Goal: Communication & Community: Share content

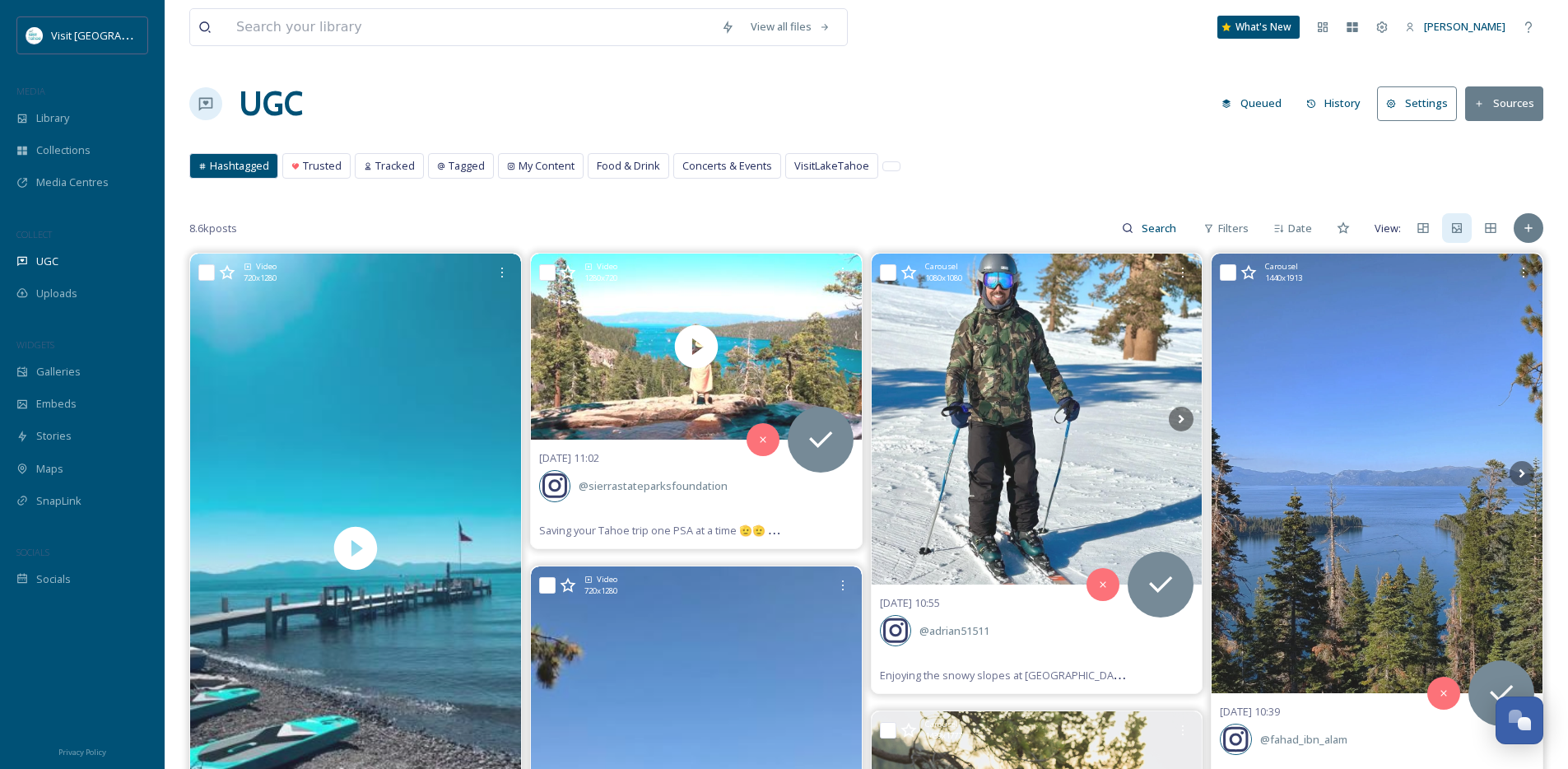
click at [72, 518] on div "Visit [GEOGRAPHIC_DATA] Collections Media Centres COLLECT UGC Uploads WIDGETS G…" at bounding box center [82, 306] width 165 height 579
click at [73, 508] on span "SnapLink" at bounding box center [59, 501] width 45 height 16
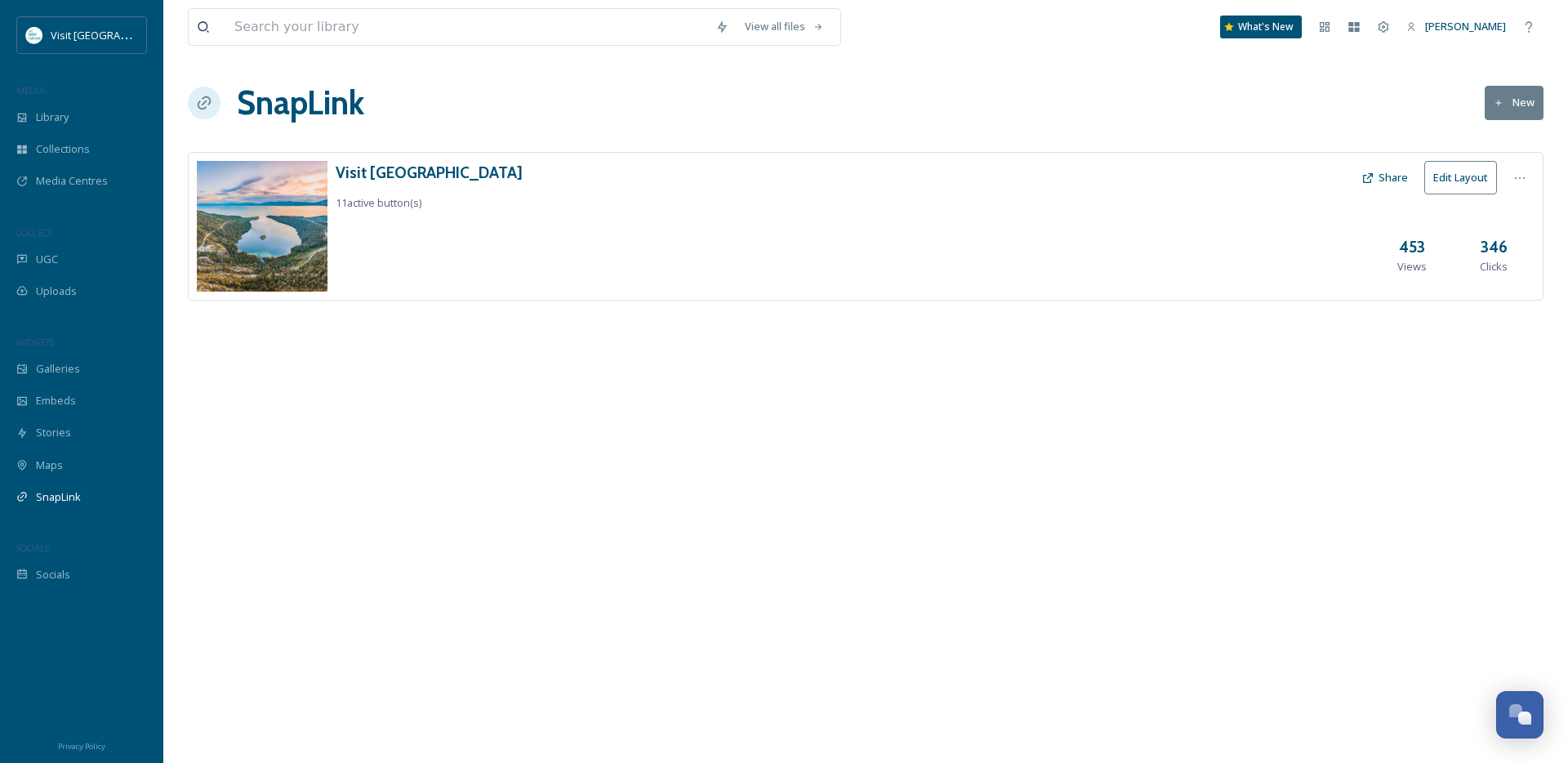
click at [399, 141] on div "View all files What's New Ryn Muat SnapLink New Visit Lake Tahoe 11 active butt…" at bounding box center [866, 382] width 1405 height 763
click at [399, 164] on h3 "Visit [GEOGRAPHIC_DATA]" at bounding box center [429, 173] width 187 height 24
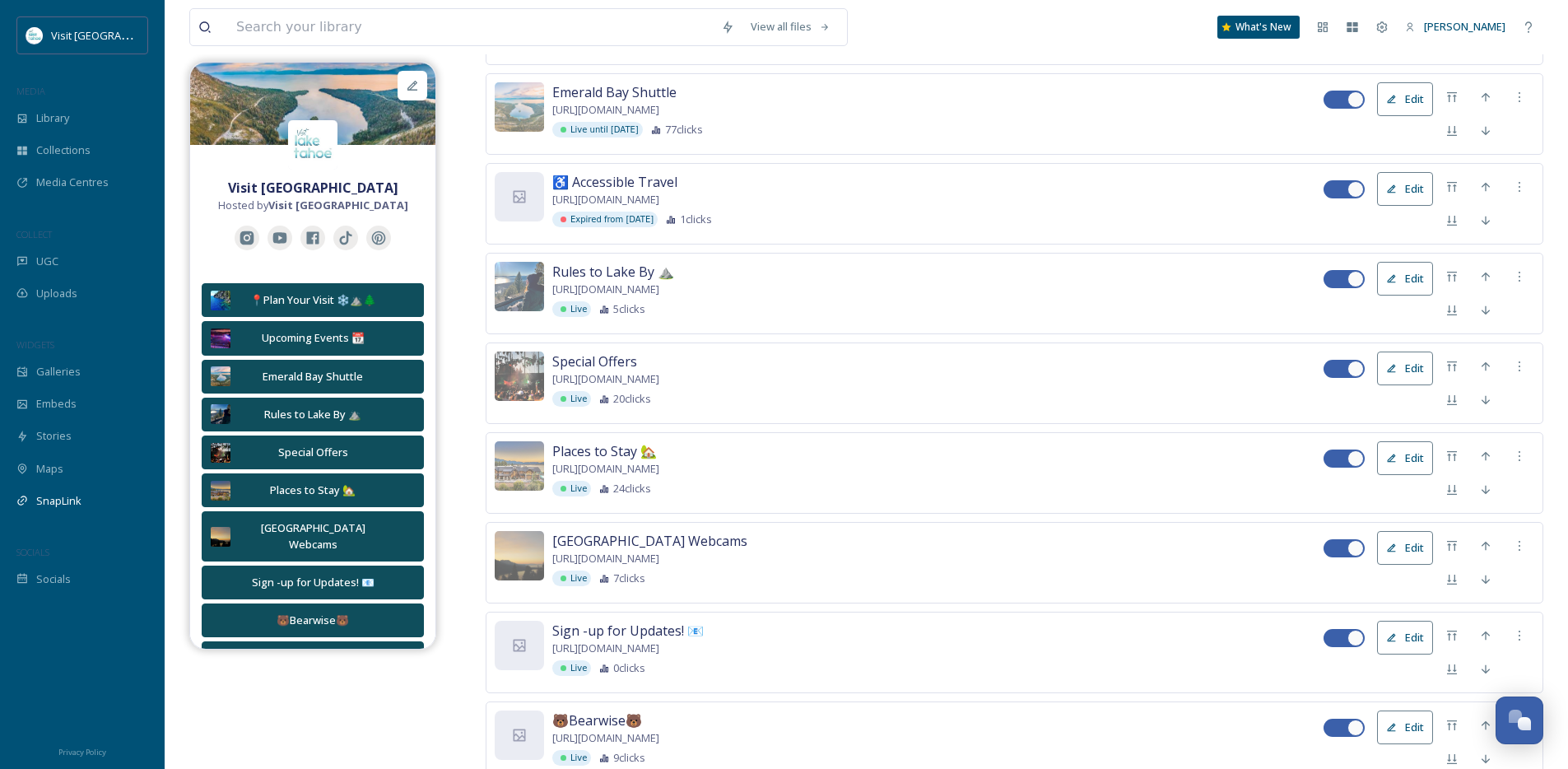
scroll to position [801, 0]
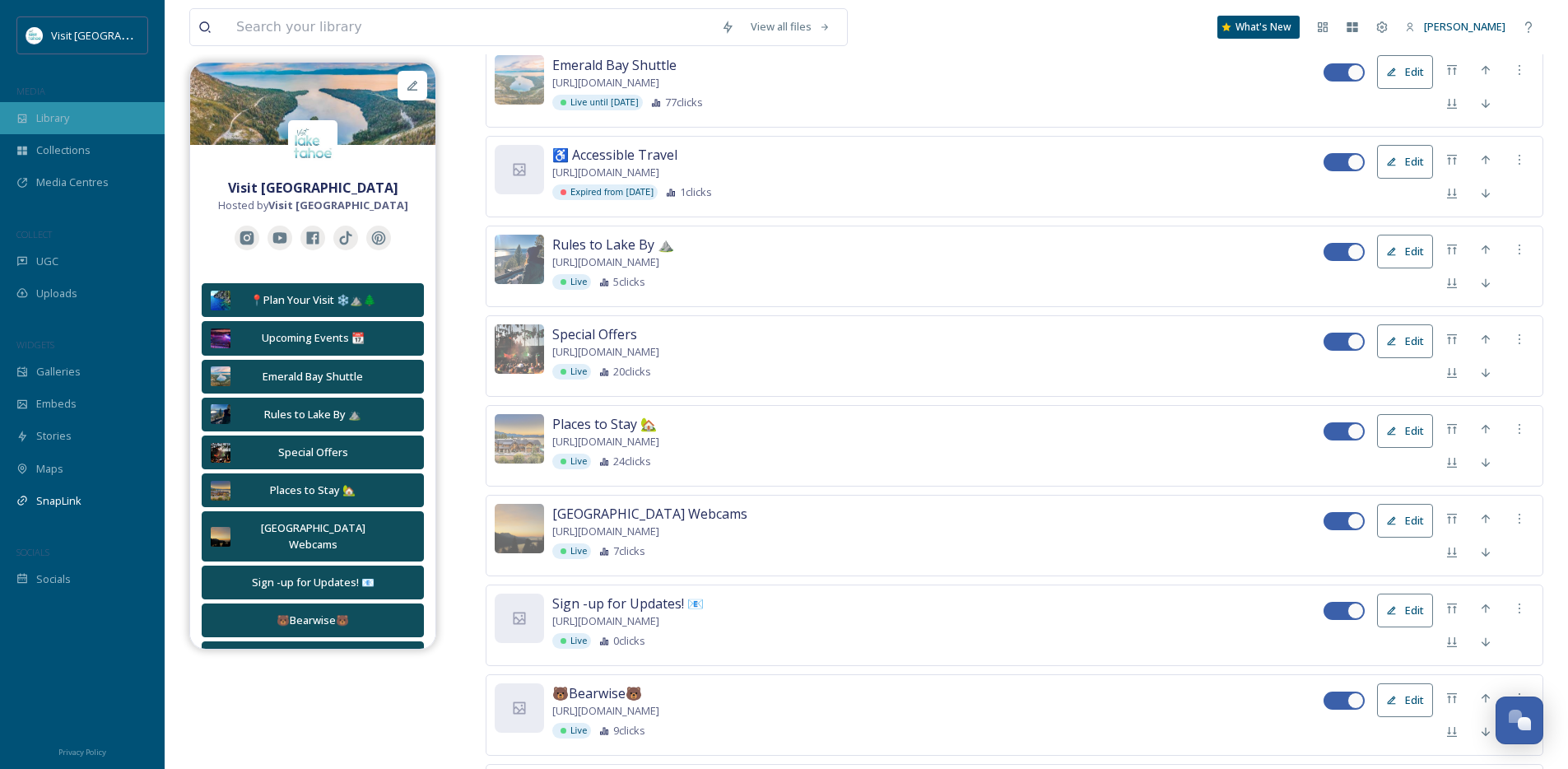
click at [49, 128] on div "Library" at bounding box center [82, 118] width 165 height 32
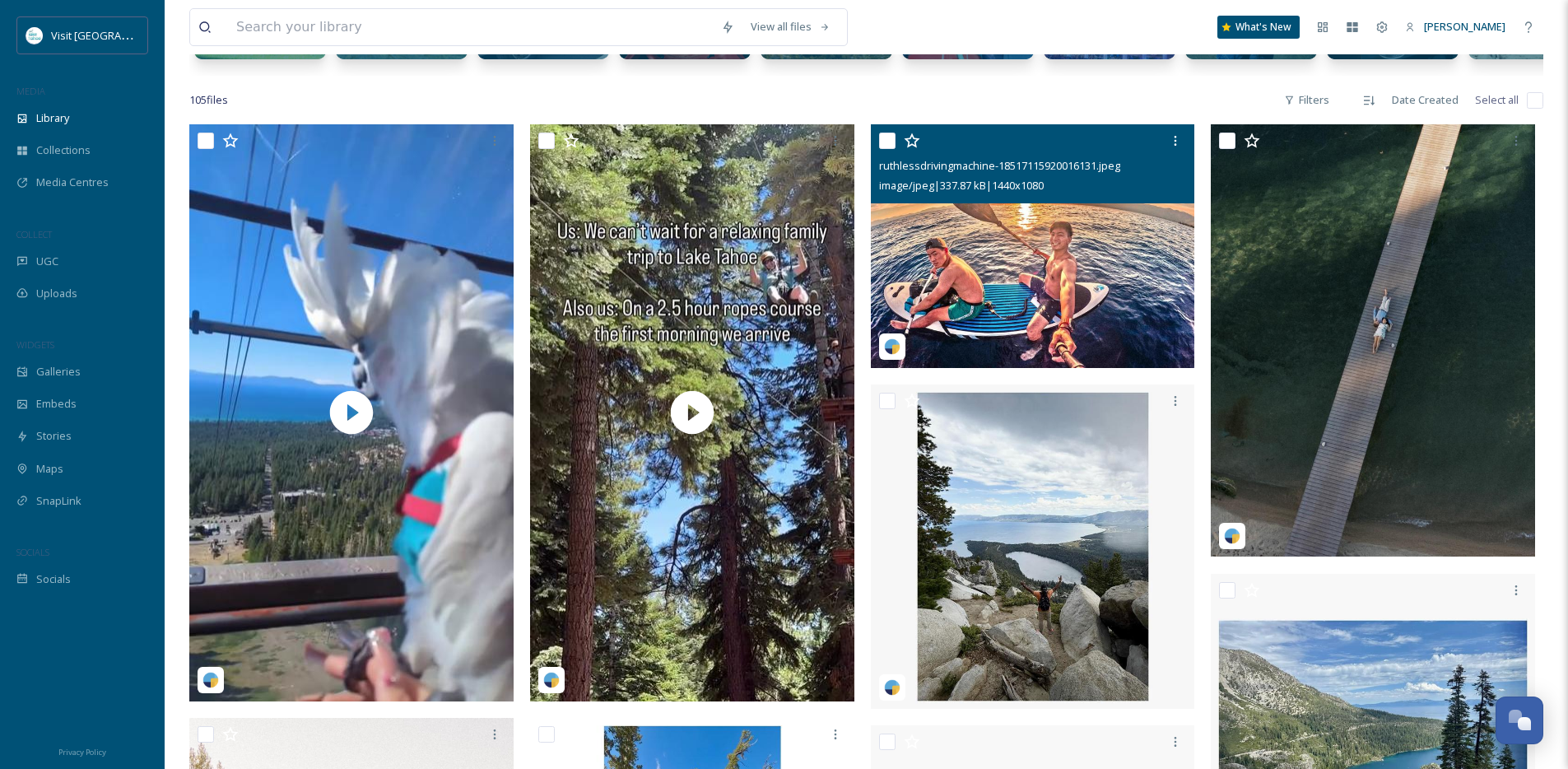
scroll to position [334, 0]
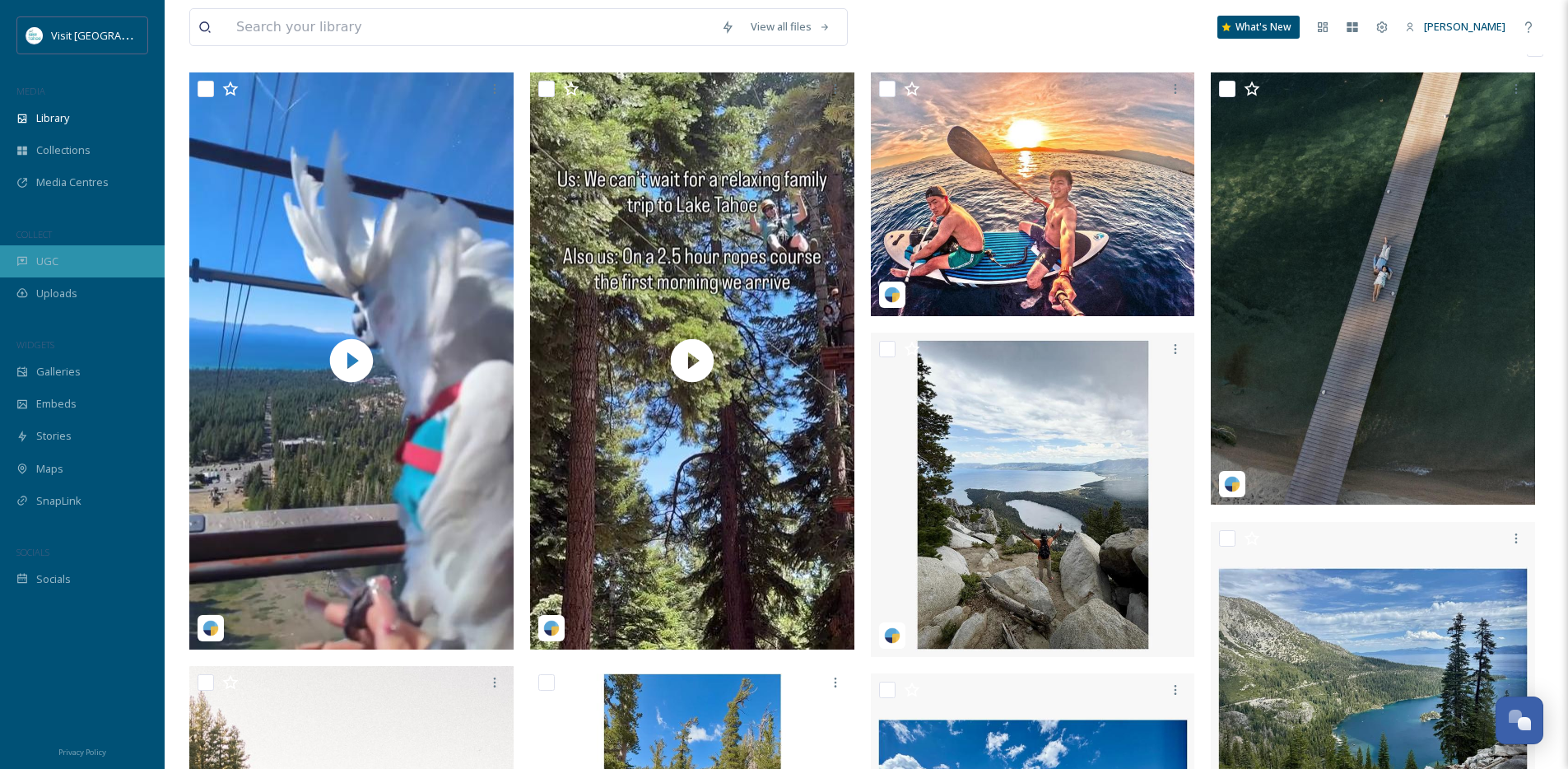
click at [104, 265] on div "UGC" at bounding box center [82, 261] width 165 height 32
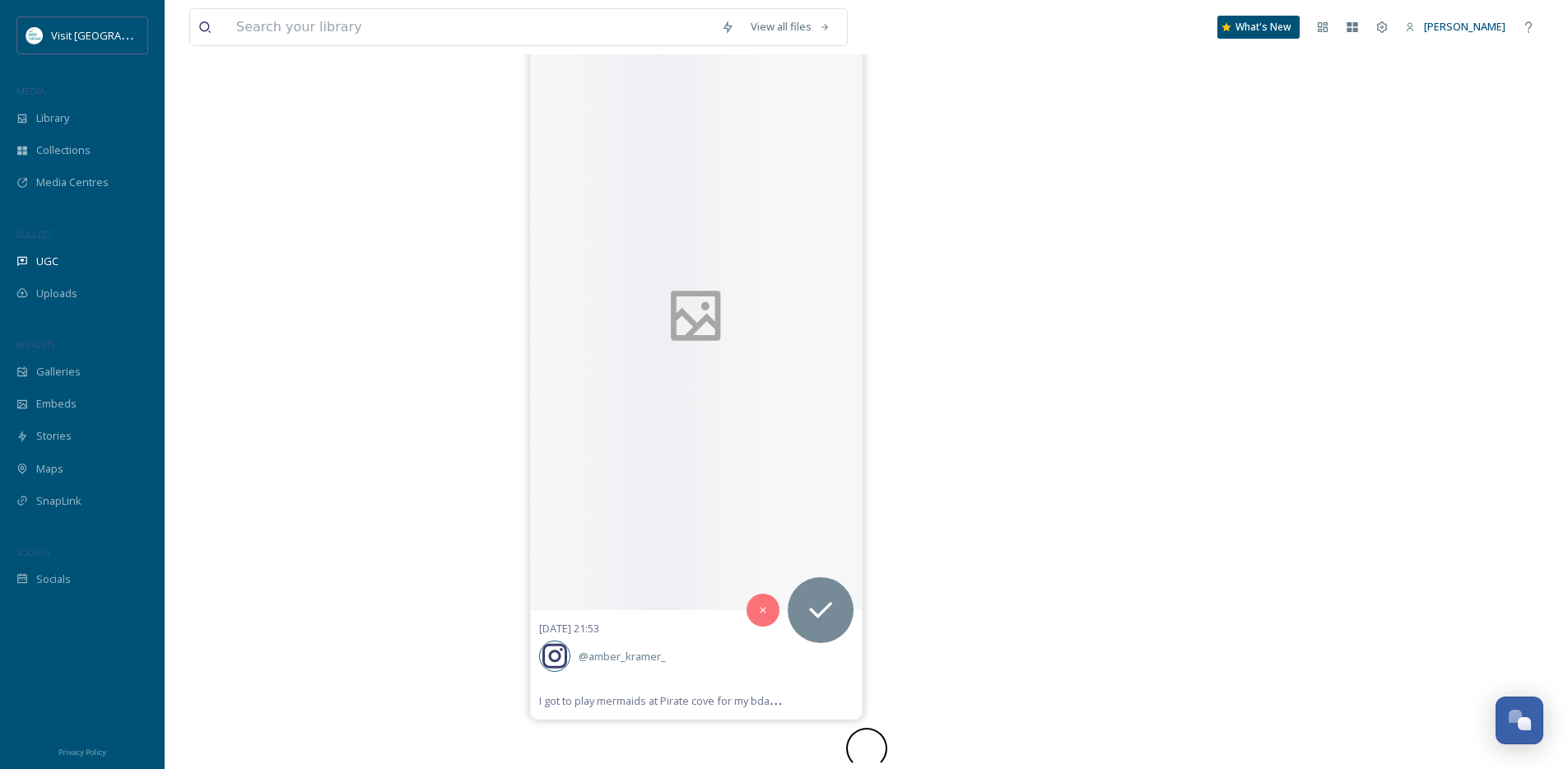
scroll to position [21159, 0]
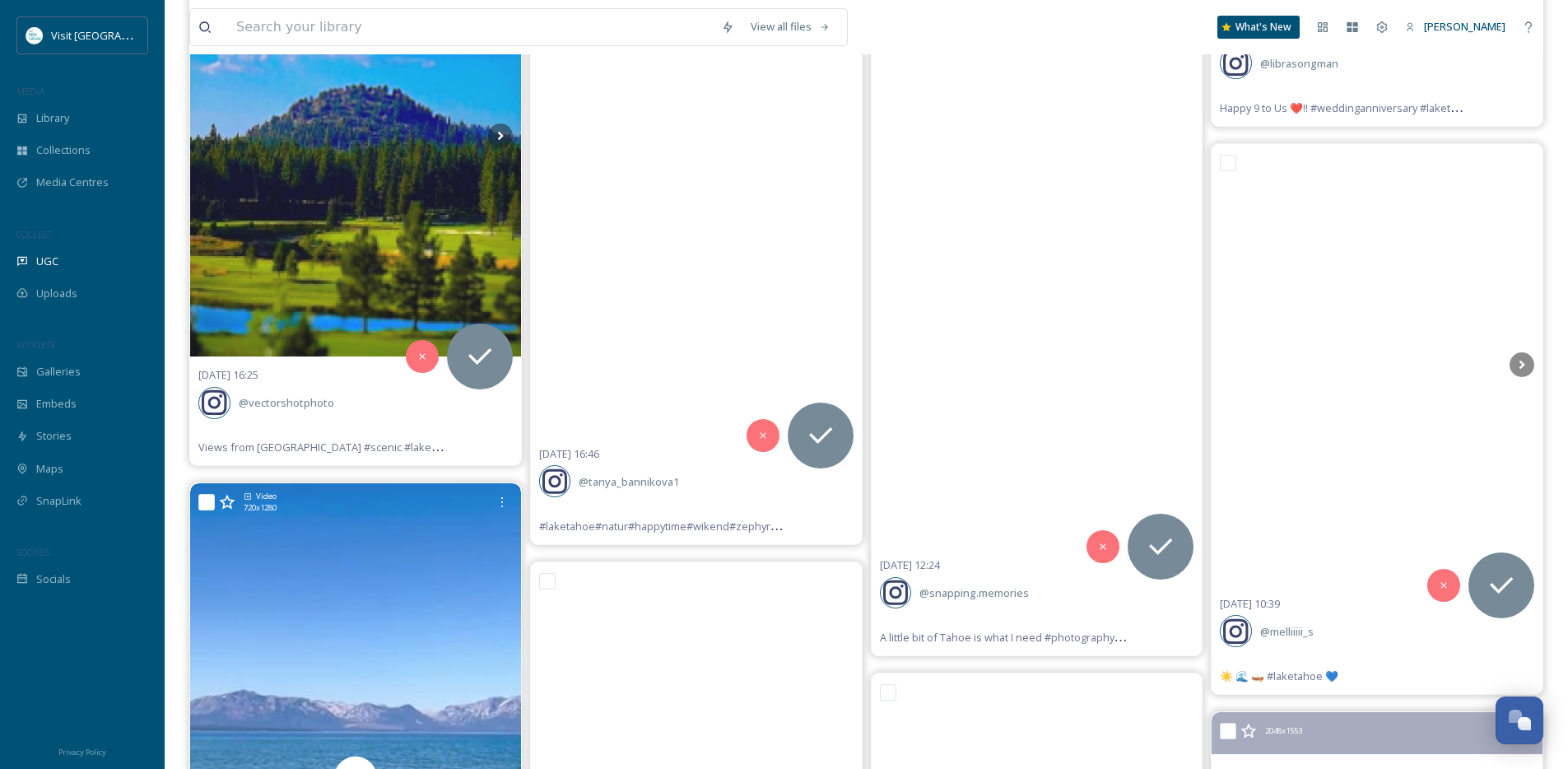
scroll to position [56045, 0]
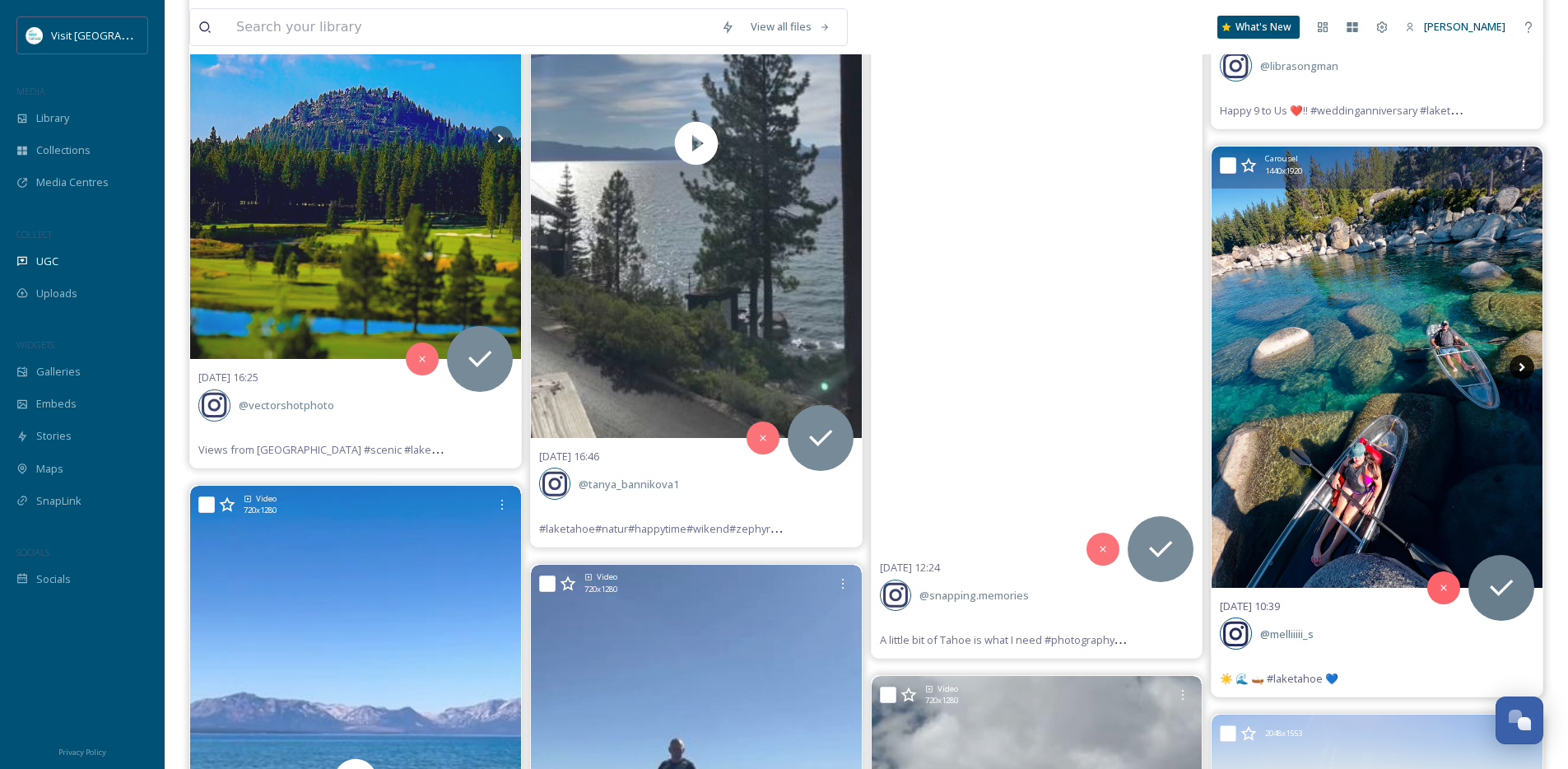
click at [1525, 361] on icon at bounding box center [1522, 368] width 25 height 25
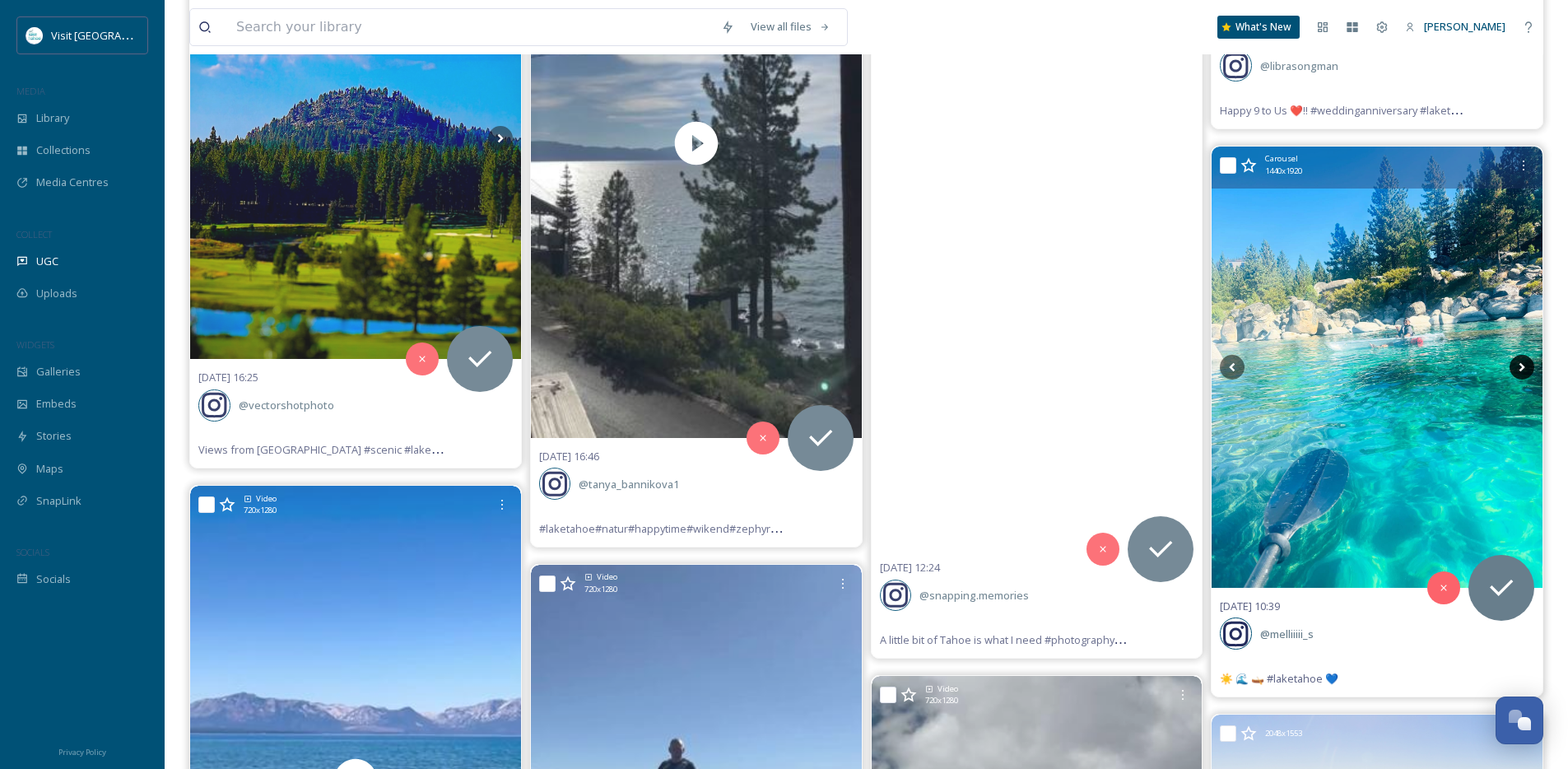
click at [1523, 365] on icon at bounding box center [1522, 366] width 6 height 9
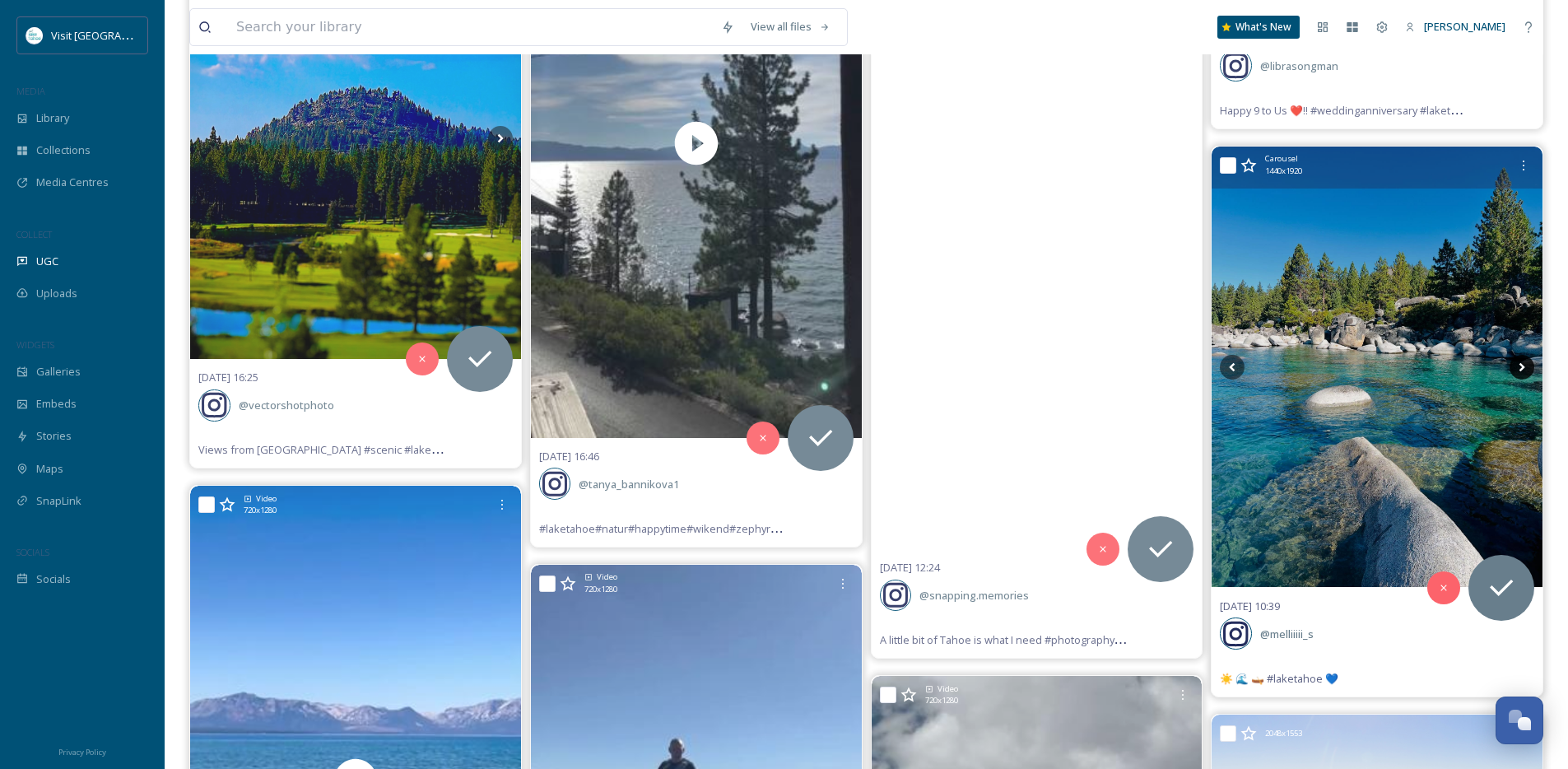
click at [1523, 365] on icon at bounding box center [1522, 366] width 6 height 9
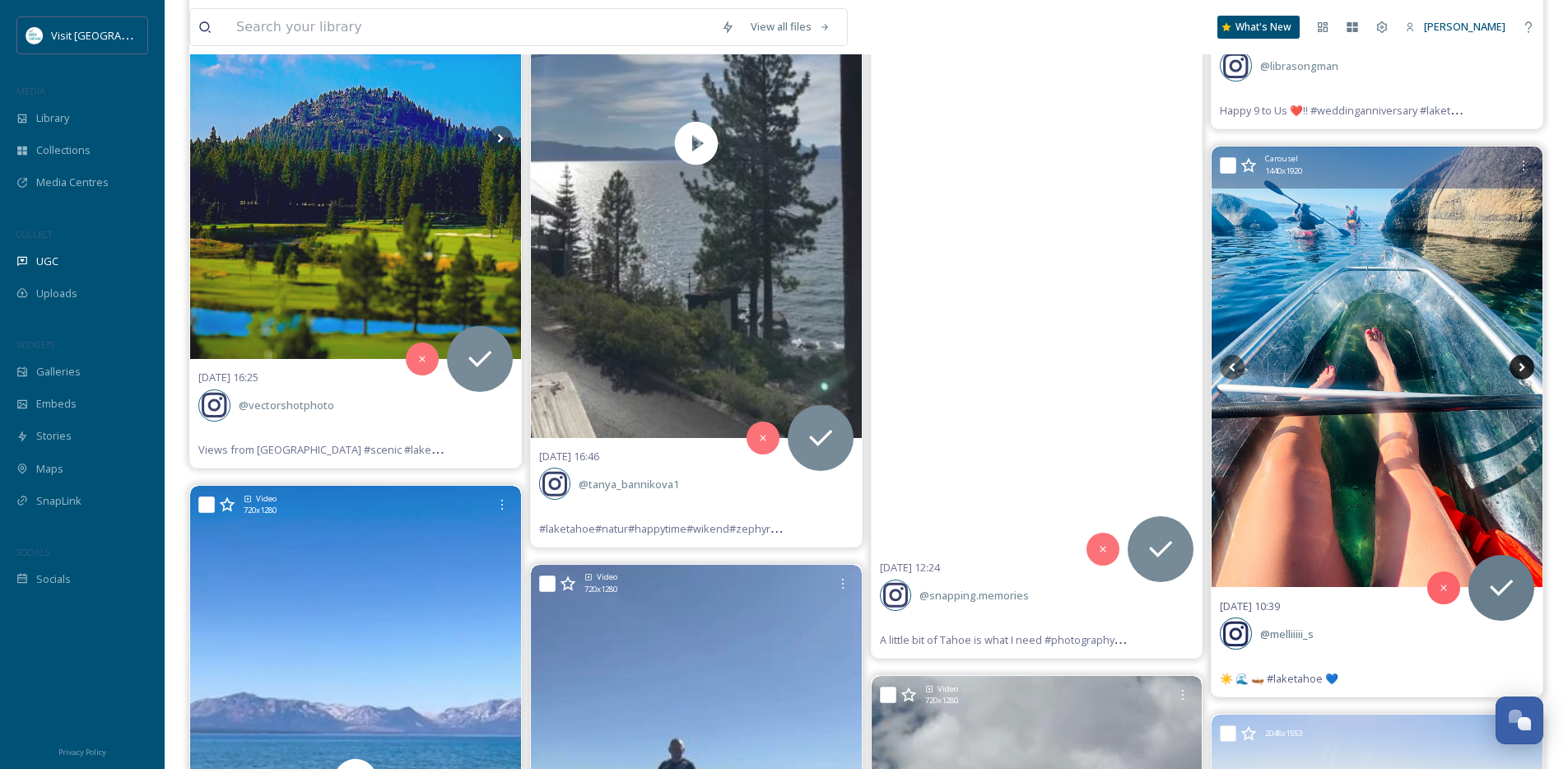
click at [1522, 366] on icon at bounding box center [1522, 366] width 6 height 9
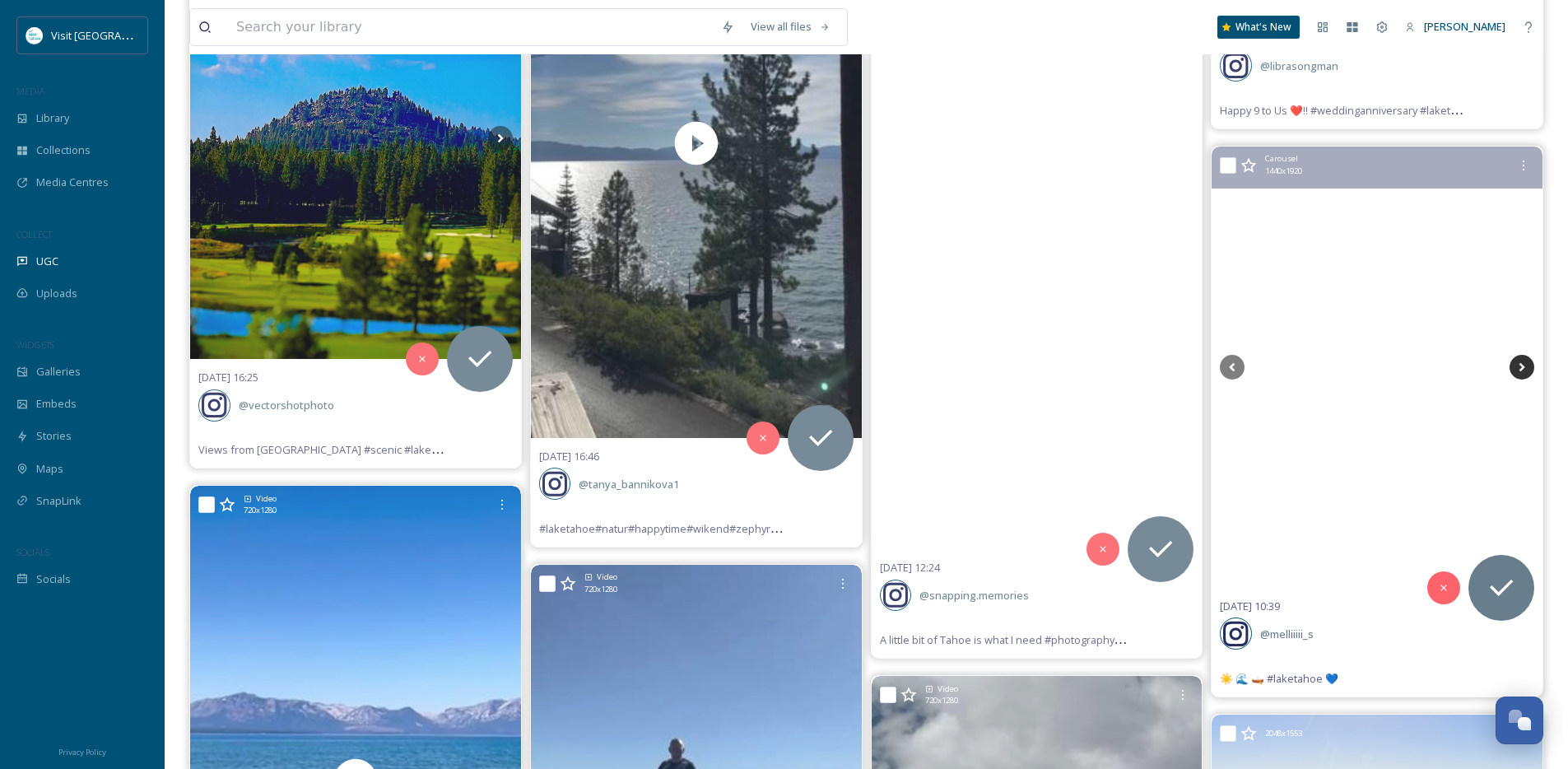
click at [1522, 366] on icon at bounding box center [1522, 366] width 6 height 9
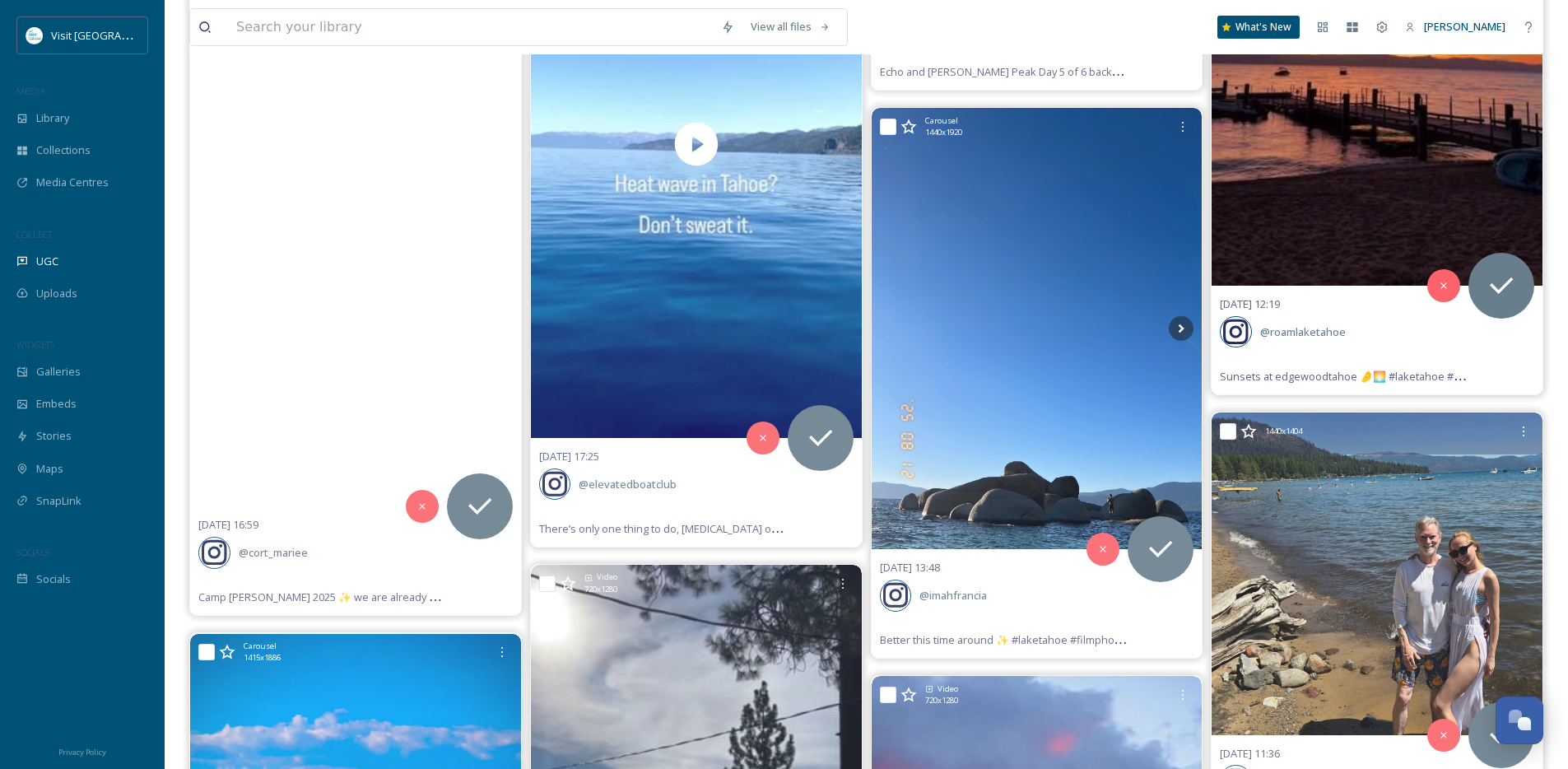
scroll to position [55092, 0]
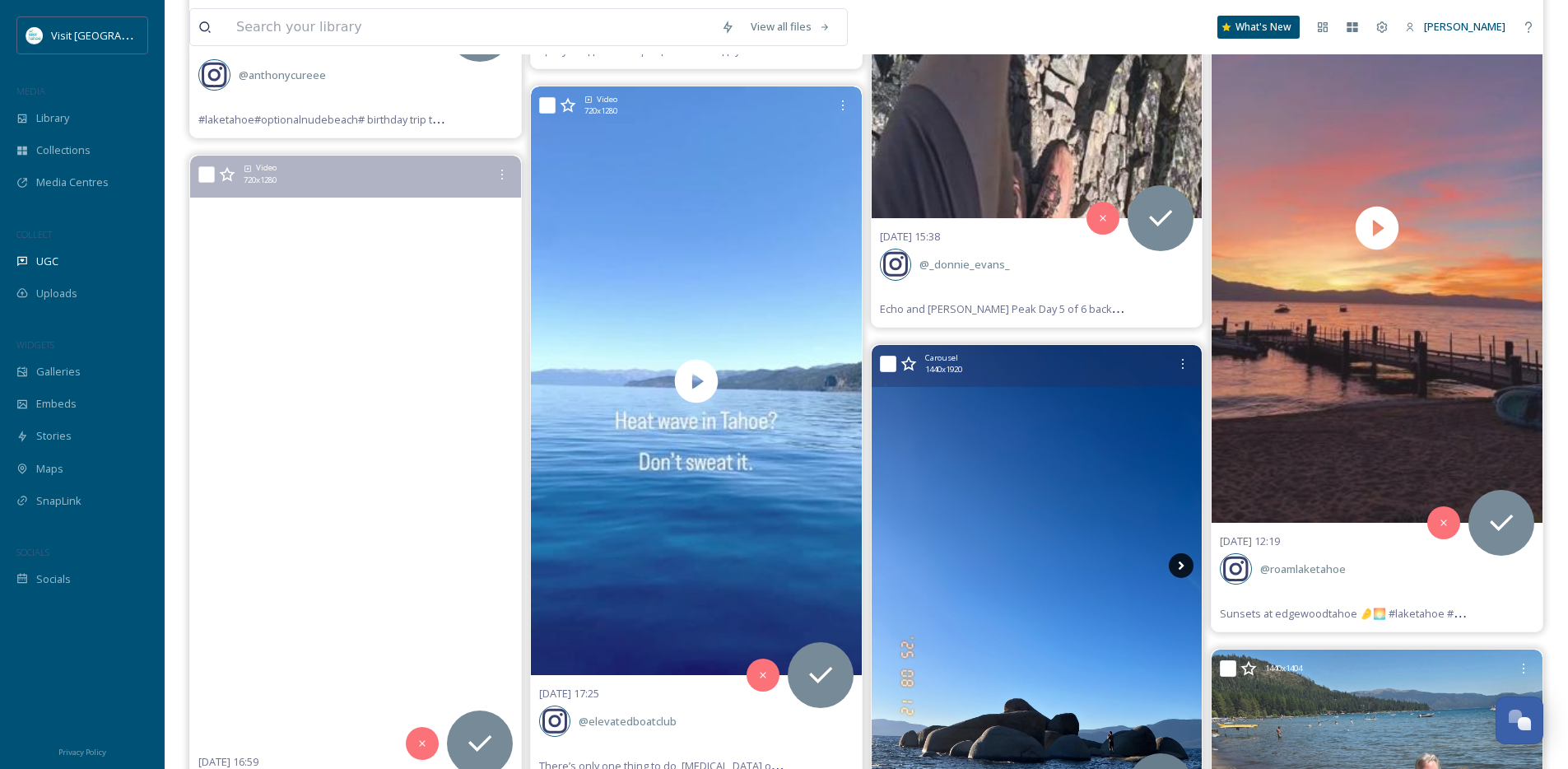
click at [1176, 567] on icon at bounding box center [1181, 566] width 25 height 25
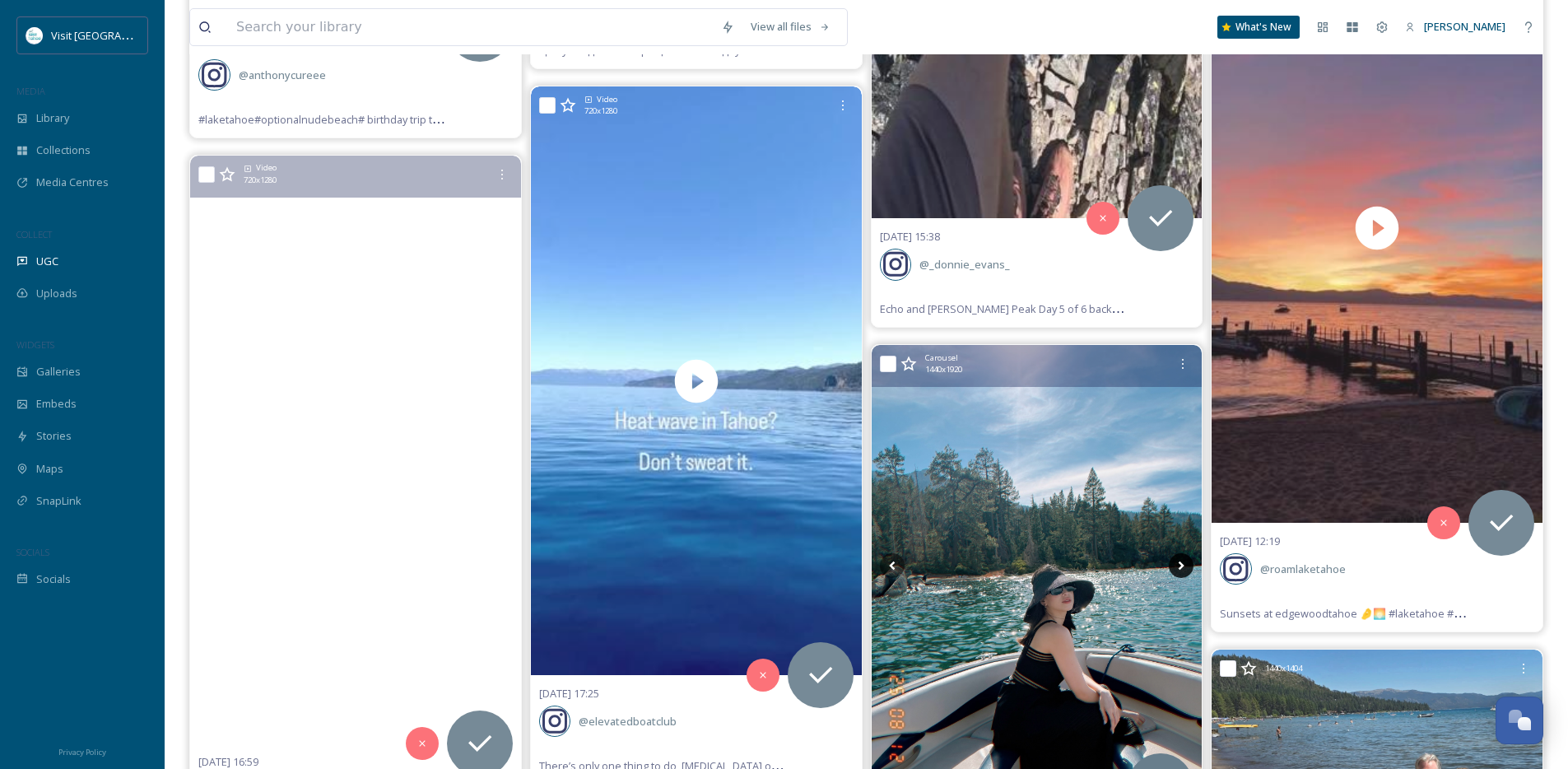
click at [1176, 567] on icon at bounding box center [1181, 566] width 25 height 25
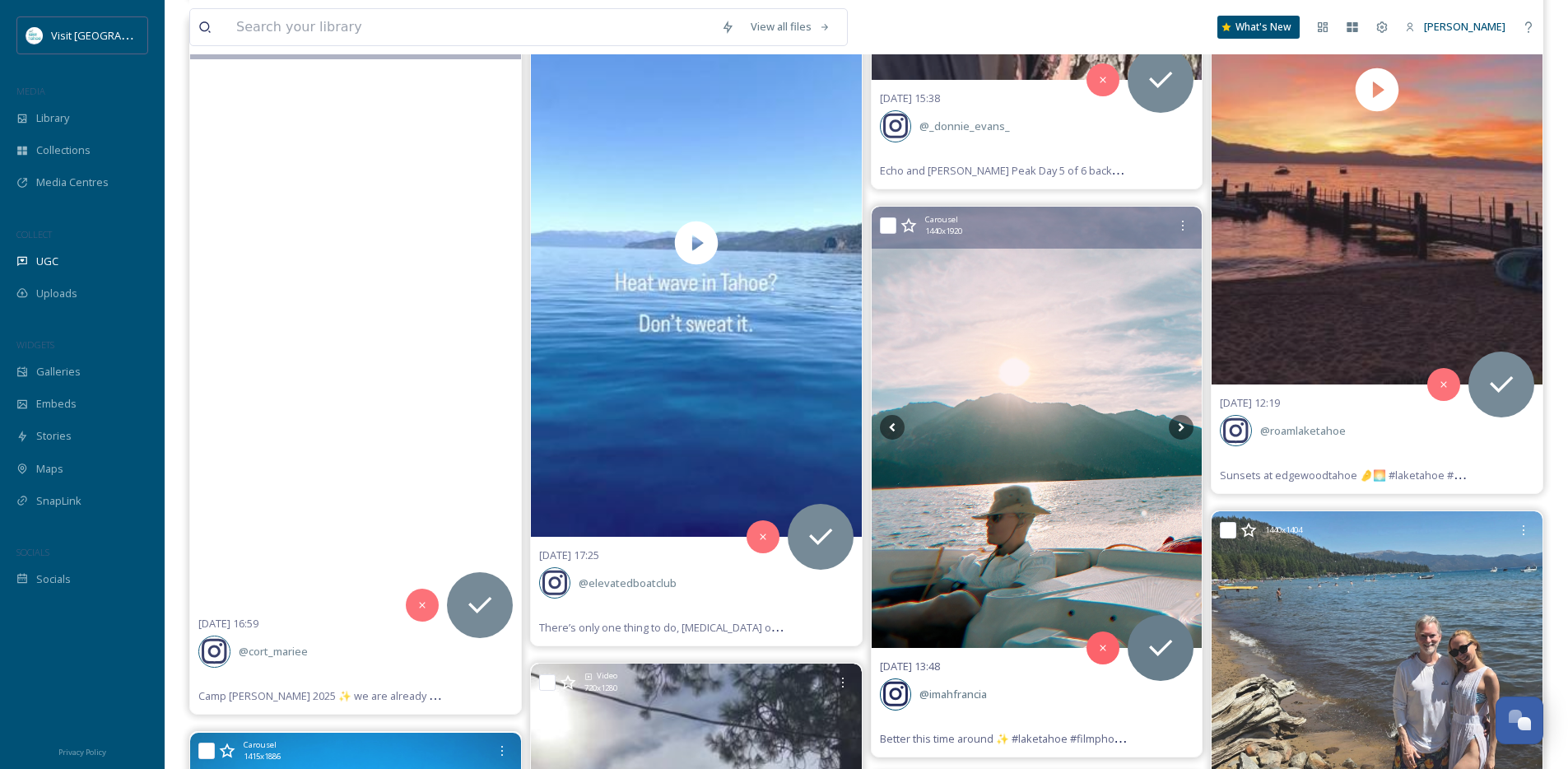
scroll to position [55244, 0]
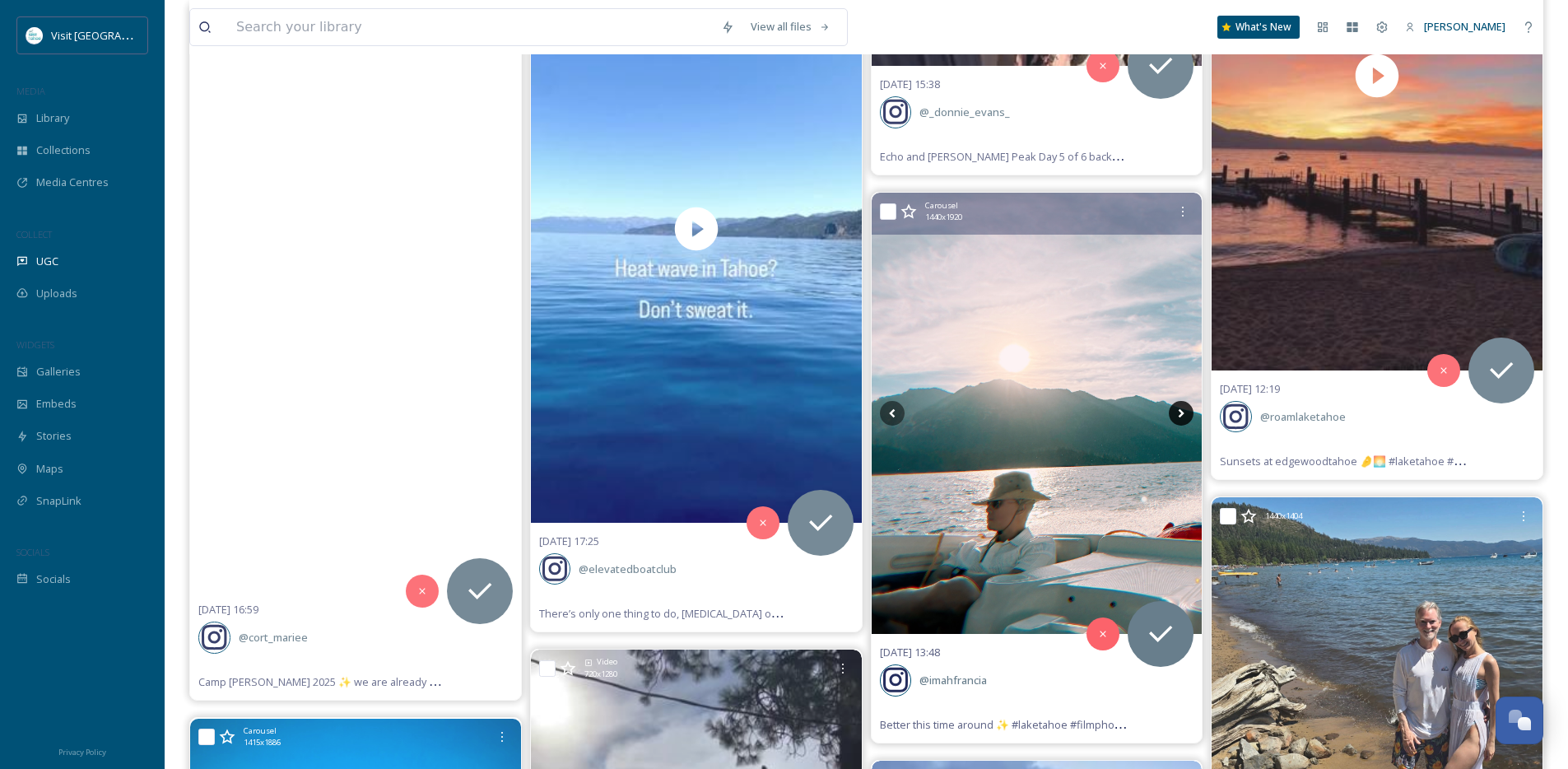
click at [1179, 419] on icon at bounding box center [1181, 414] width 25 height 25
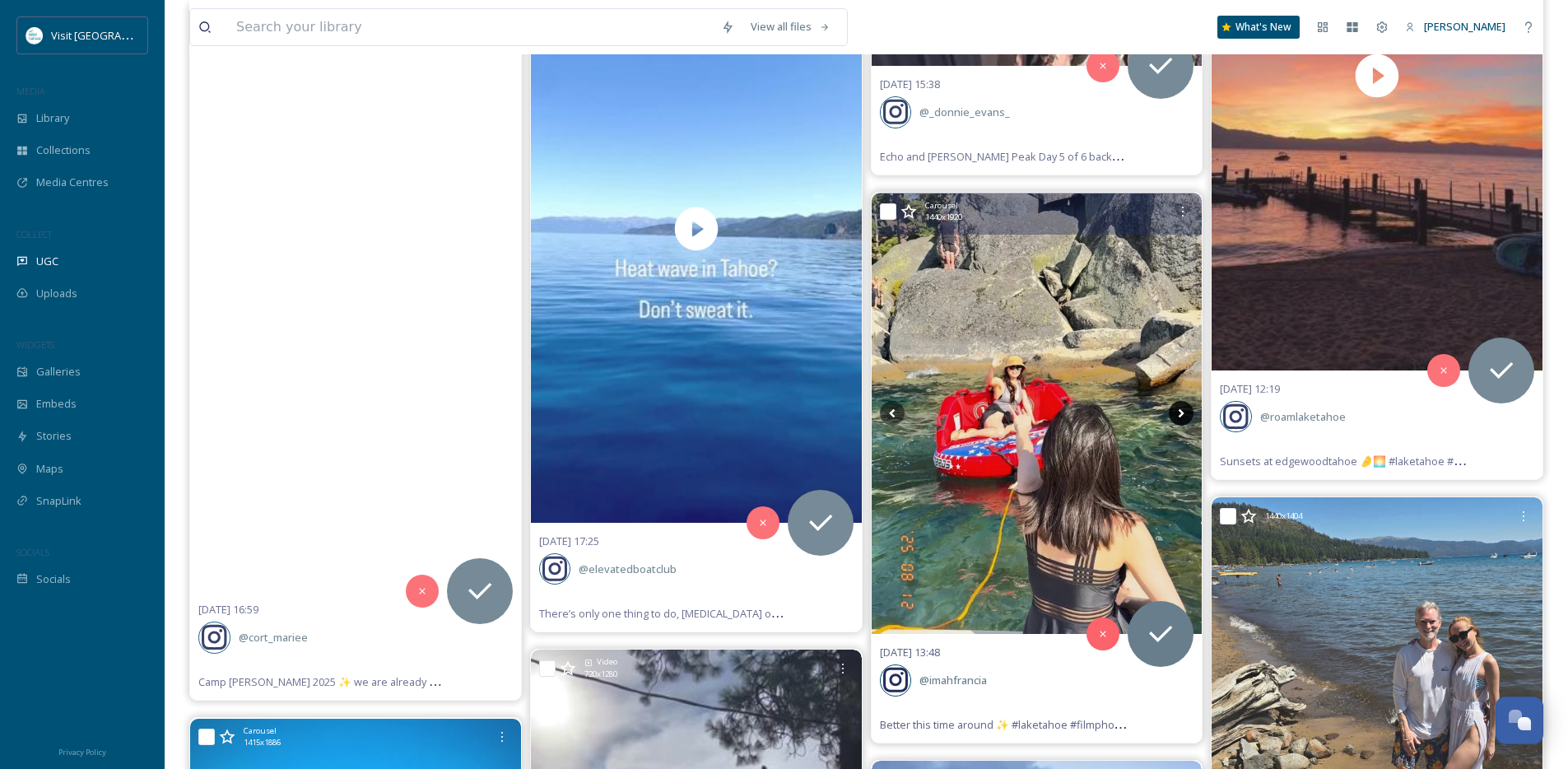
click at [1179, 419] on icon at bounding box center [1181, 414] width 25 height 25
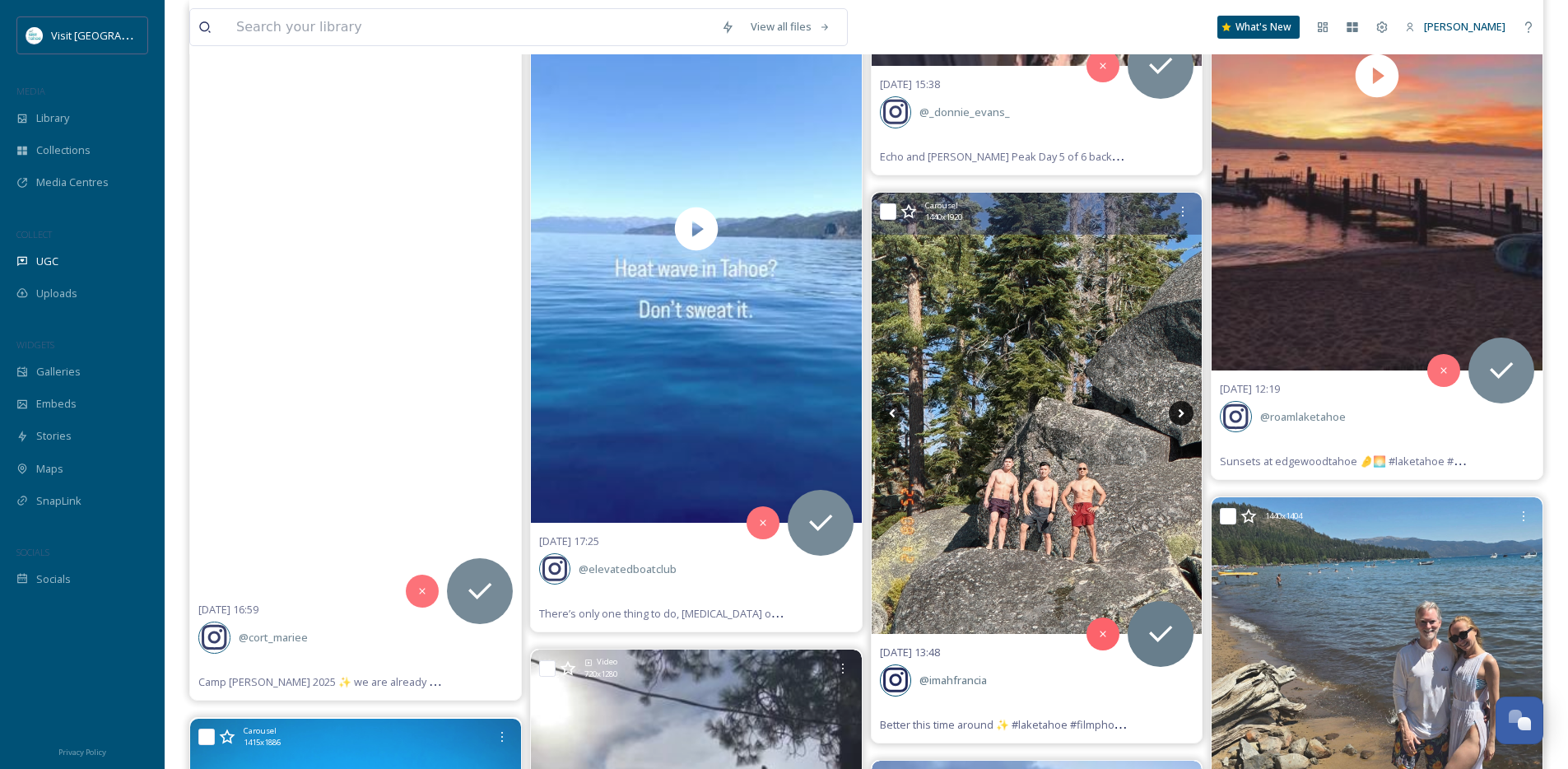
click at [1179, 419] on icon at bounding box center [1181, 414] width 25 height 25
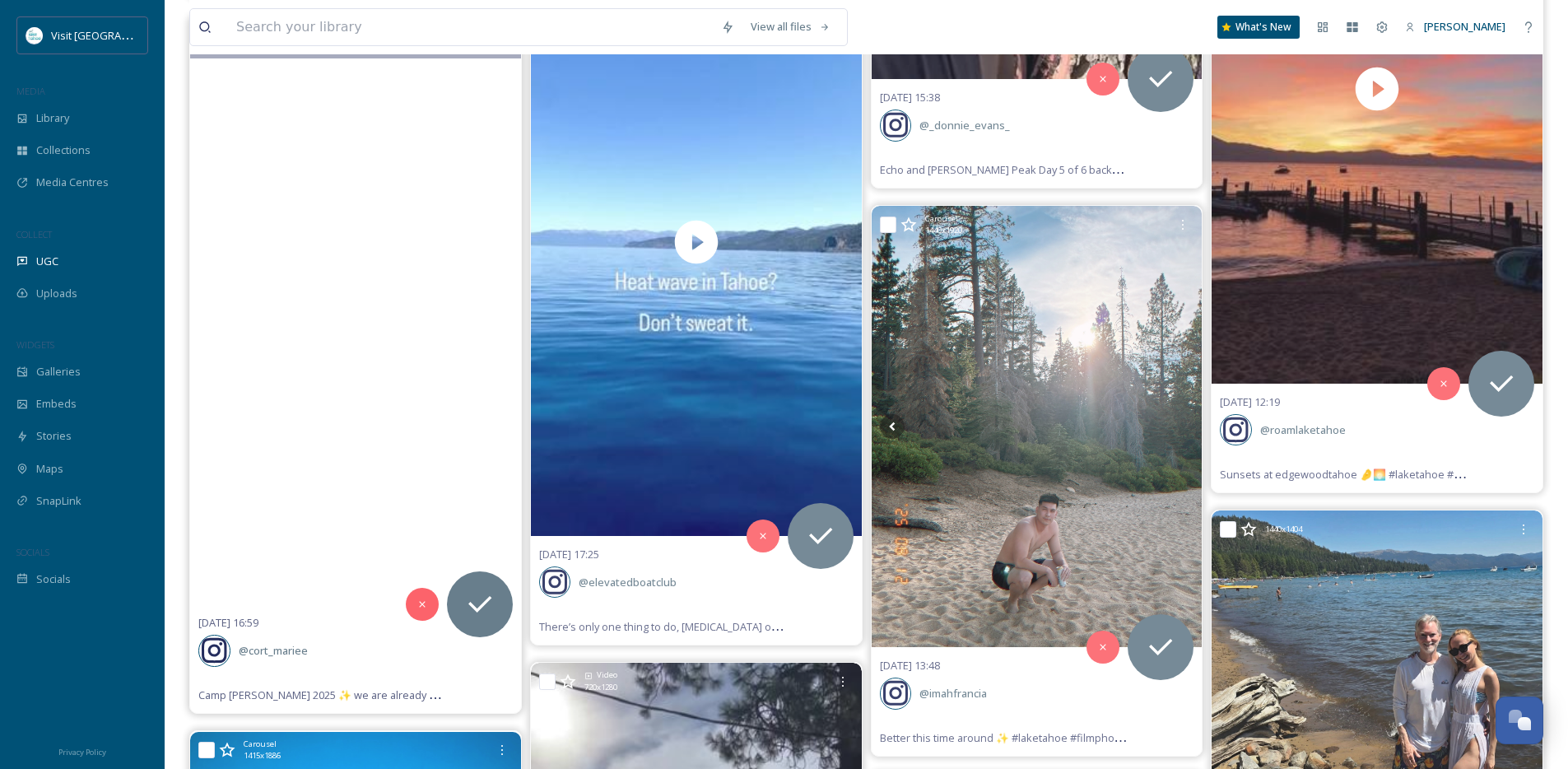
scroll to position [55230, 0]
click at [363, 451] on video "Camp Richardson 2025 ✨ we are already counting down to next year! \a\a#camprich…" at bounding box center [356, 312] width 331 height 589
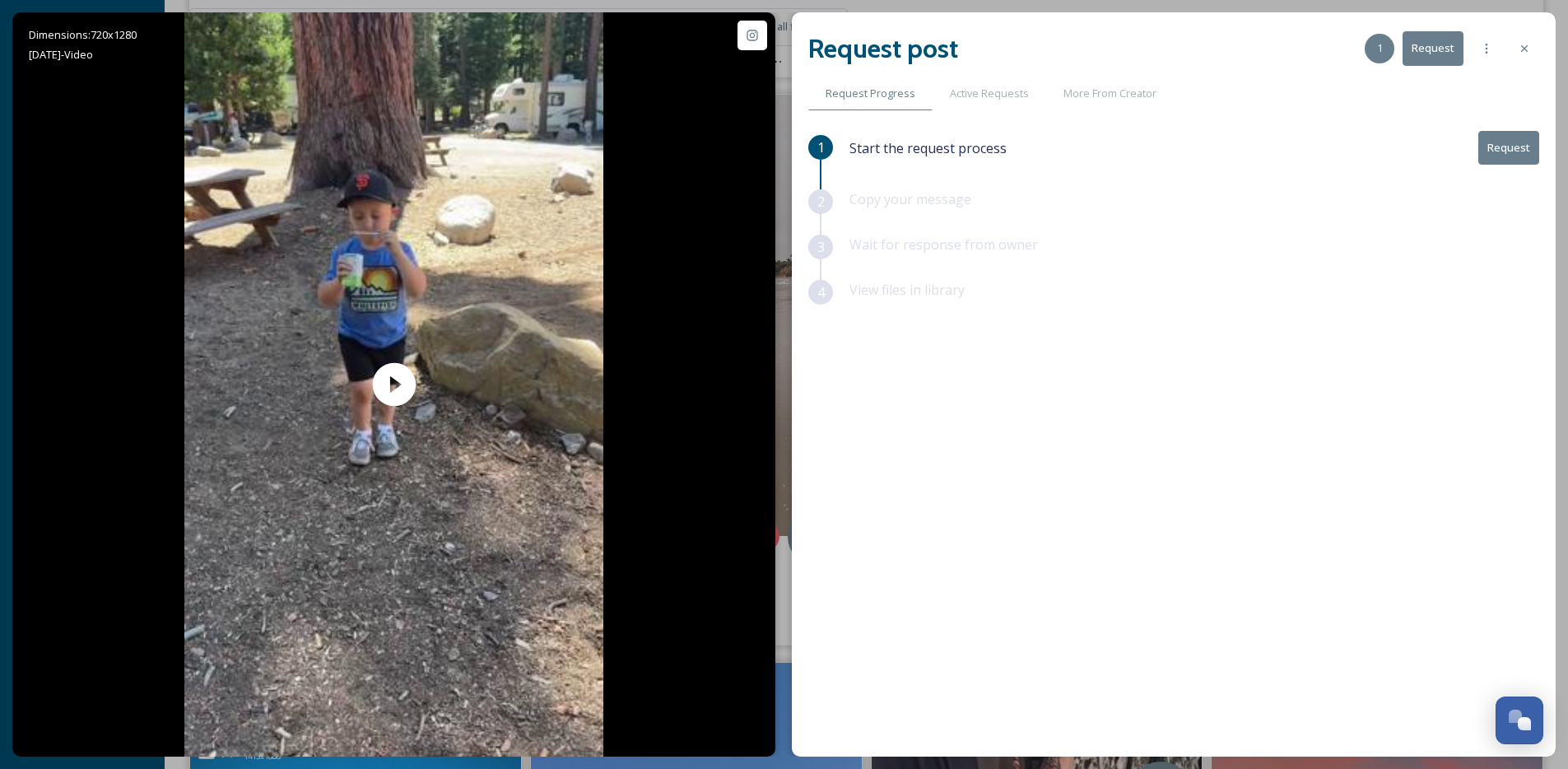
click at [1161, 436] on div "1 Start the request process Request 2 Copy your message 3 Wait for response fro…" at bounding box center [1174, 400] width 731 height 540
click at [1512, 134] on button "Request" at bounding box center [1509, 147] width 61 height 34
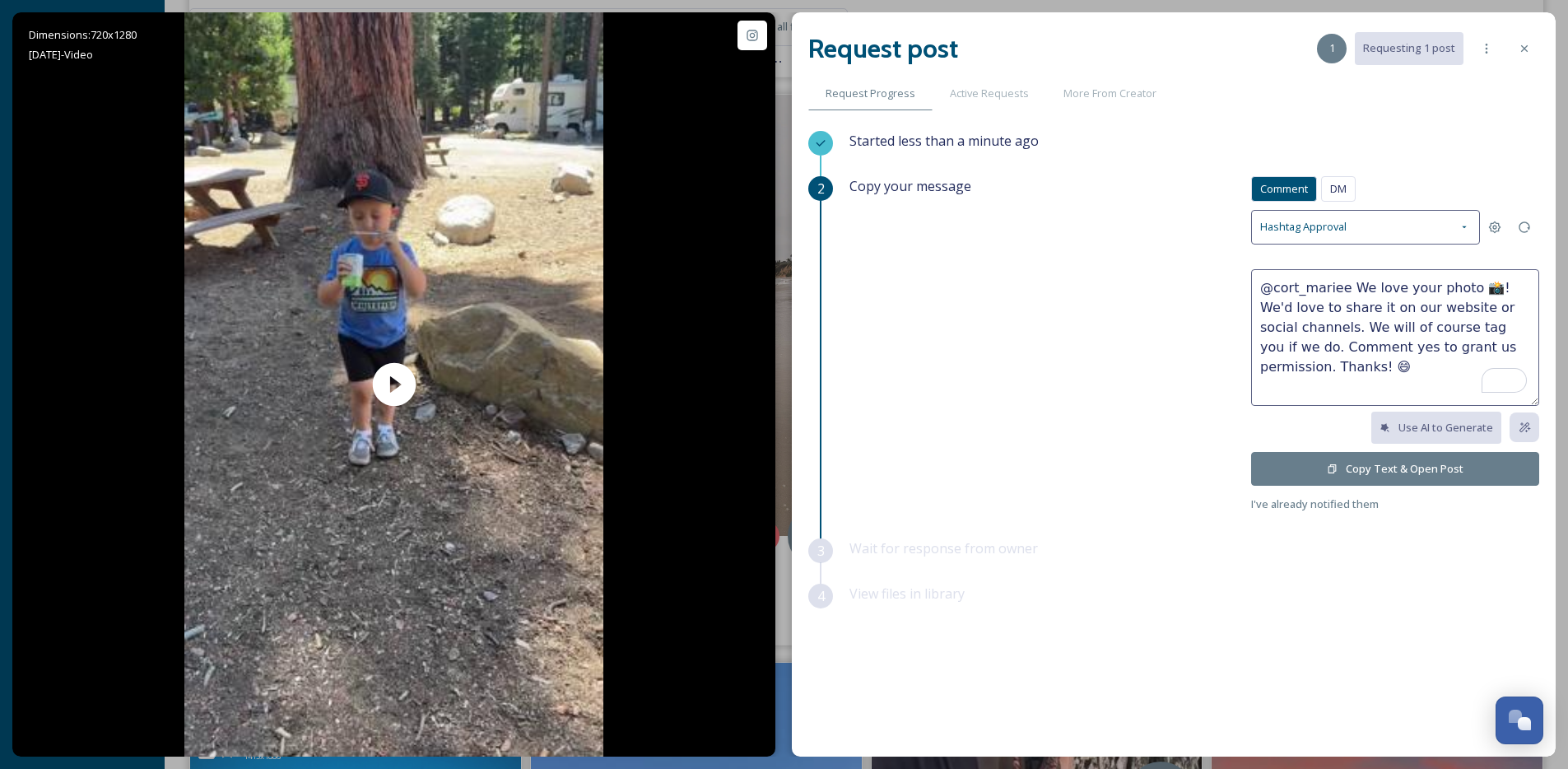
drag, startPoint x: 1481, startPoint y: 285, endPoint x: 1350, endPoint y: 286, distance: 131.0
click at [1350, 286] on textarea "@cort_mariee We love your photo 📸! We'd love to share it on our website or soci…" at bounding box center [1395, 338] width 288 height 136
click at [1524, 290] on textarea "@cort_mariee So sweet! We'd love to share it on our website or social channels.…" at bounding box center [1395, 338] width 288 height 136
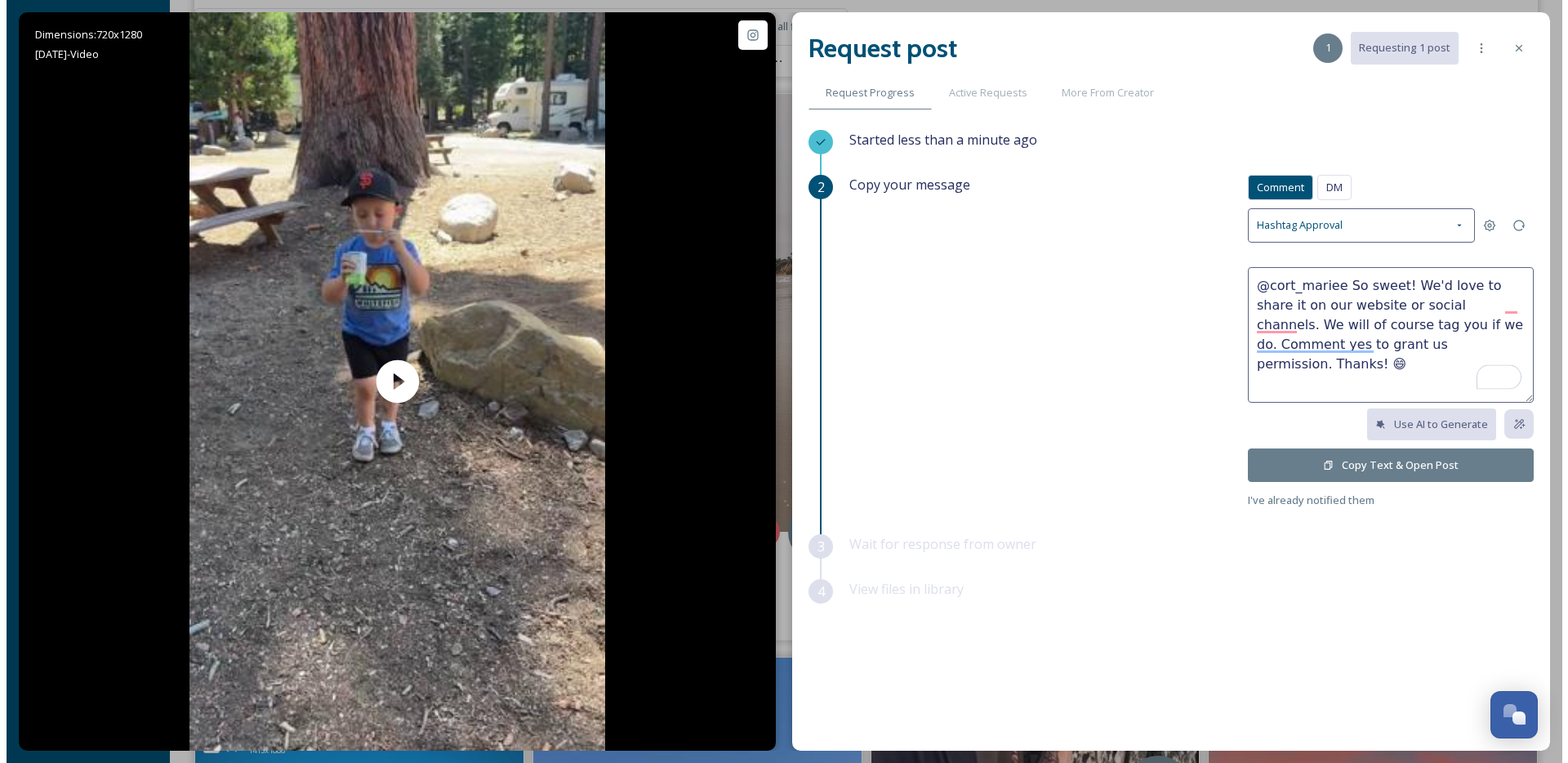
scroll to position [0, 1]
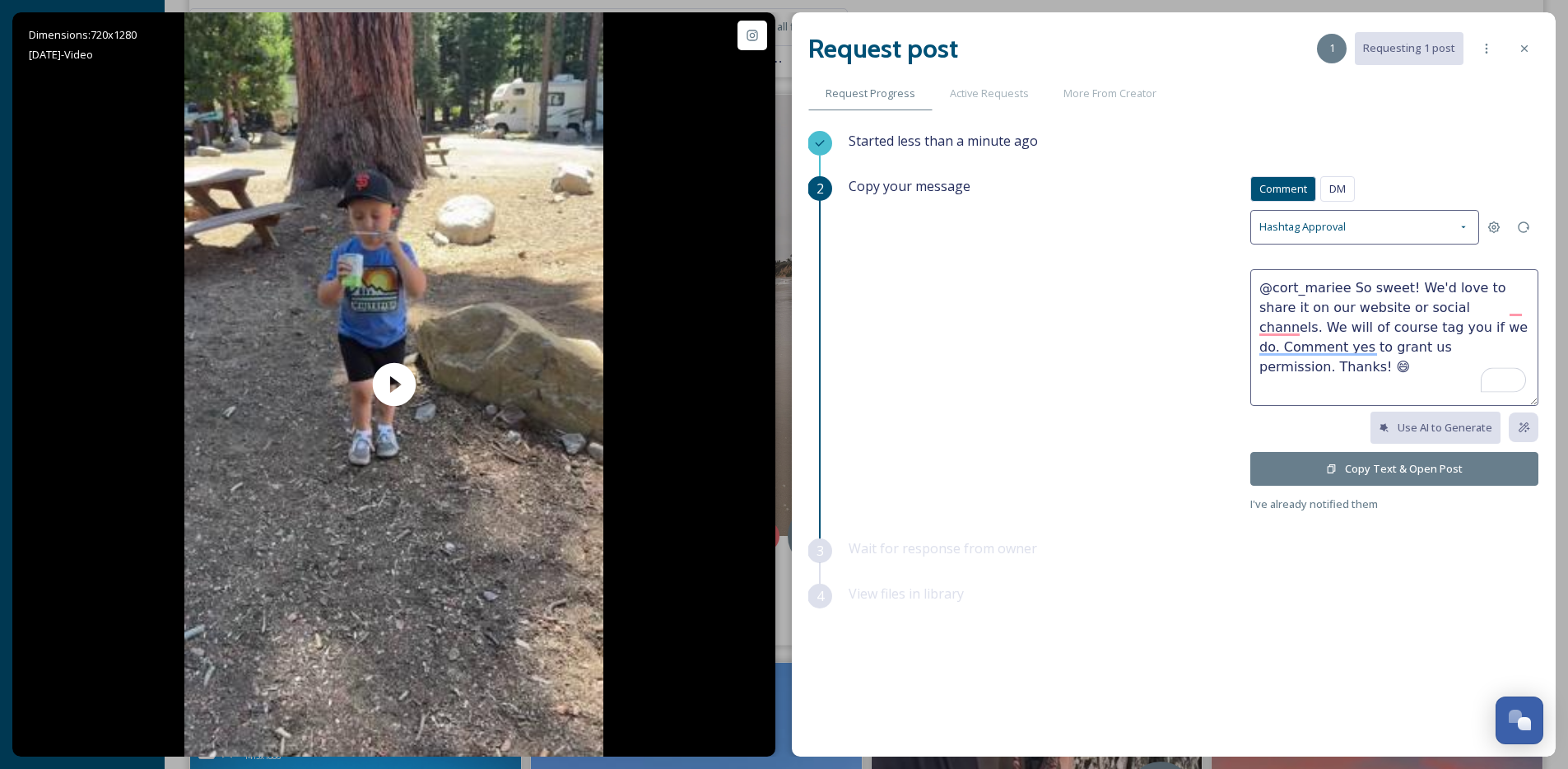
click at [1524, 290] on textarea "@cort_mariee So sweet! We'd love to share it on our website or social channels.…" at bounding box center [1394, 338] width 288 height 136
click at [1534, 281] on textarea "@cort_mariee So sweet! We'd love to share it on our website or social channels.…" at bounding box center [1394, 338] width 288 height 136
click at [1528, 283] on textarea "@cort_mariee So sweet! We'd love to share it on our website or social channels.…" at bounding box center [1394, 338] width 288 height 136
drag, startPoint x: 1528, startPoint y: 283, endPoint x: 1520, endPoint y: 285, distance: 8.2
click at [1527, 283] on textarea "@cort_mariee So sweet! We'd love to share it on our website or social channels.…" at bounding box center [1394, 338] width 288 height 136
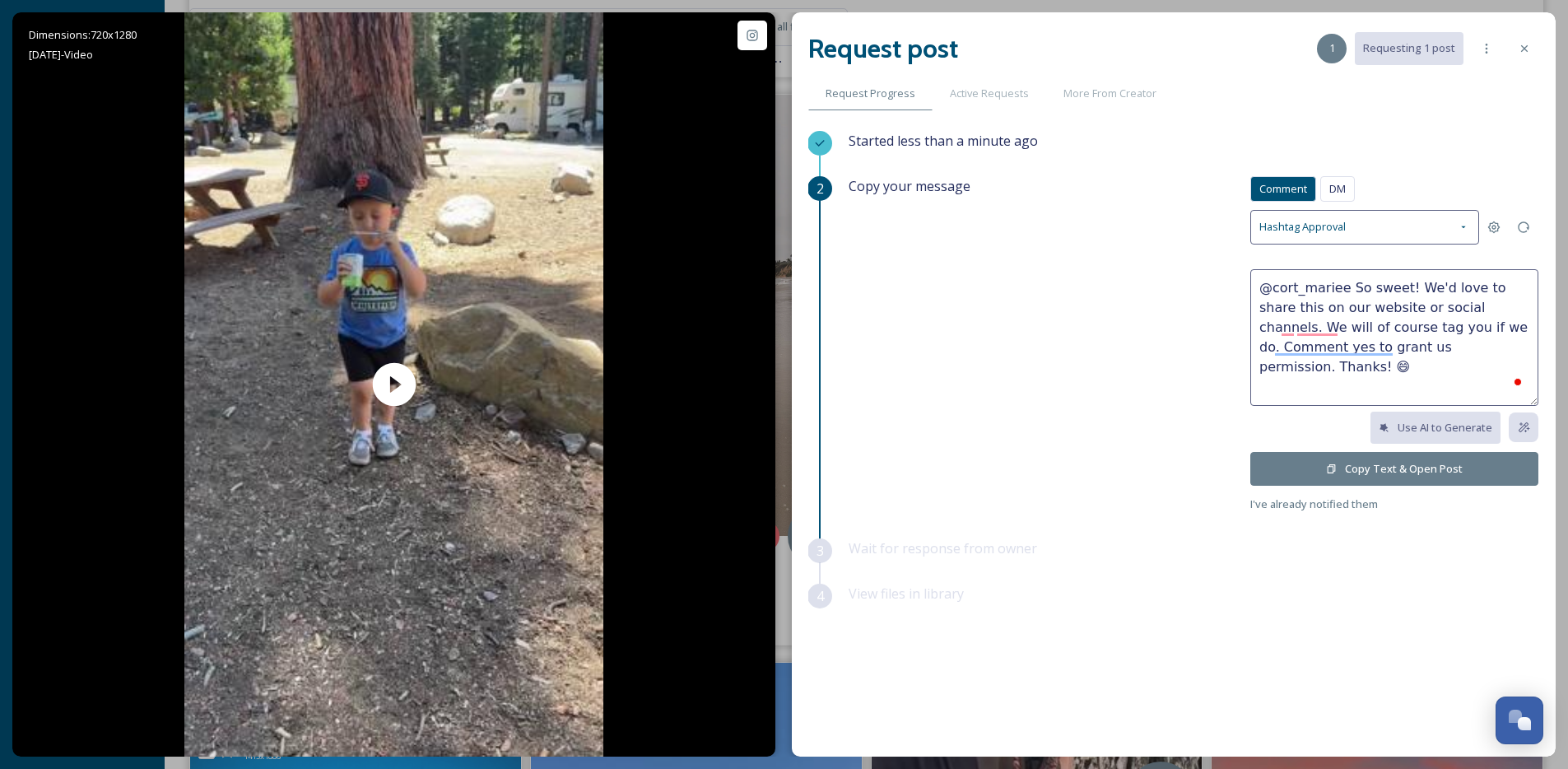
type textarea "@cort_mariee So sweet! We'd love to share this on our website or social channel…"
click at [1464, 467] on button "Copy Text & Open Post" at bounding box center [1394, 469] width 288 height 34
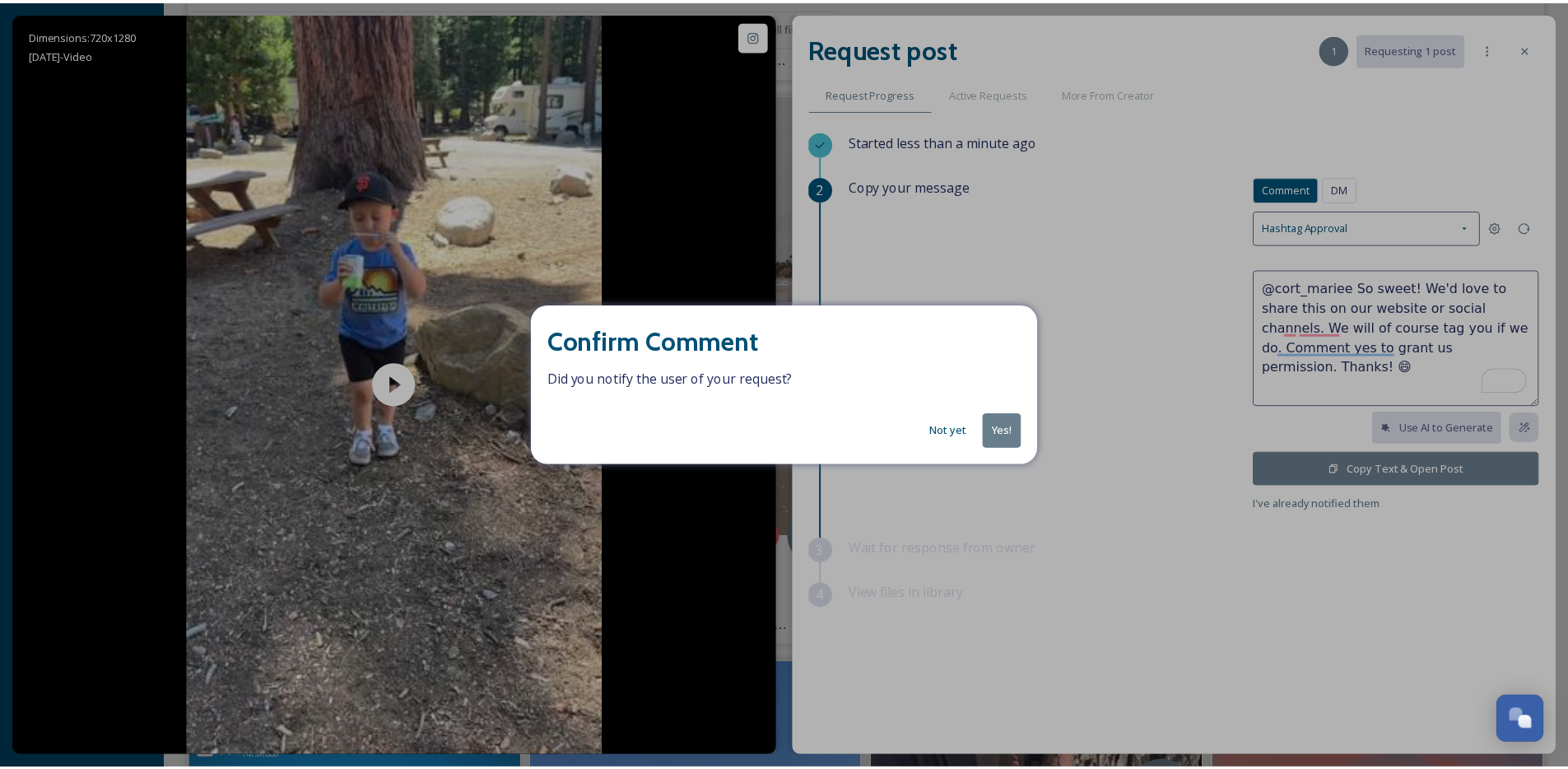
scroll to position [0, 0]
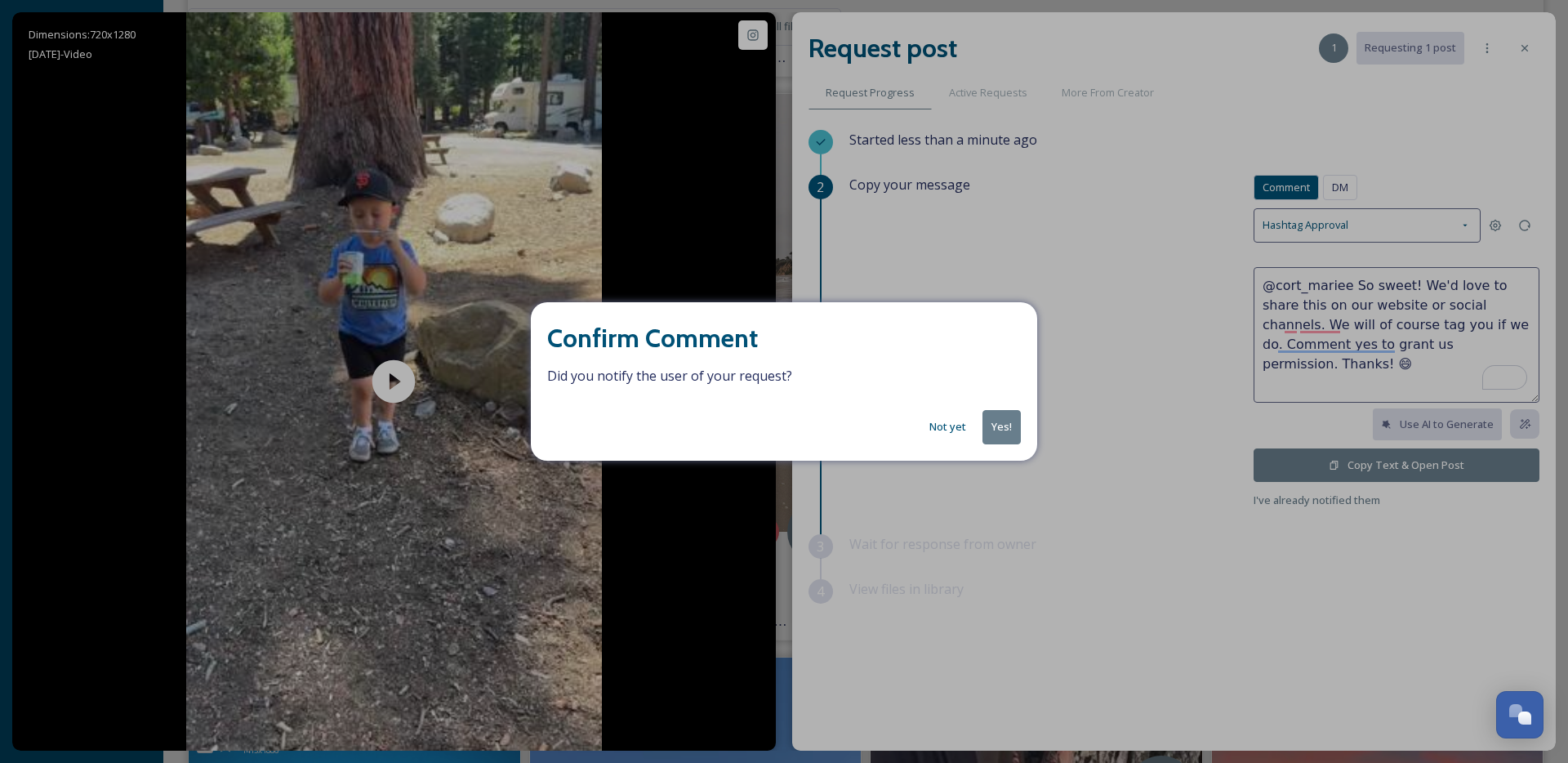
click at [1004, 440] on button "Yes!" at bounding box center [1002, 427] width 39 height 34
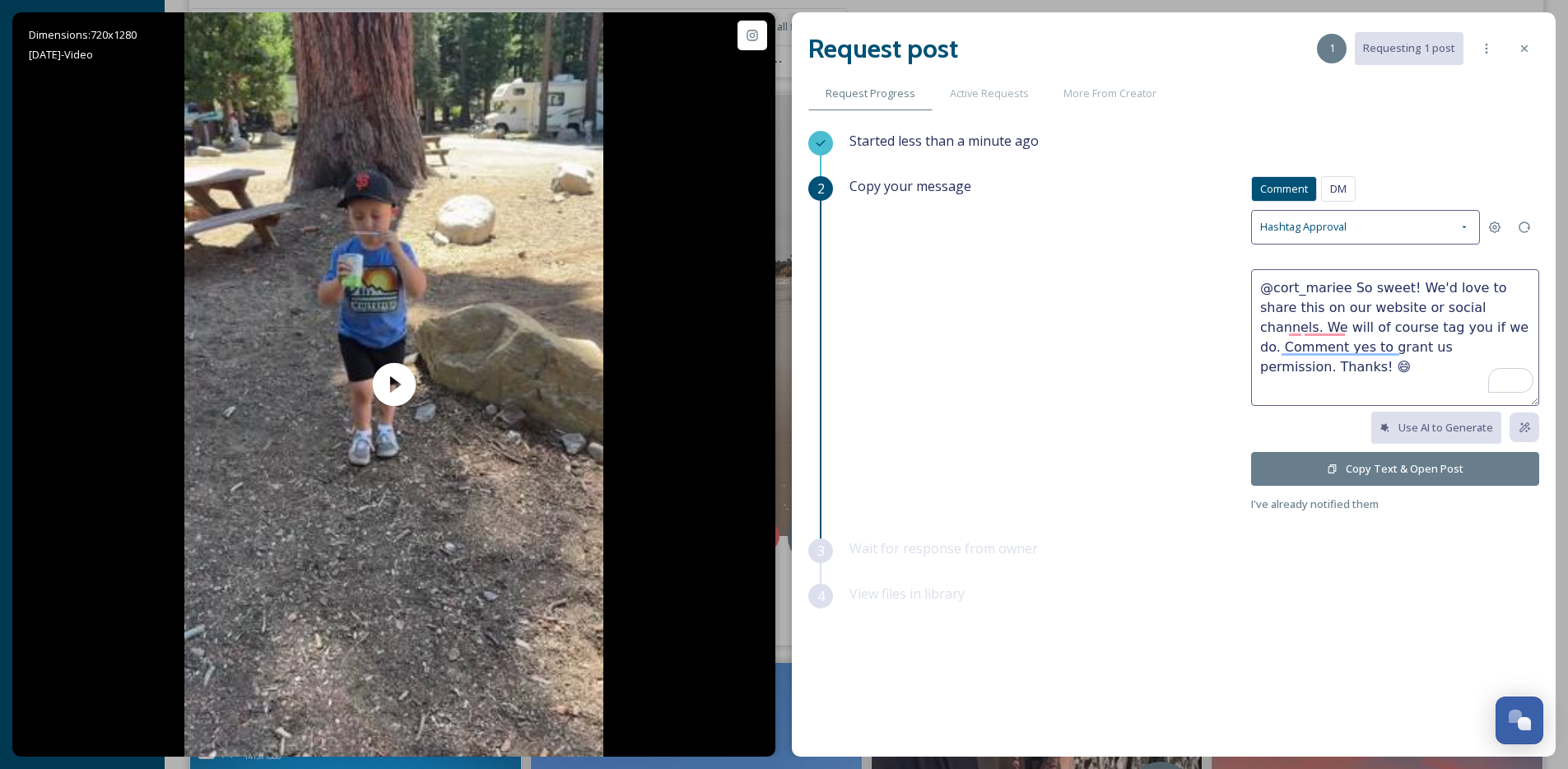
click at [1012, 437] on div "Copy your message Comment DM Comment DM Hashtag Approval @cort_mariee So sweet!…" at bounding box center [1194, 345] width 690 height 338
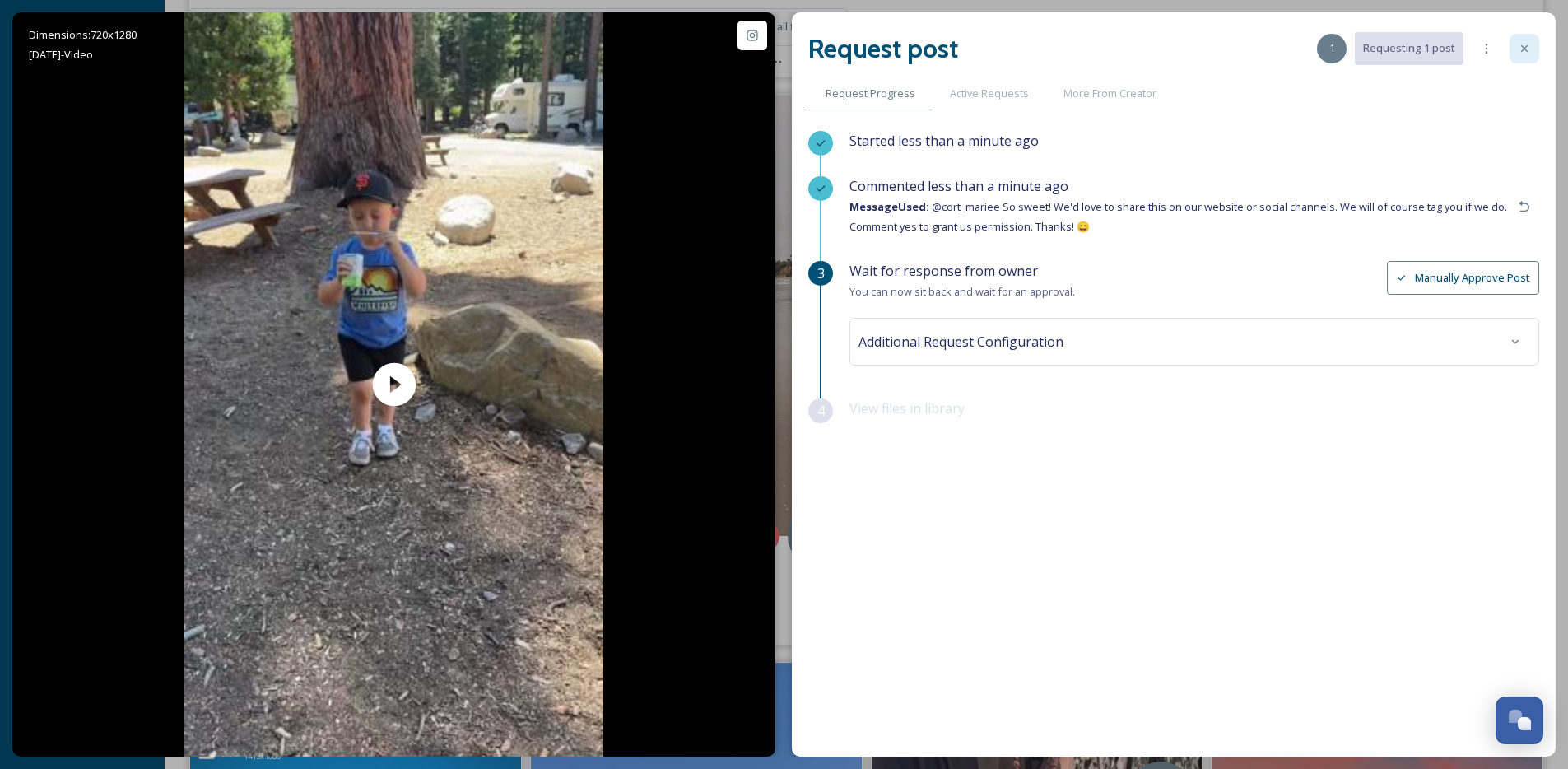
click at [1516, 45] on div at bounding box center [1525, 49] width 30 height 30
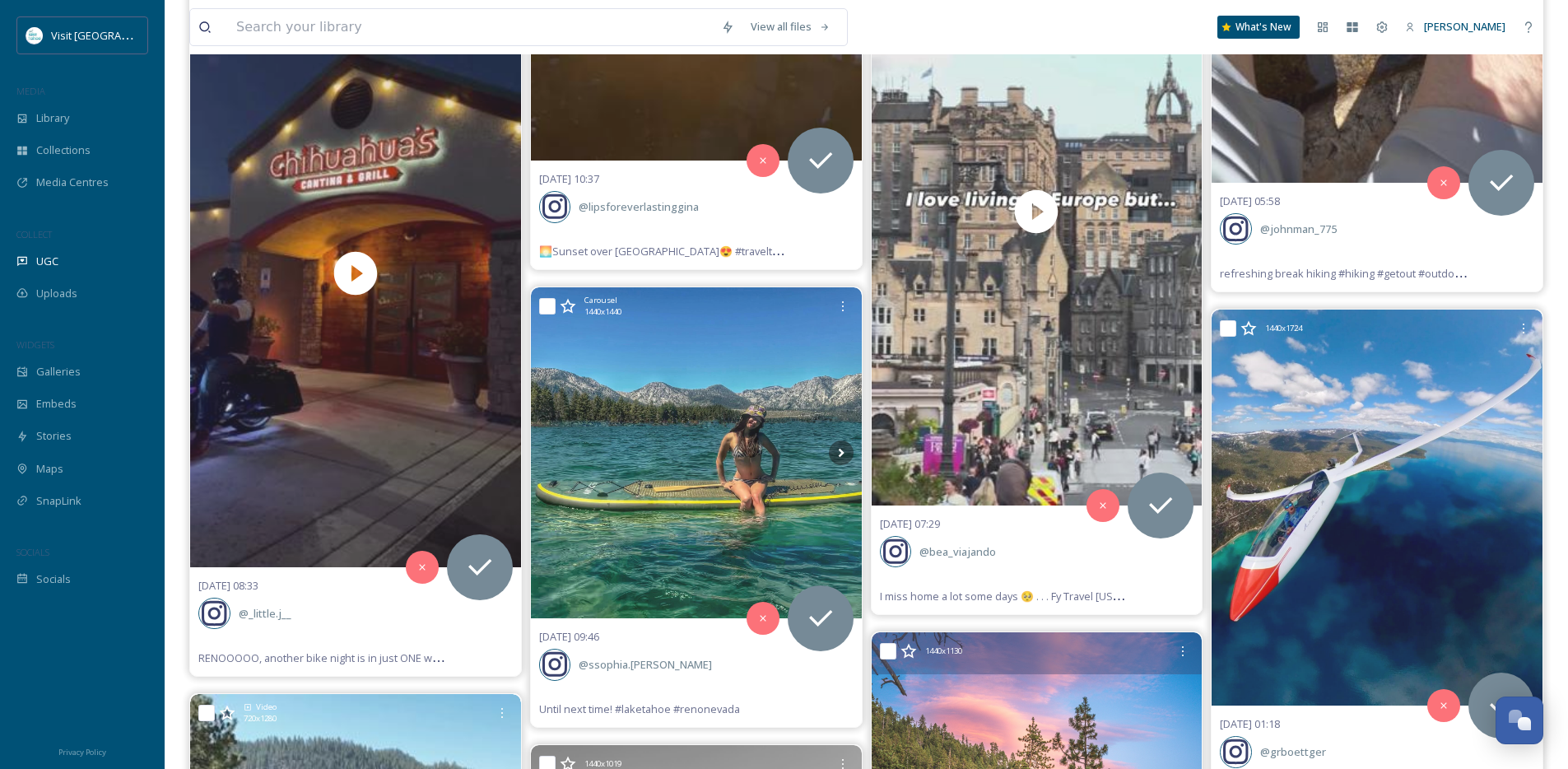
scroll to position [49374, 0]
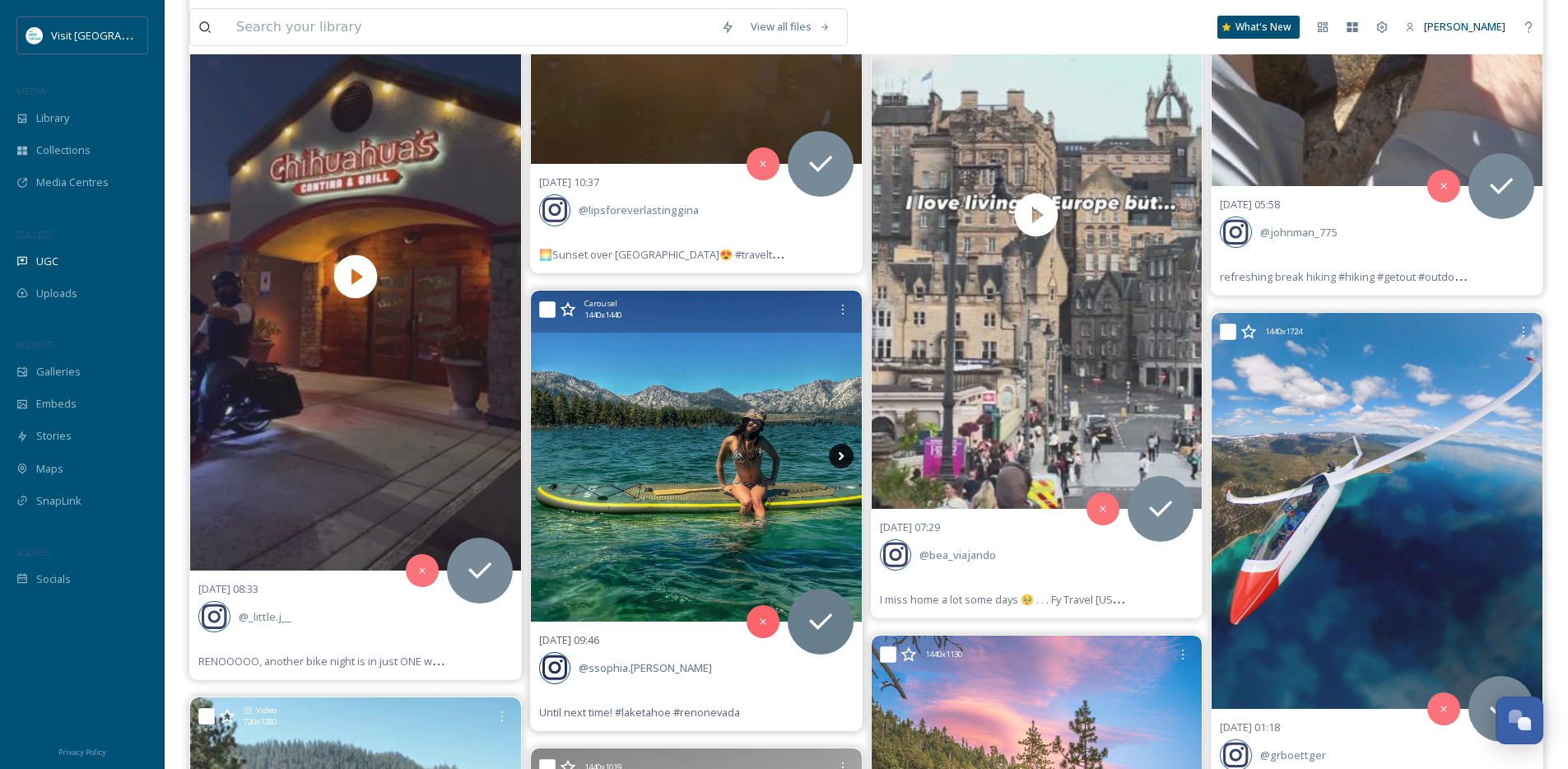
click at [844, 457] on icon at bounding box center [842, 456] width 25 height 25
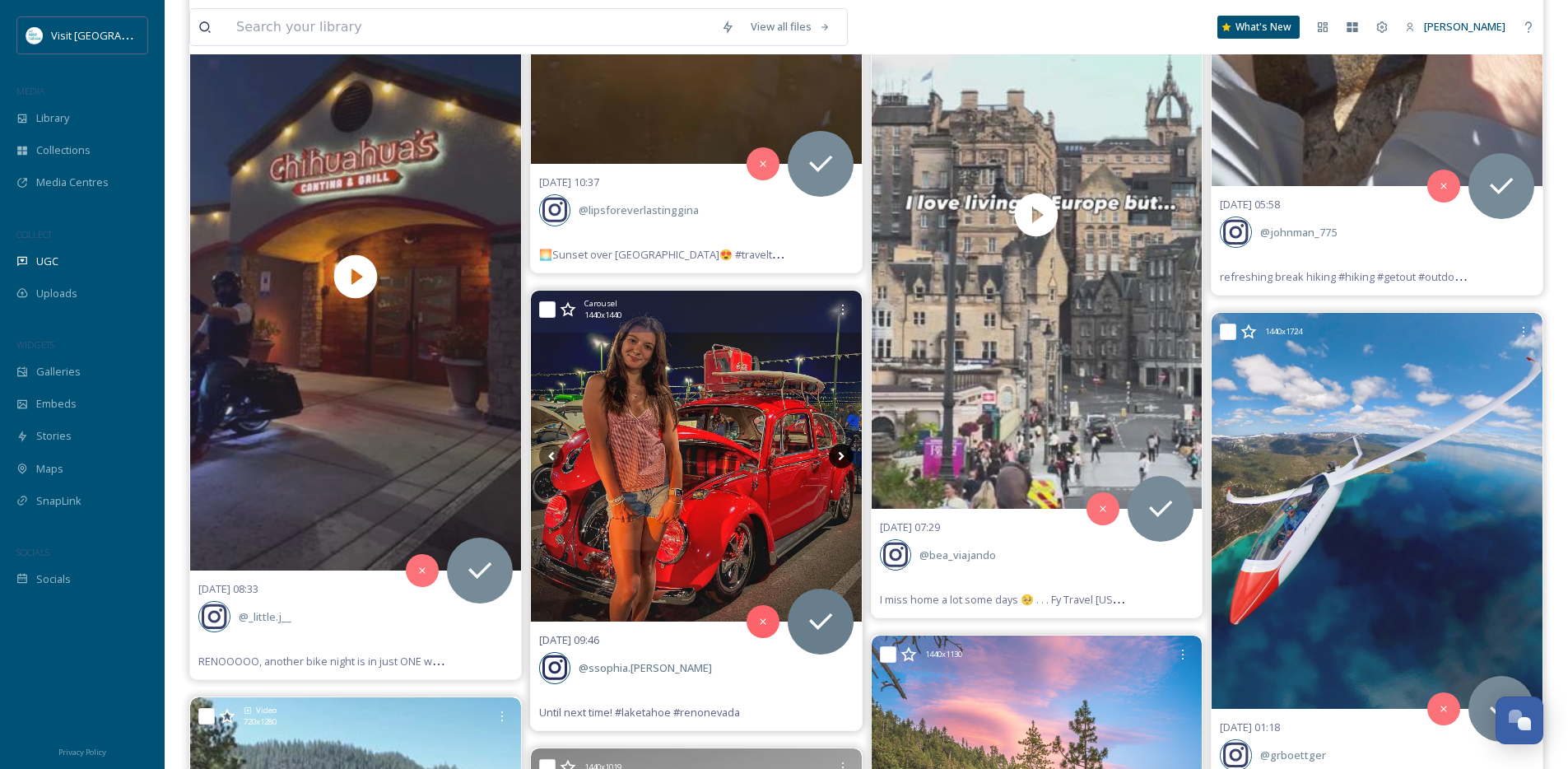
click at [844, 457] on icon at bounding box center [842, 456] width 25 height 25
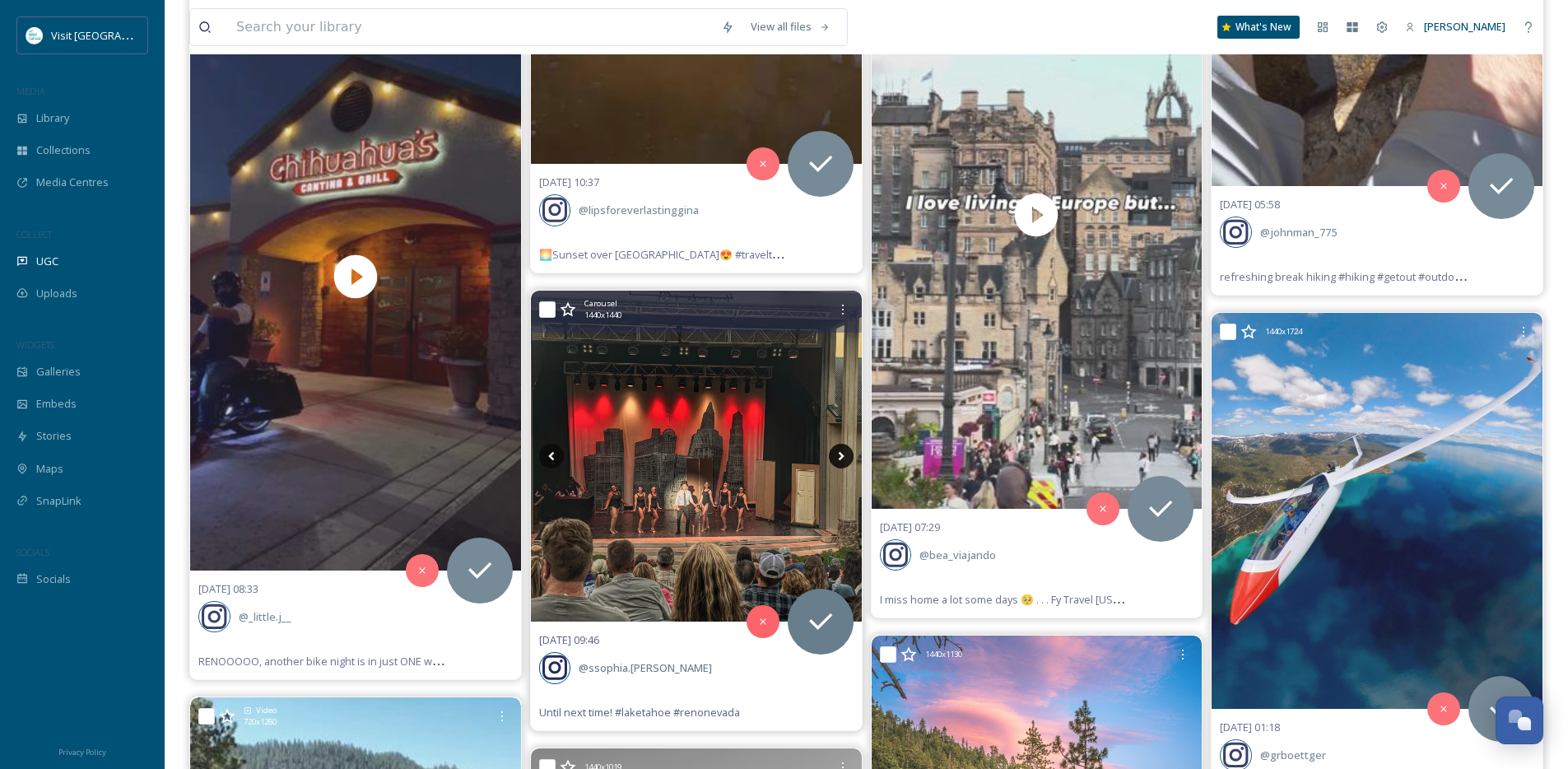
click at [844, 457] on icon at bounding box center [842, 456] width 25 height 25
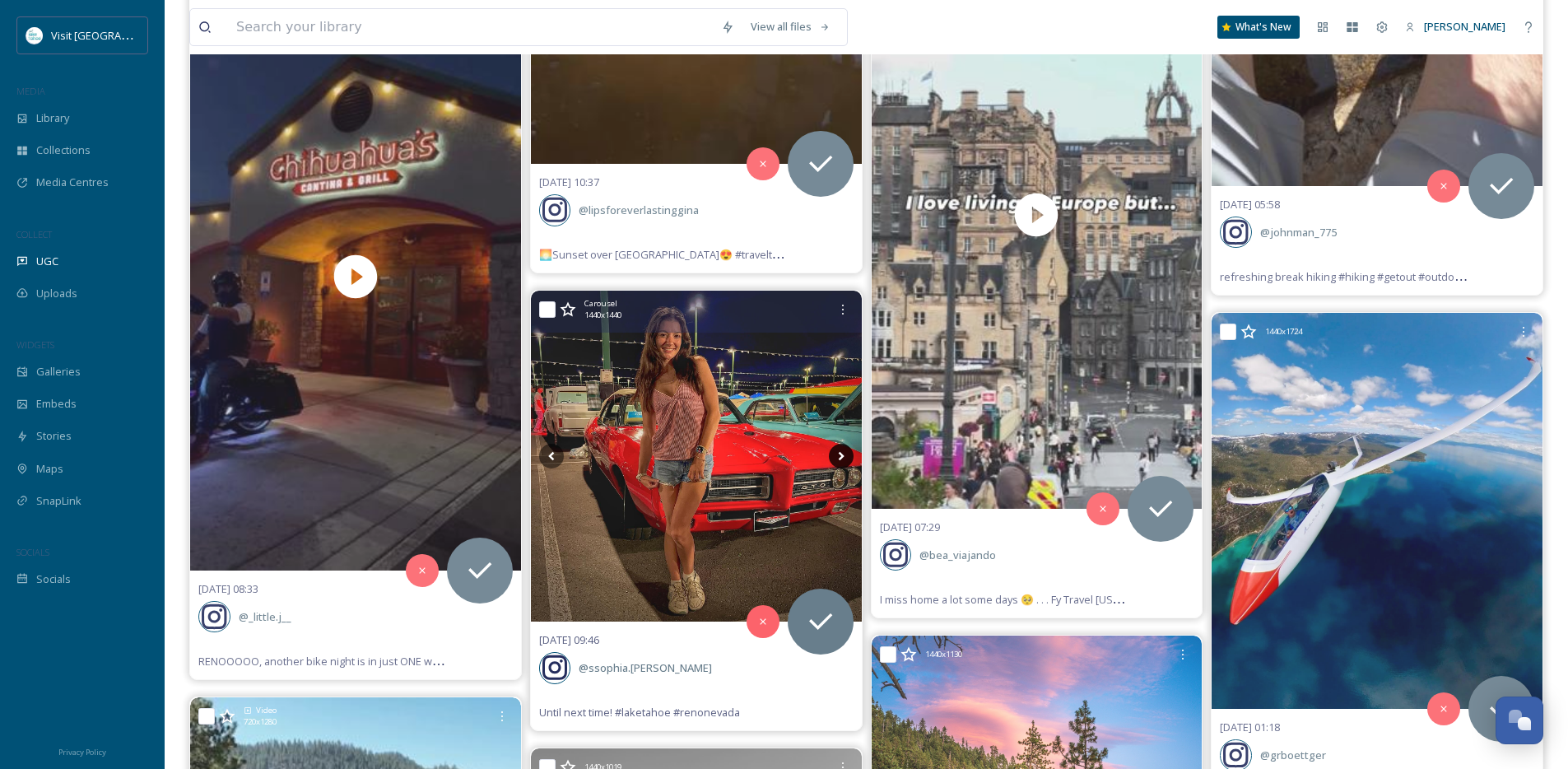
click at [844, 457] on icon at bounding box center [842, 456] width 25 height 25
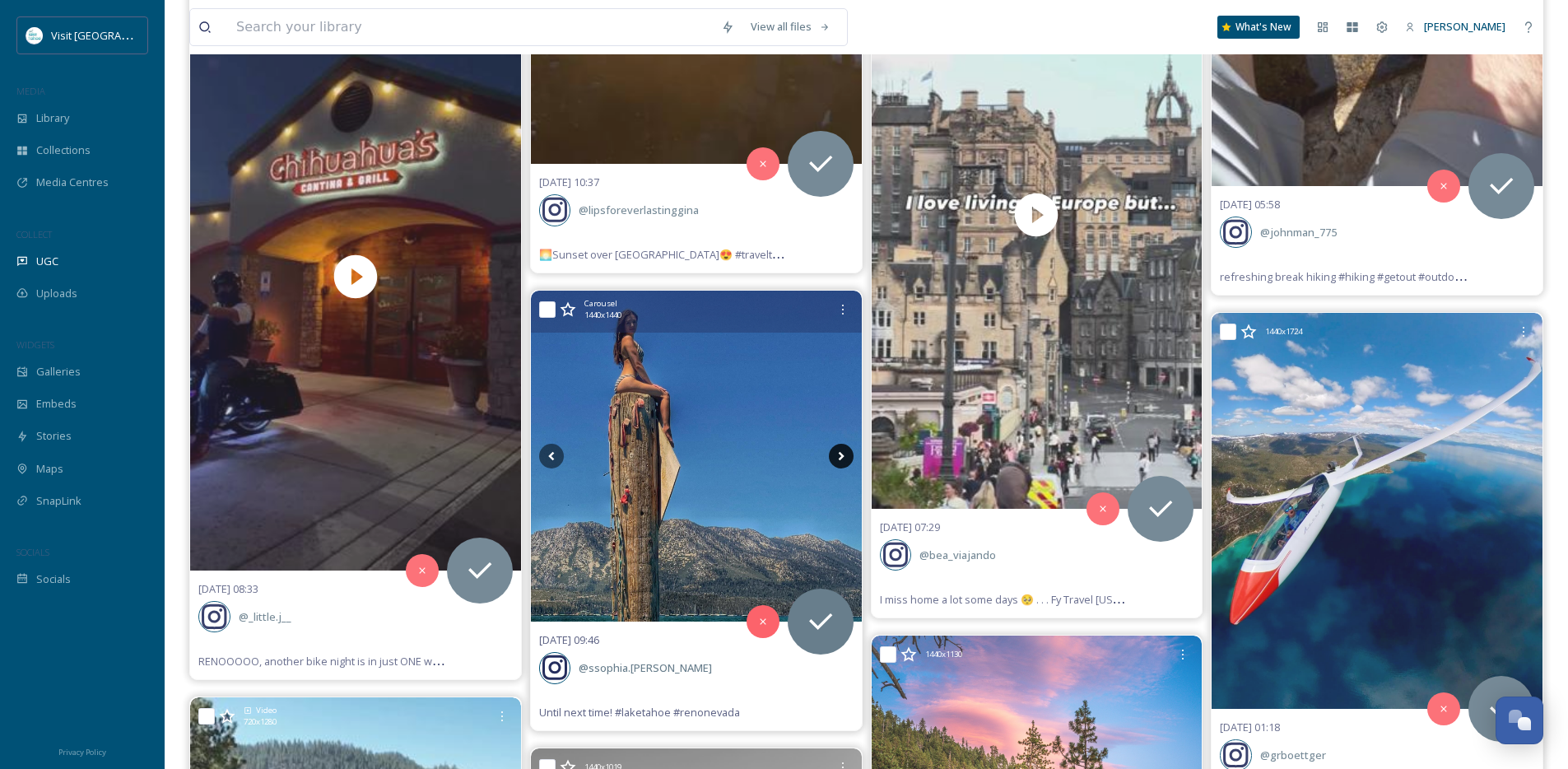
click at [844, 457] on icon at bounding box center [842, 456] width 25 height 25
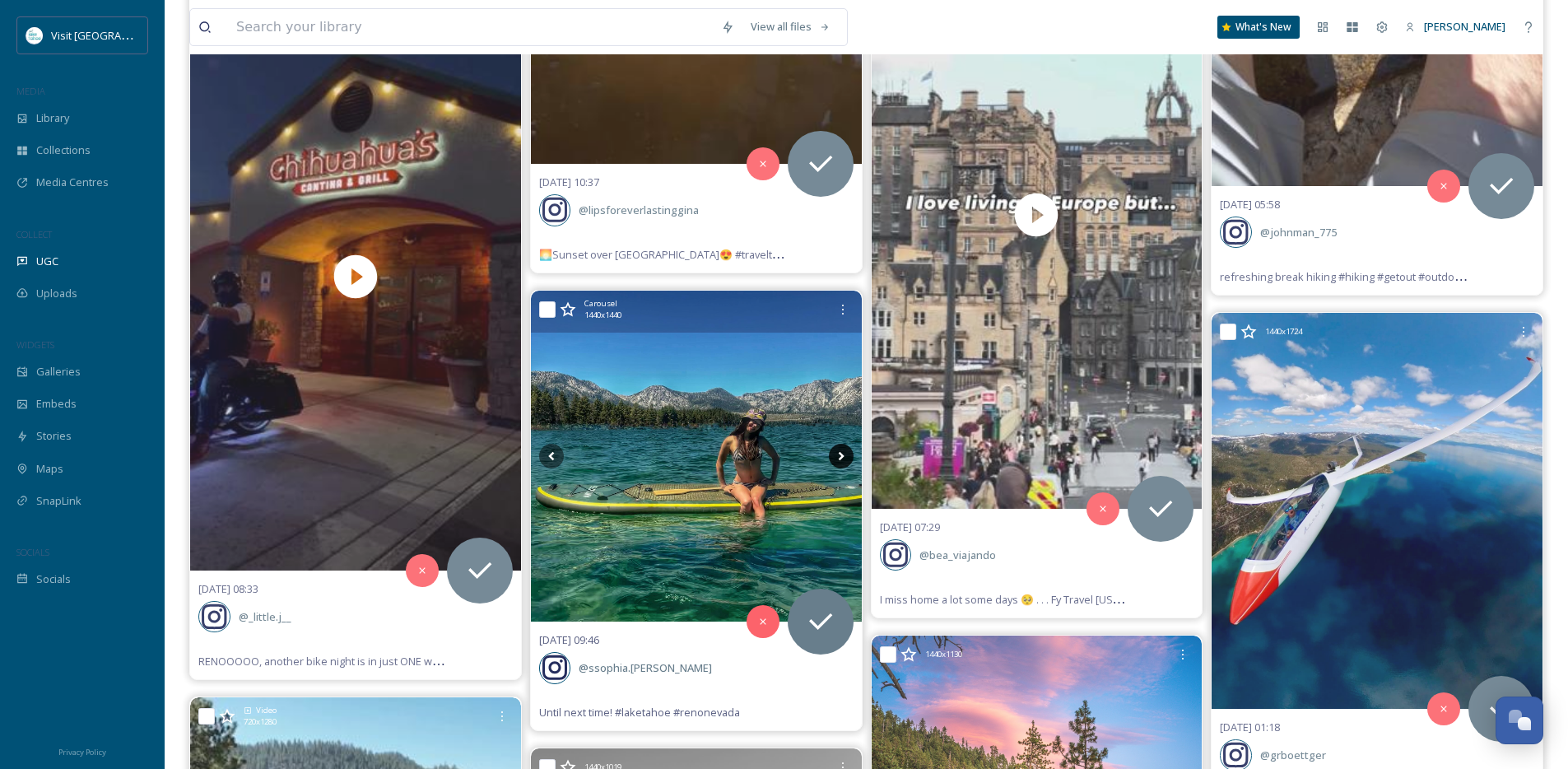
click at [844, 457] on icon at bounding box center [842, 456] width 25 height 25
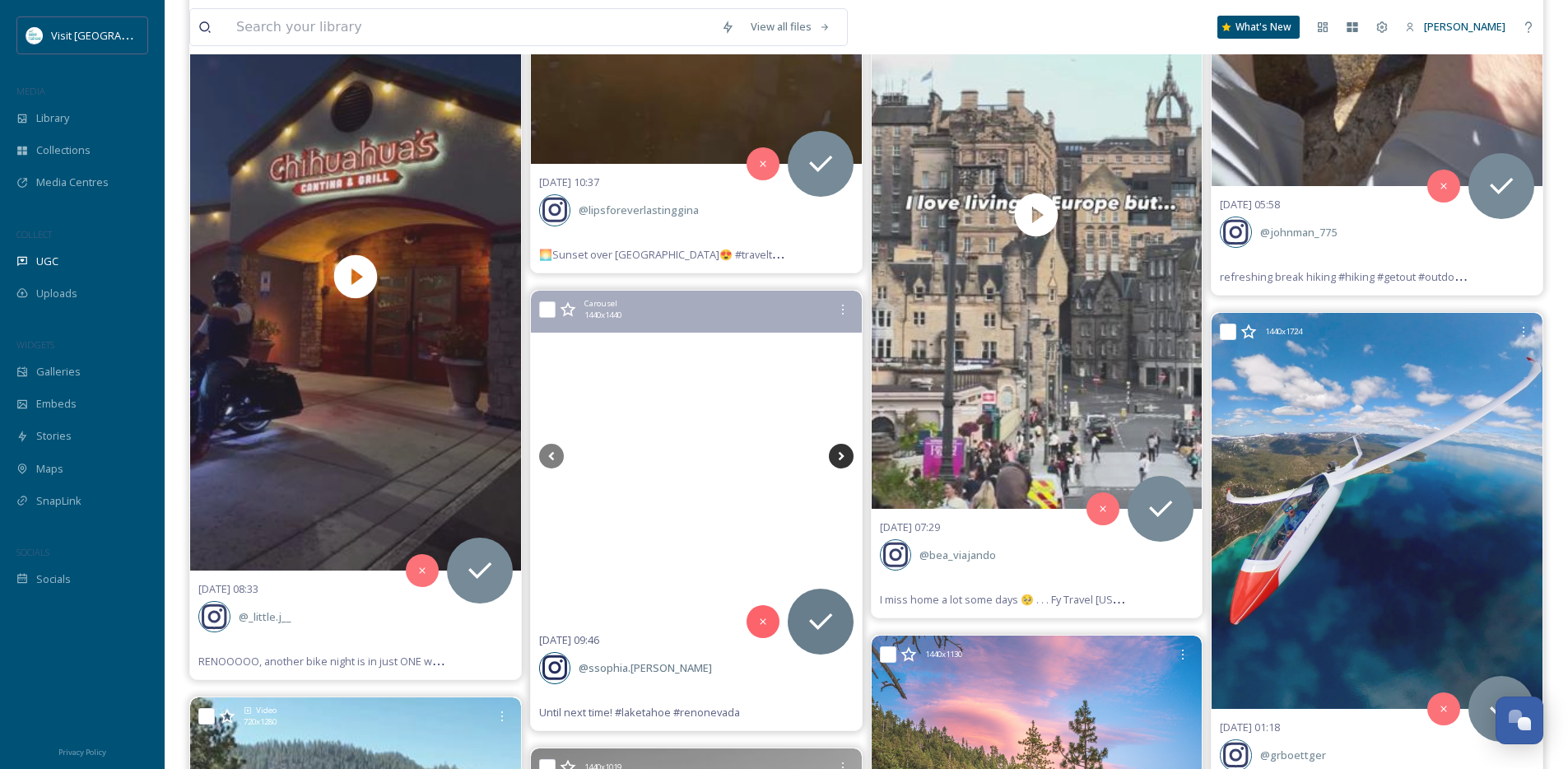
click at [844, 457] on icon at bounding box center [842, 456] width 25 height 25
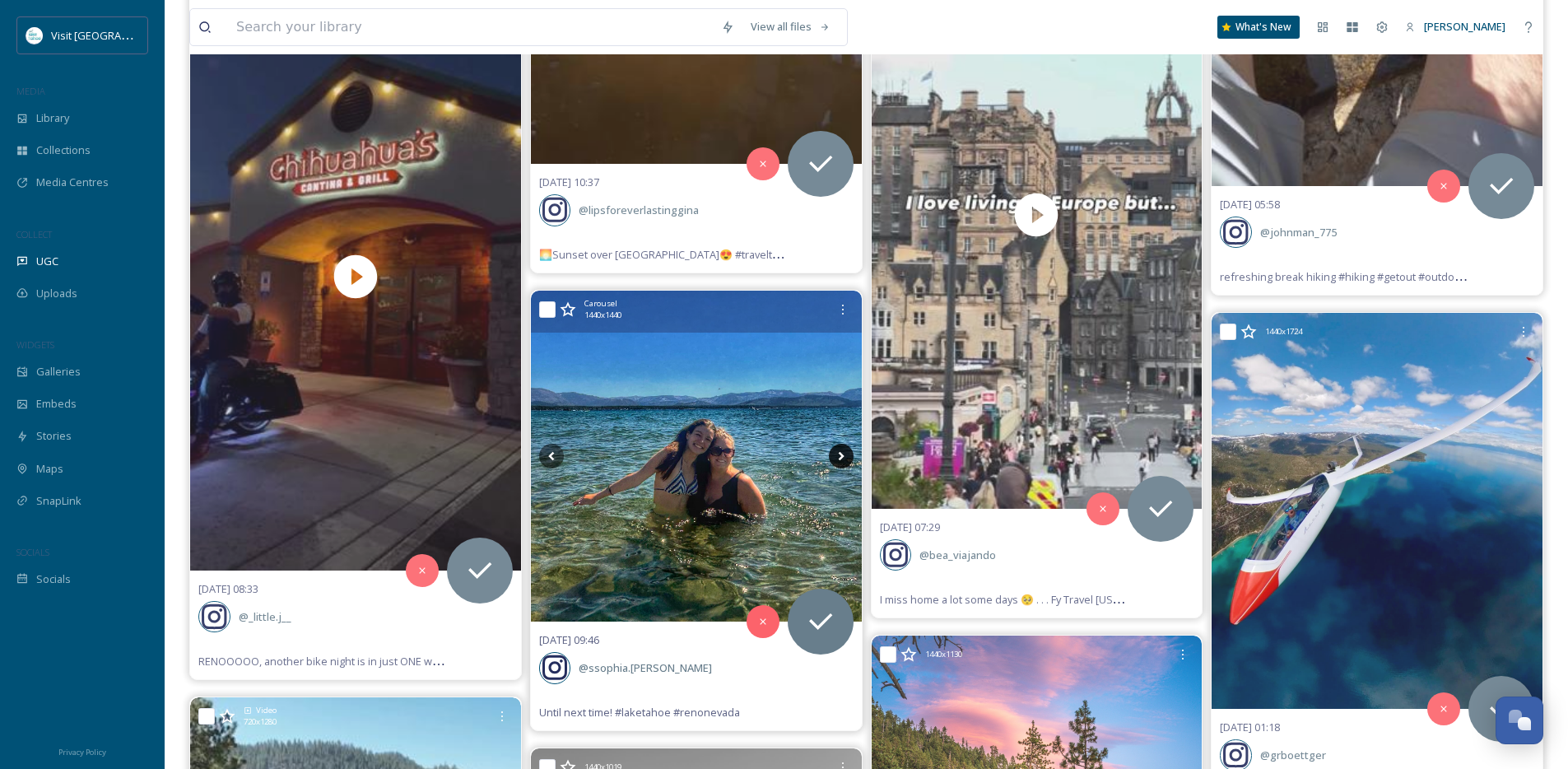
click at [844, 457] on icon at bounding box center [842, 456] width 25 height 25
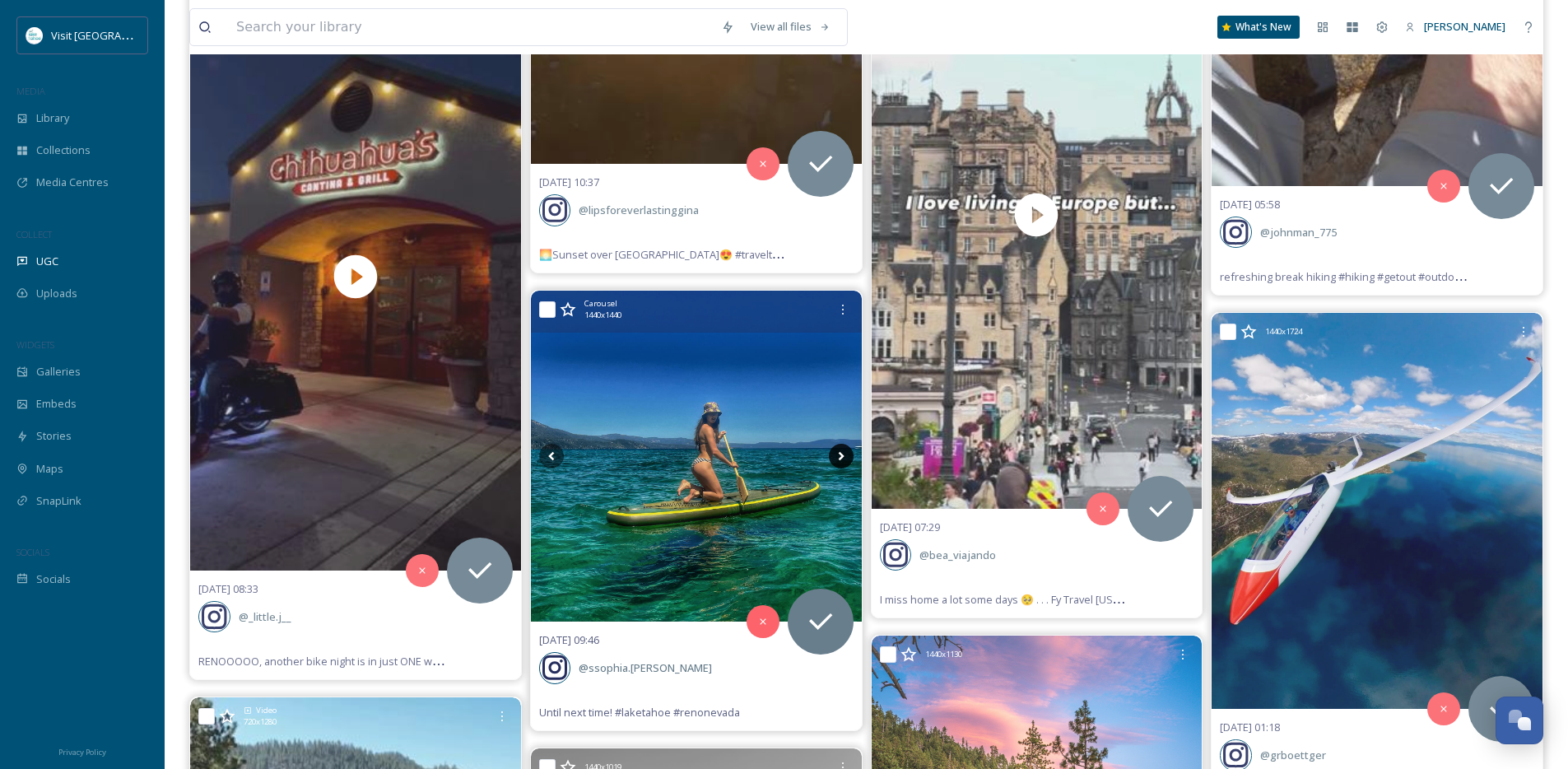
click at [844, 457] on icon at bounding box center [842, 456] width 25 height 25
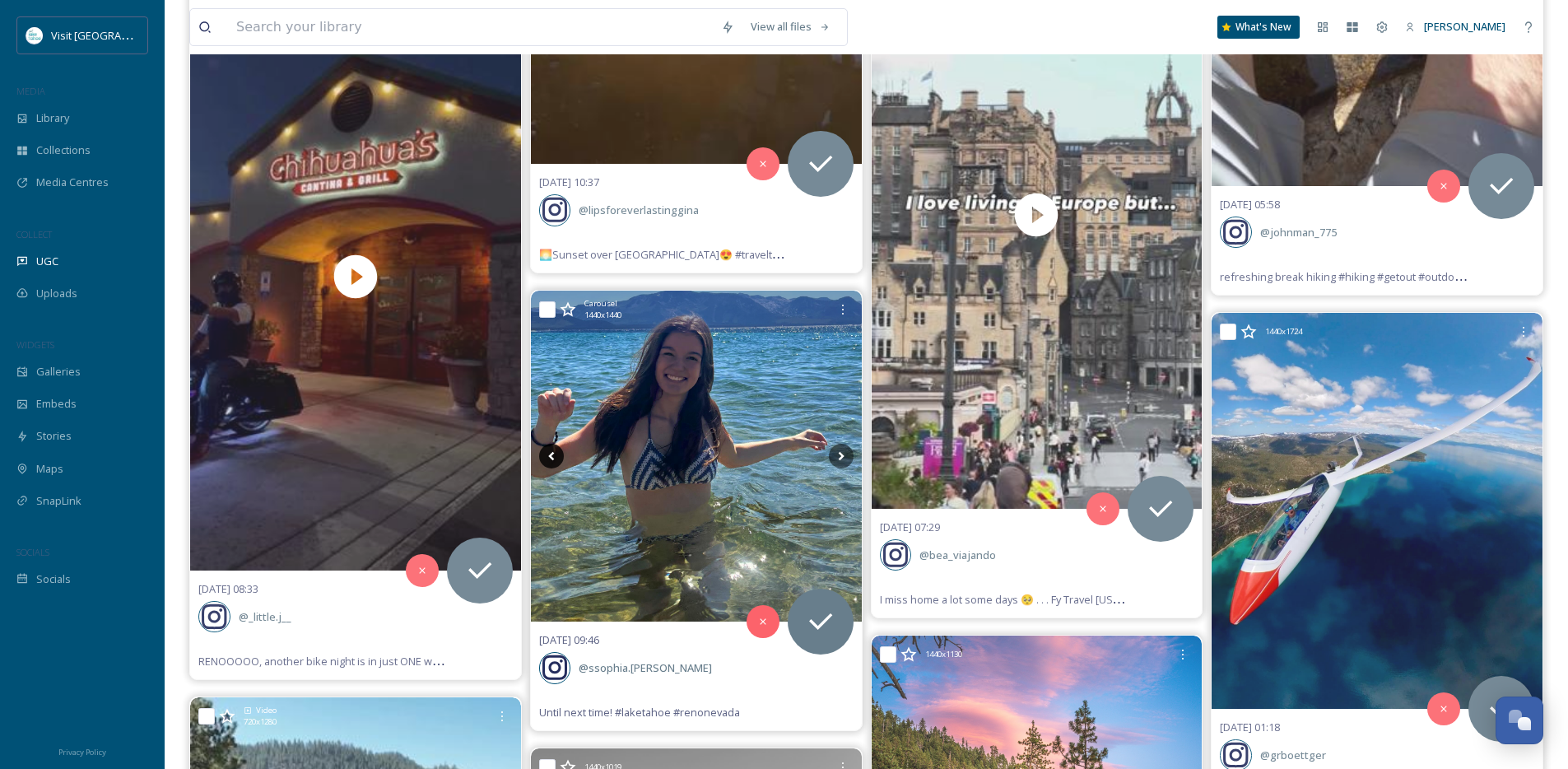
click at [548, 454] on icon at bounding box center [552, 456] width 25 height 25
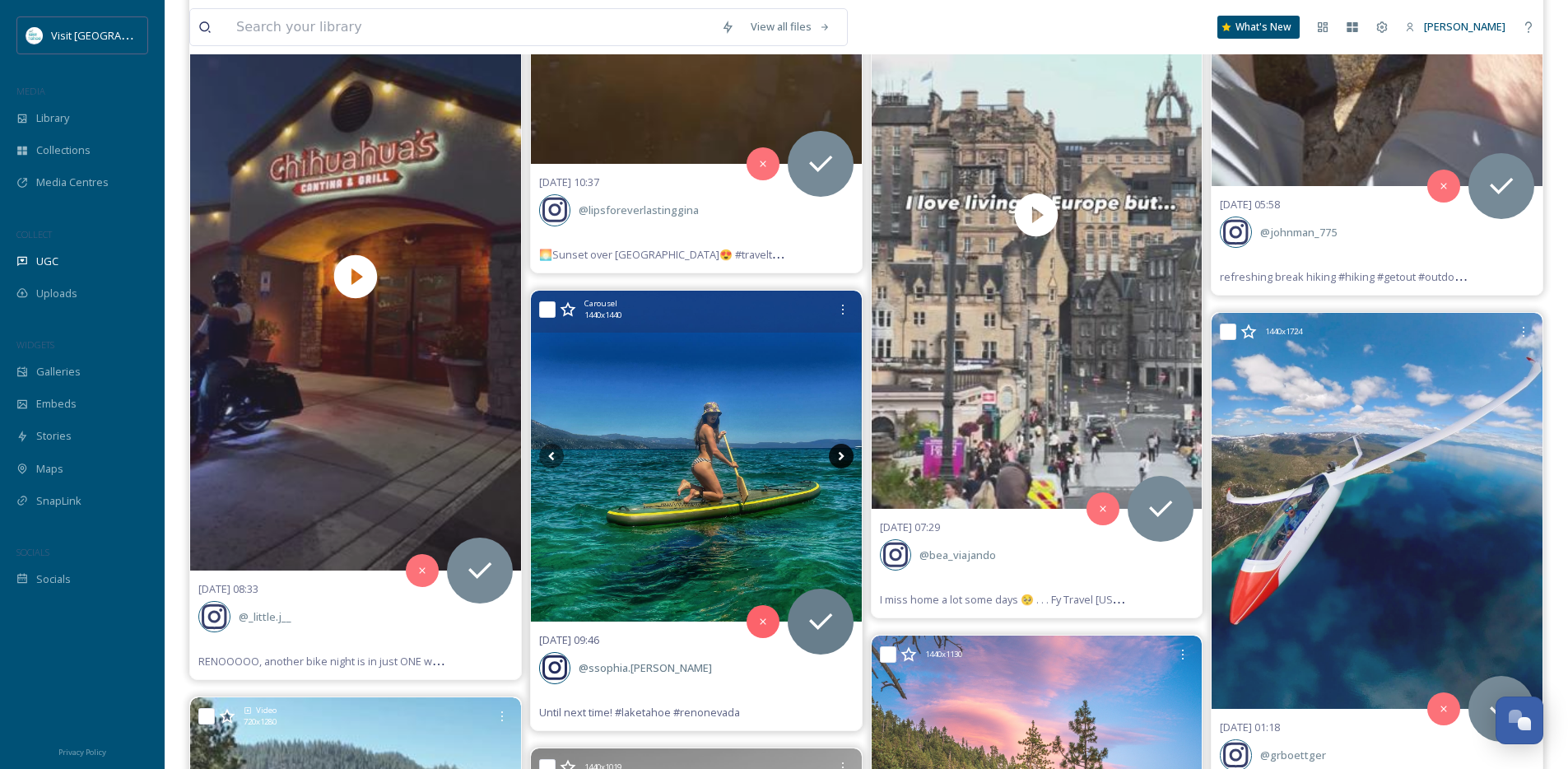
click at [838, 456] on icon at bounding box center [842, 456] width 25 height 25
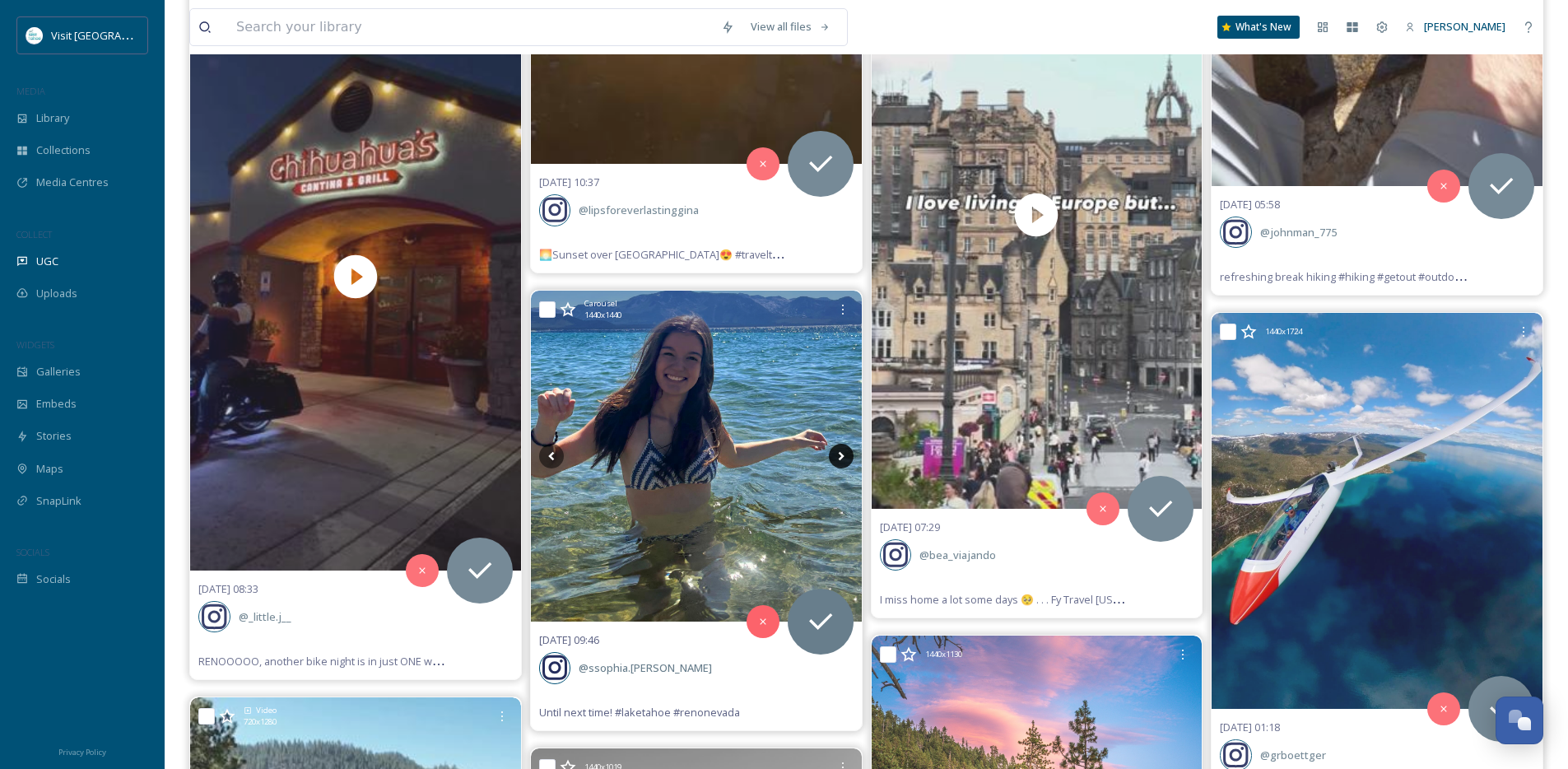
click at [838, 456] on icon at bounding box center [842, 456] width 25 height 25
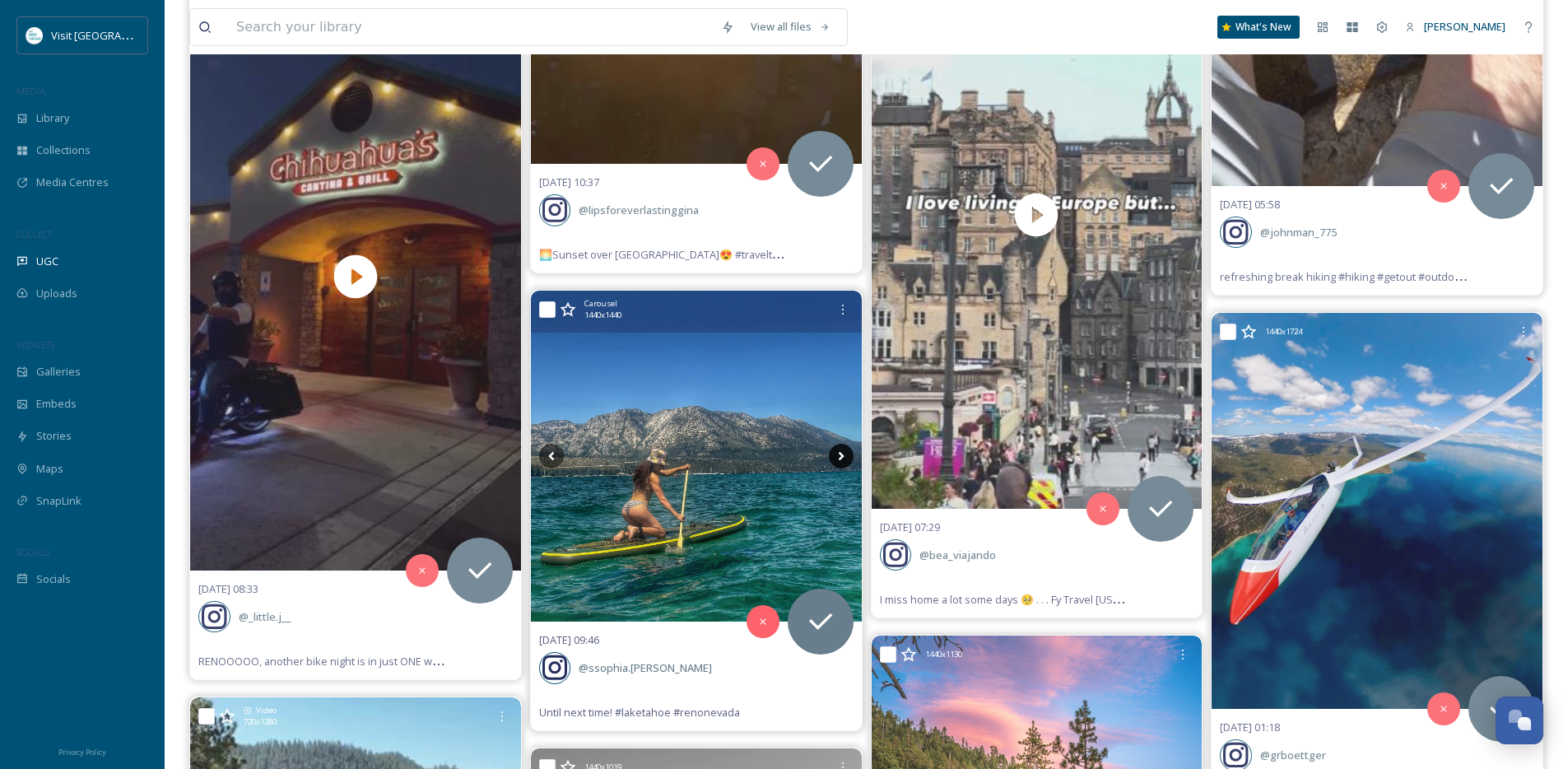
click at [838, 456] on icon at bounding box center [842, 456] width 25 height 25
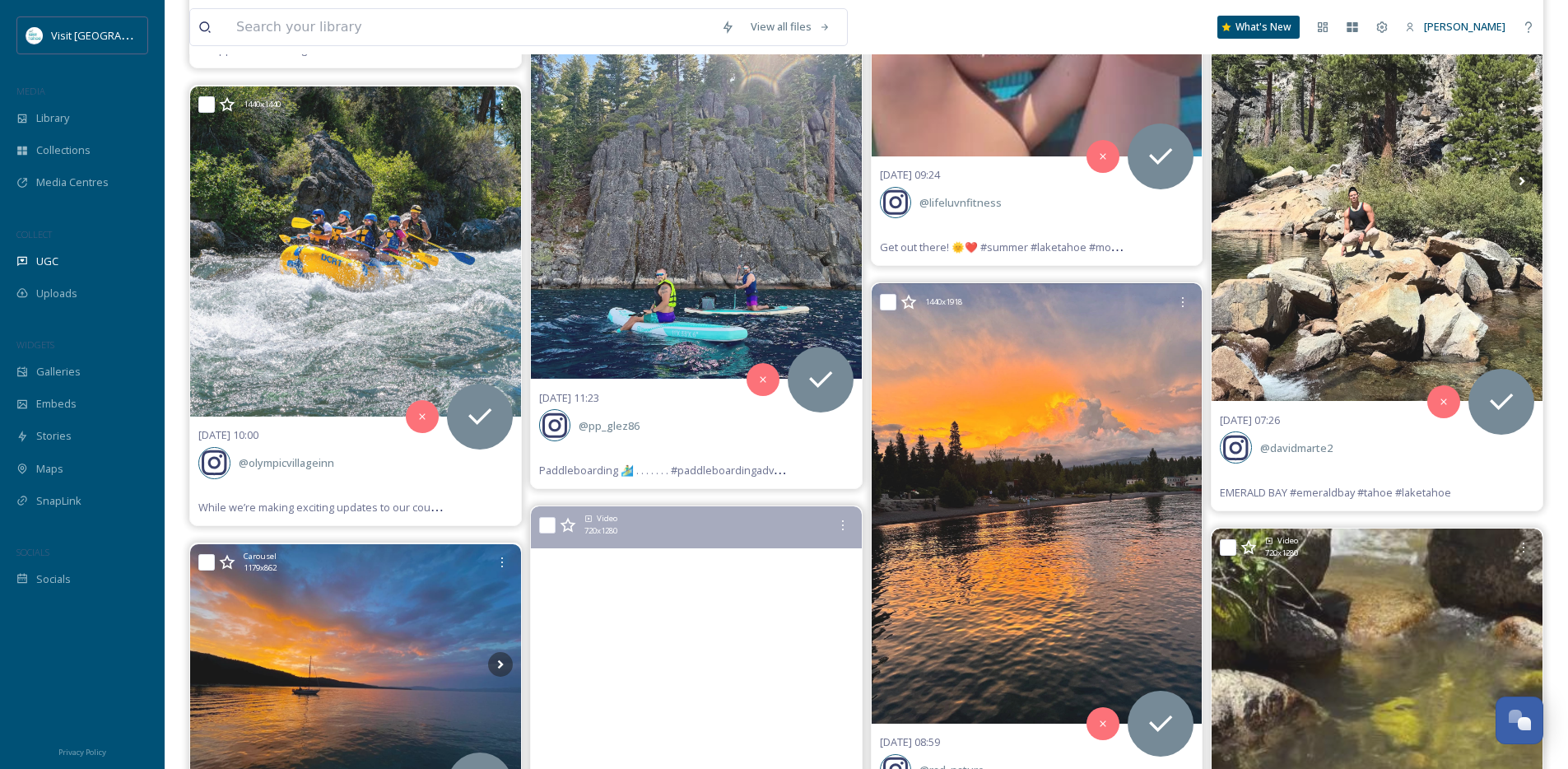
scroll to position [48619, 0]
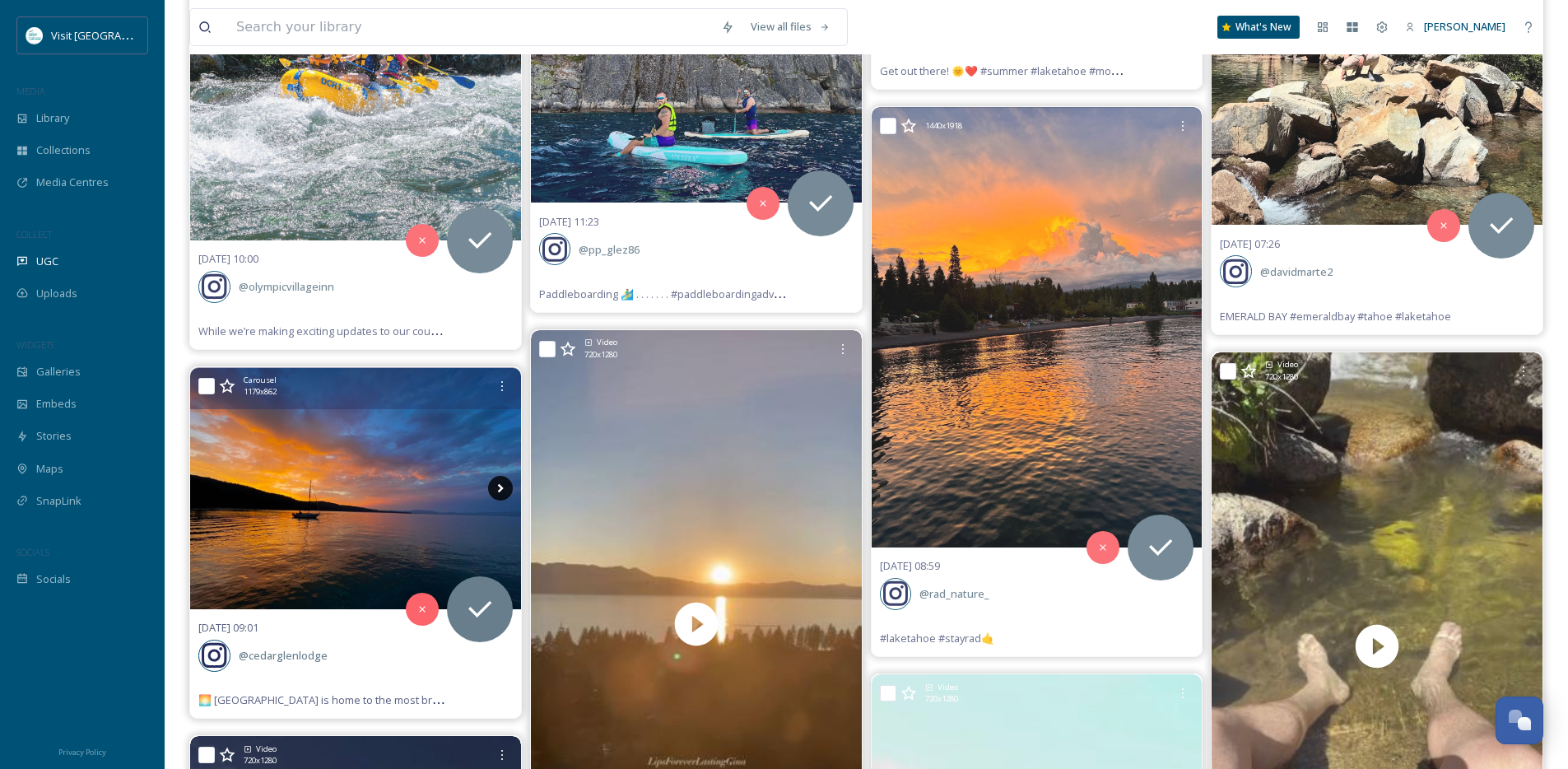
click at [507, 485] on icon at bounding box center [501, 489] width 25 height 25
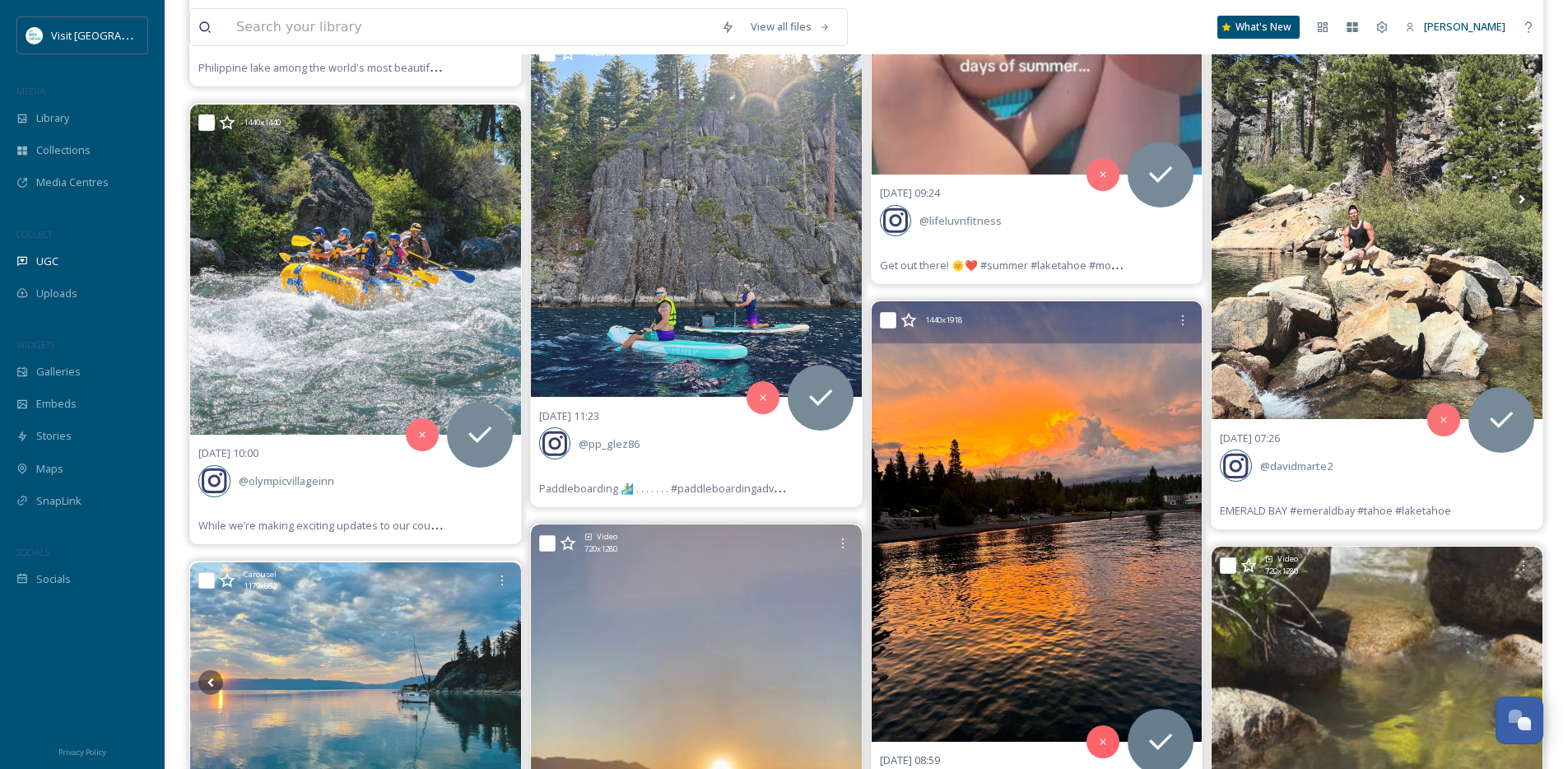
scroll to position [48307, 0]
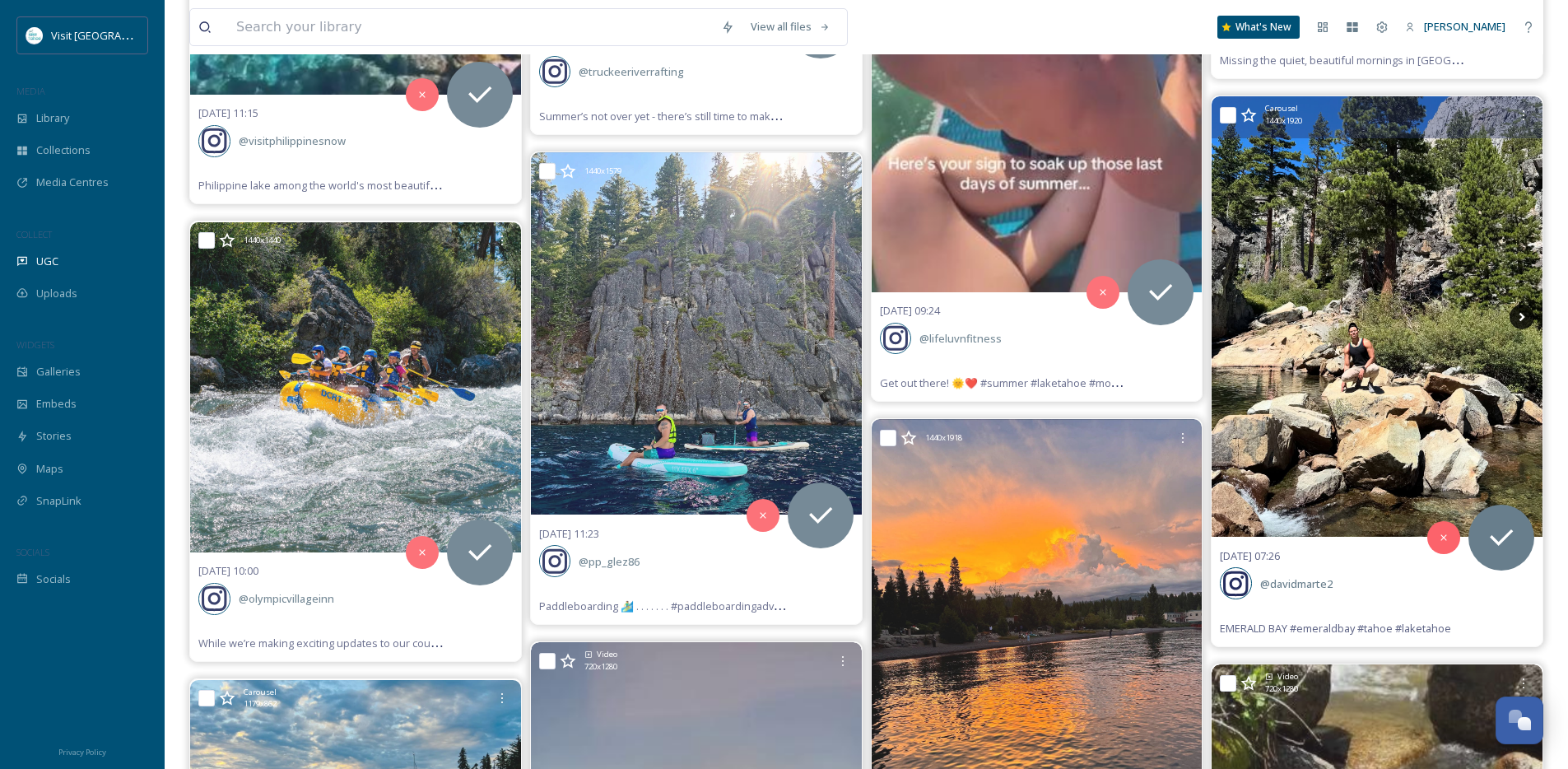
click at [1520, 316] on icon at bounding box center [1522, 317] width 25 height 25
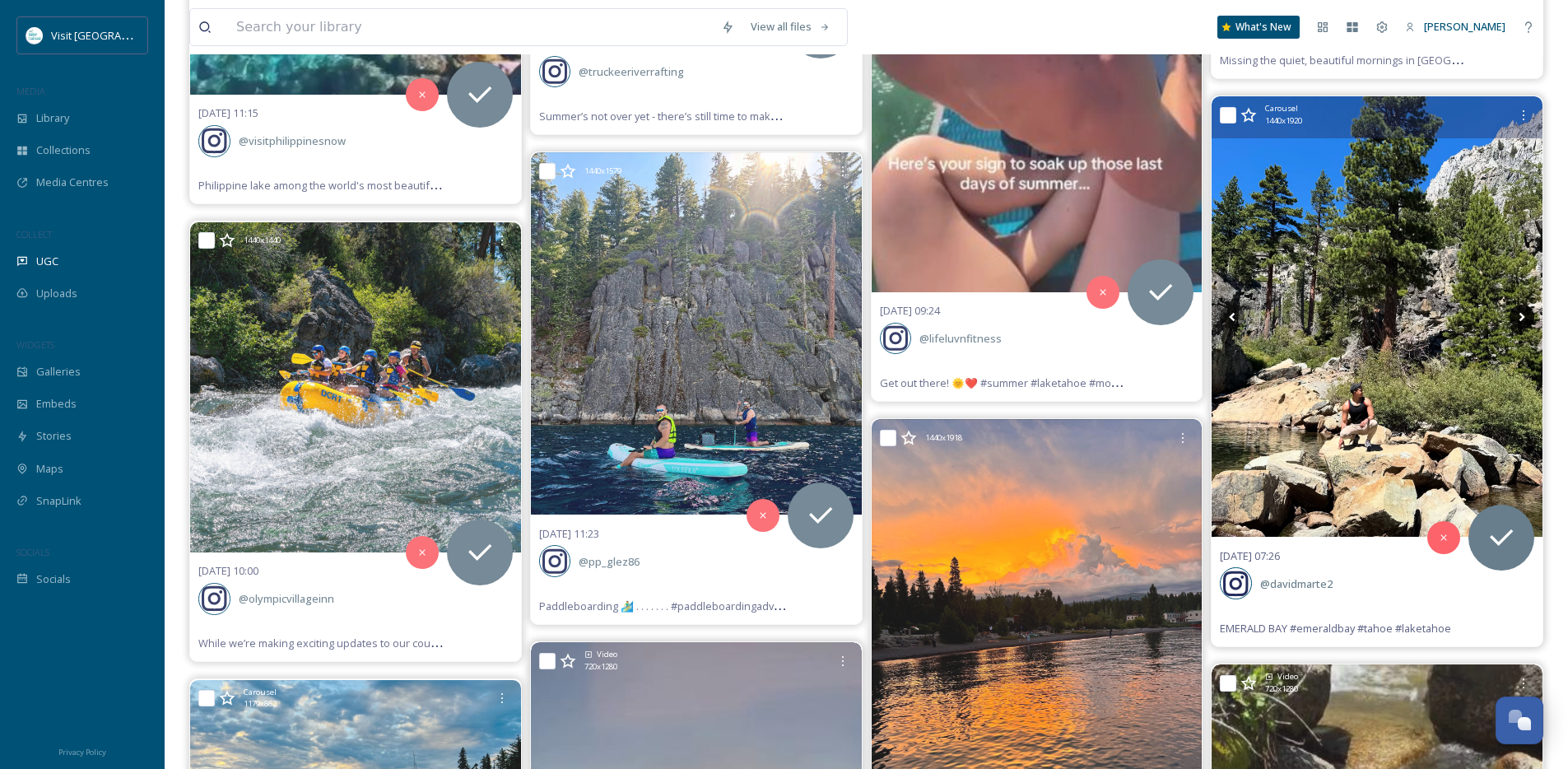
click at [1520, 316] on icon at bounding box center [1522, 317] width 25 height 25
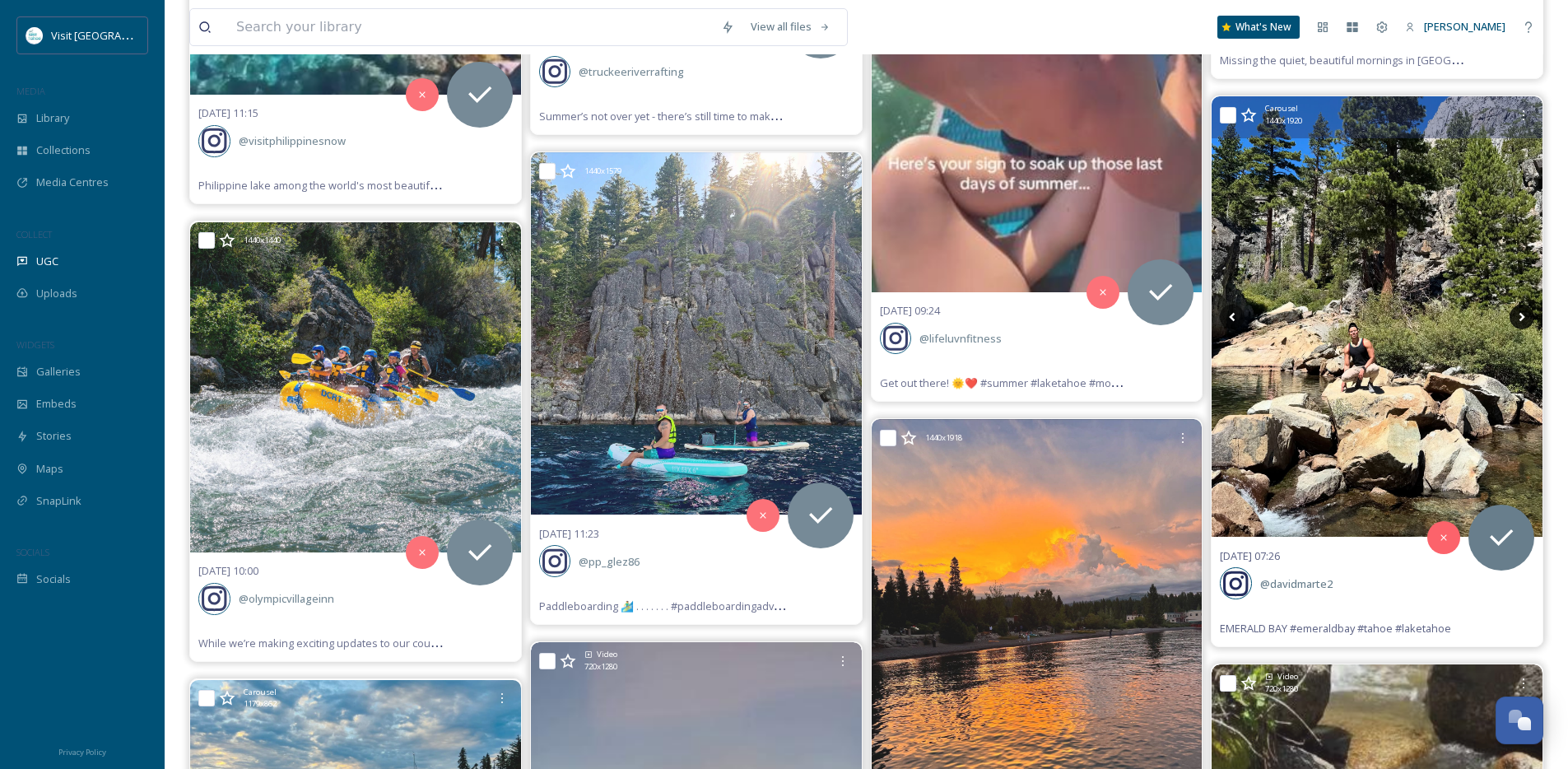
click at [1520, 316] on icon at bounding box center [1522, 317] width 25 height 25
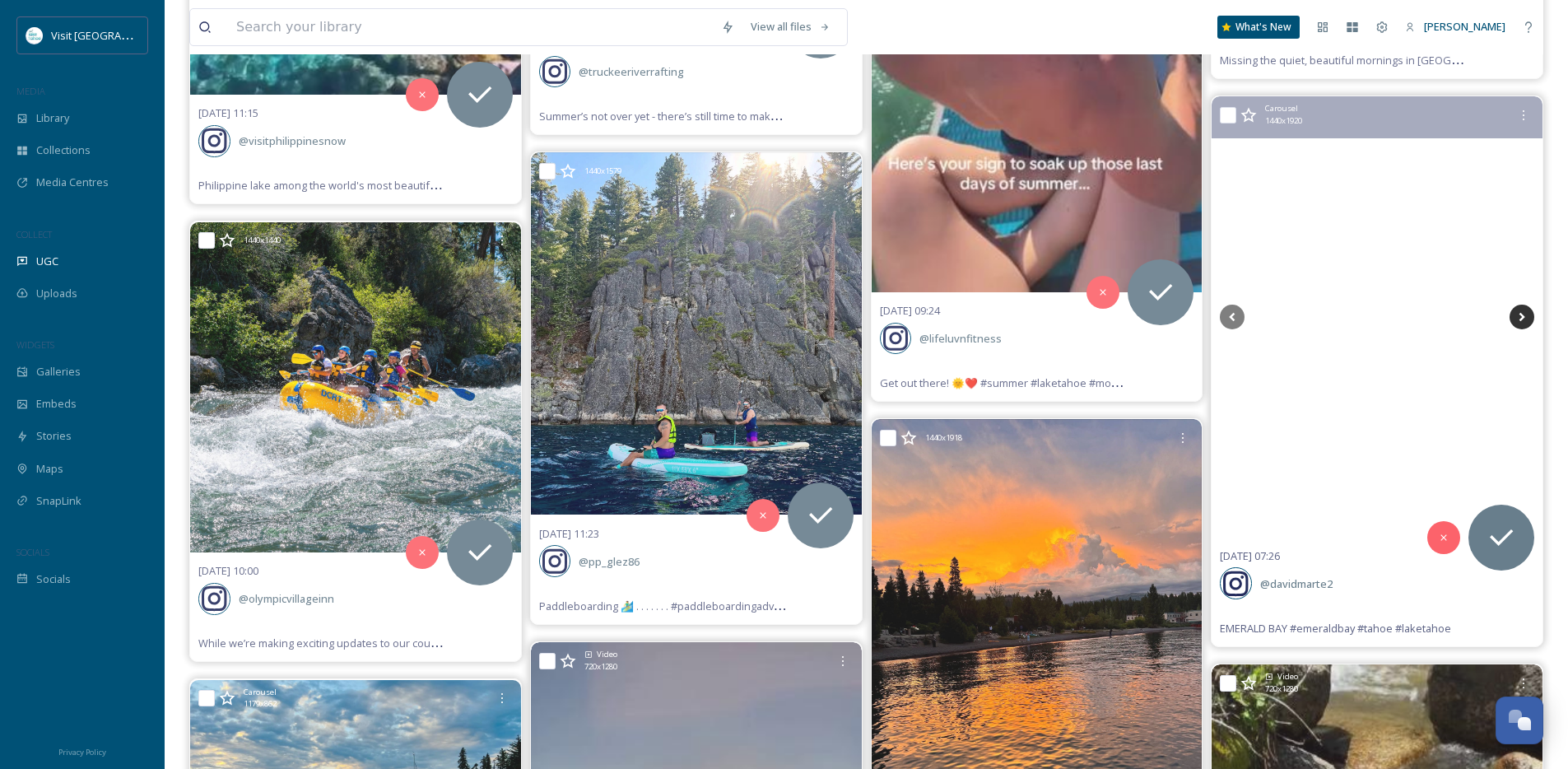
click at [1520, 316] on icon at bounding box center [1522, 317] width 25 height 25
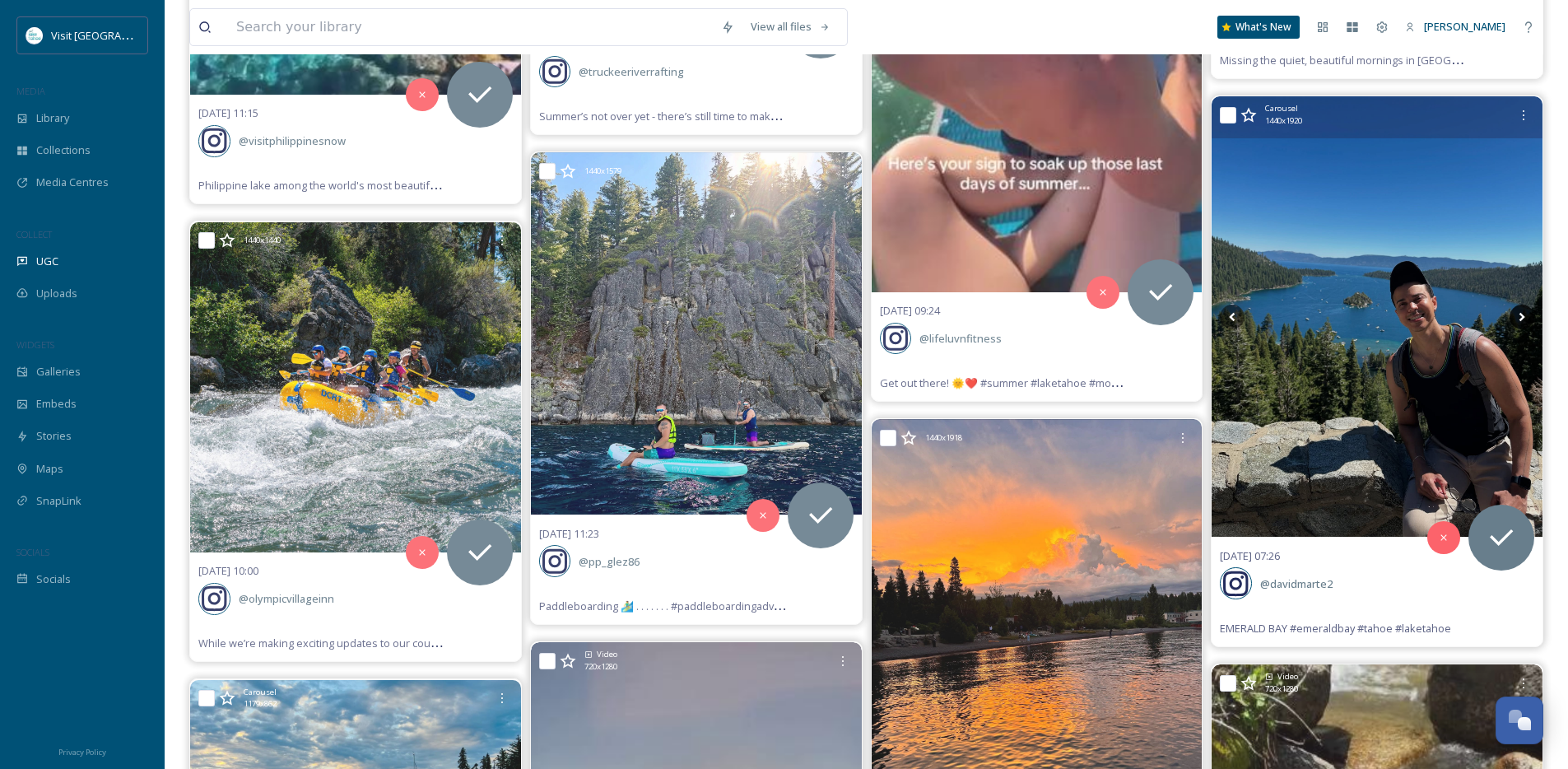
click at [1520, 316] on icon at bounding box center [1522, 317] width 25 height 25
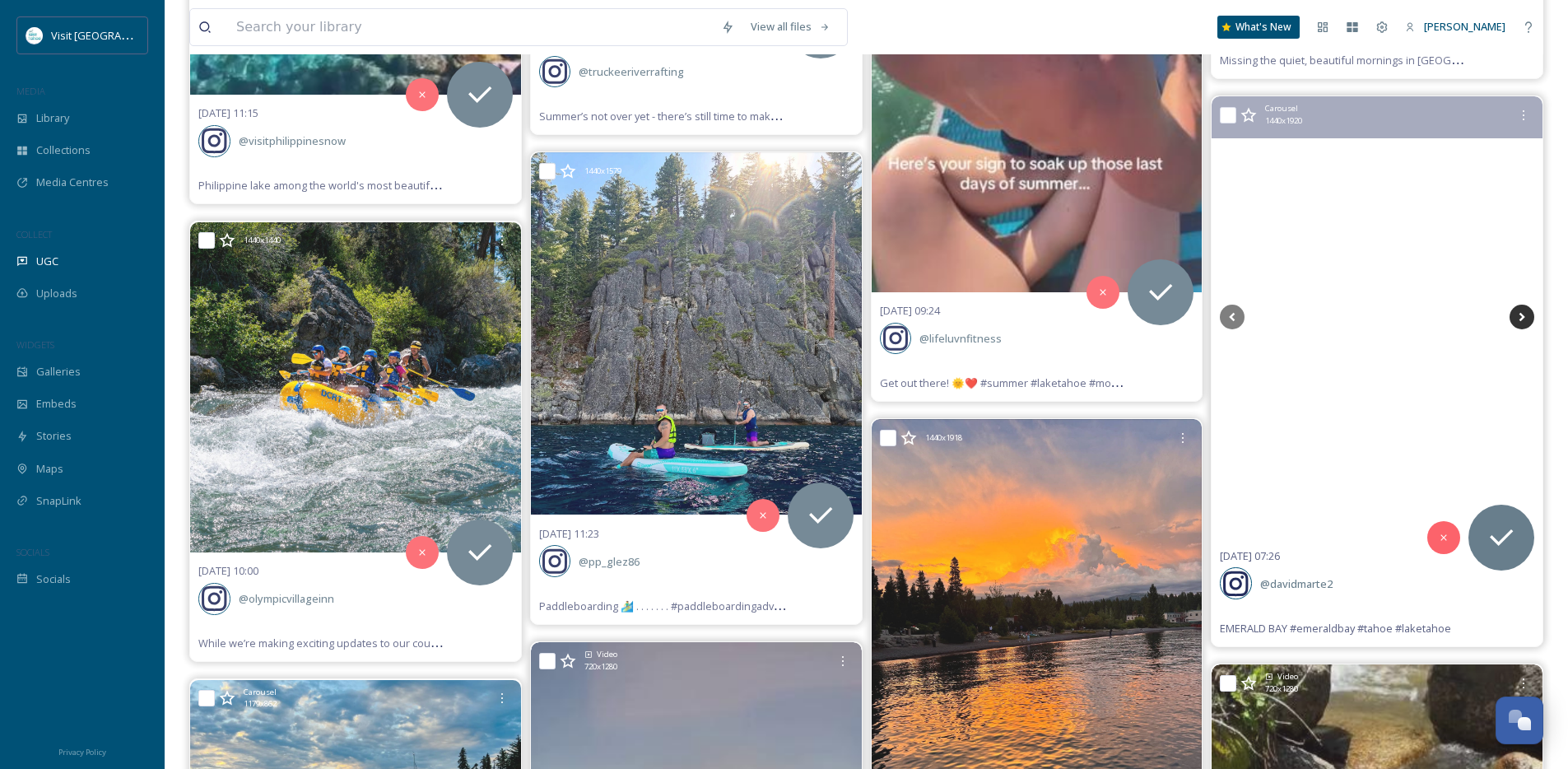
click at [1520, 316] on icon at bounding box center [1522, 317] width 25 height 25
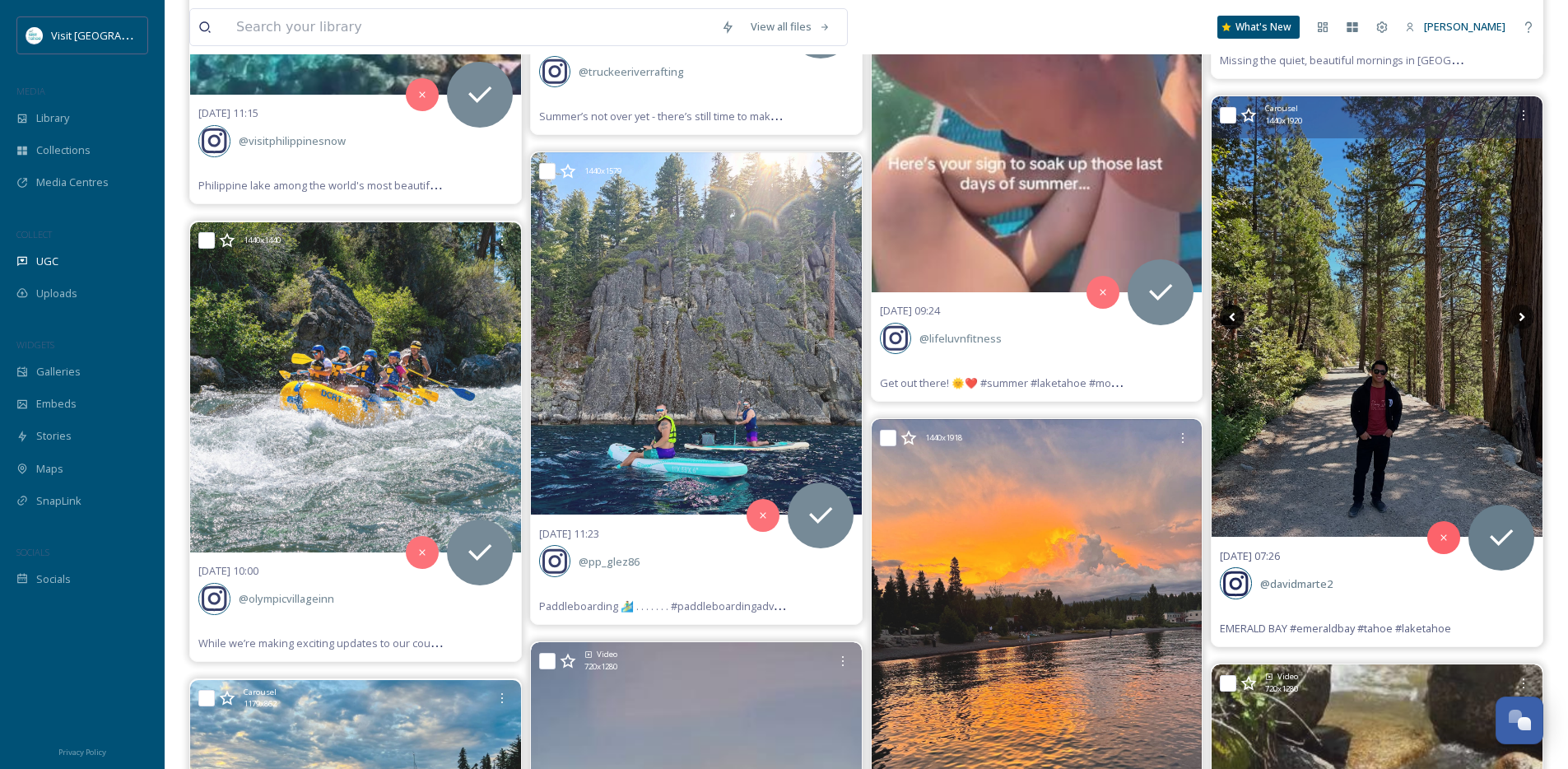
click at [1229, 318] on icon at bounding box center [1233, 317] width 25 height 25
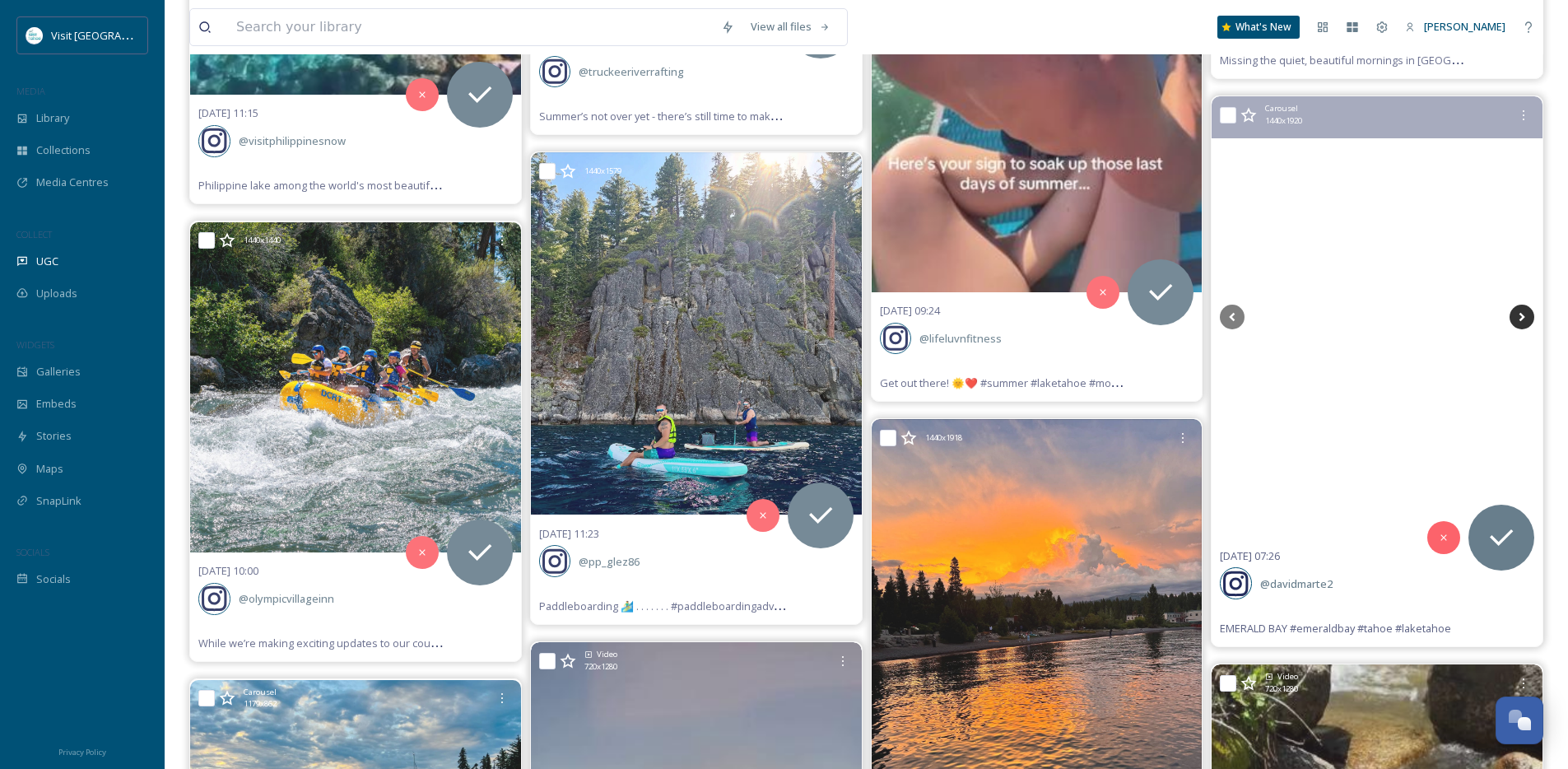
click at [1518, 325] on icon at bounding box center [1522, 317] width 25 height 25
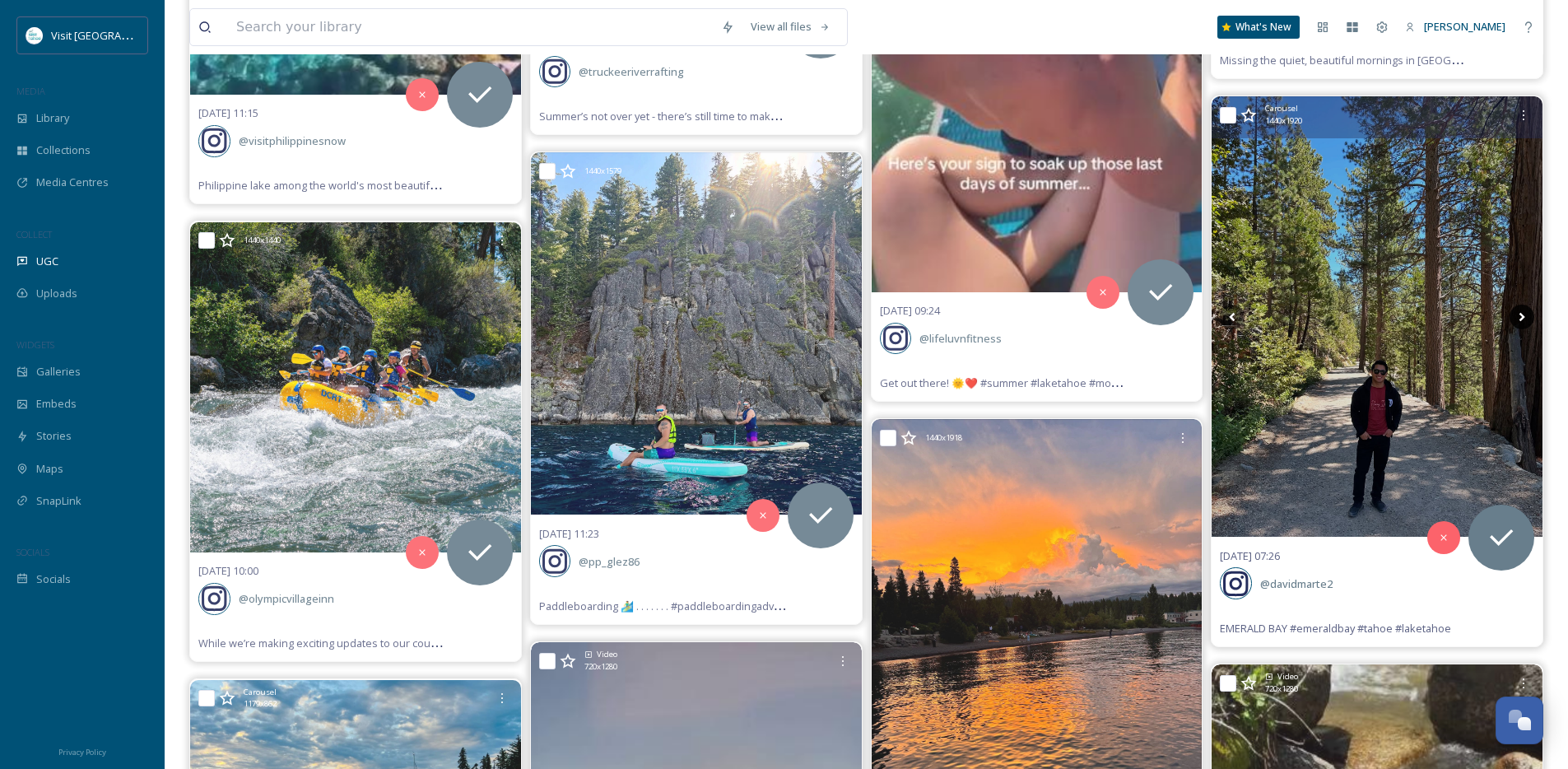
click at [1518, 325] on icon at bounding box center [1522, 317] width 25 height 25
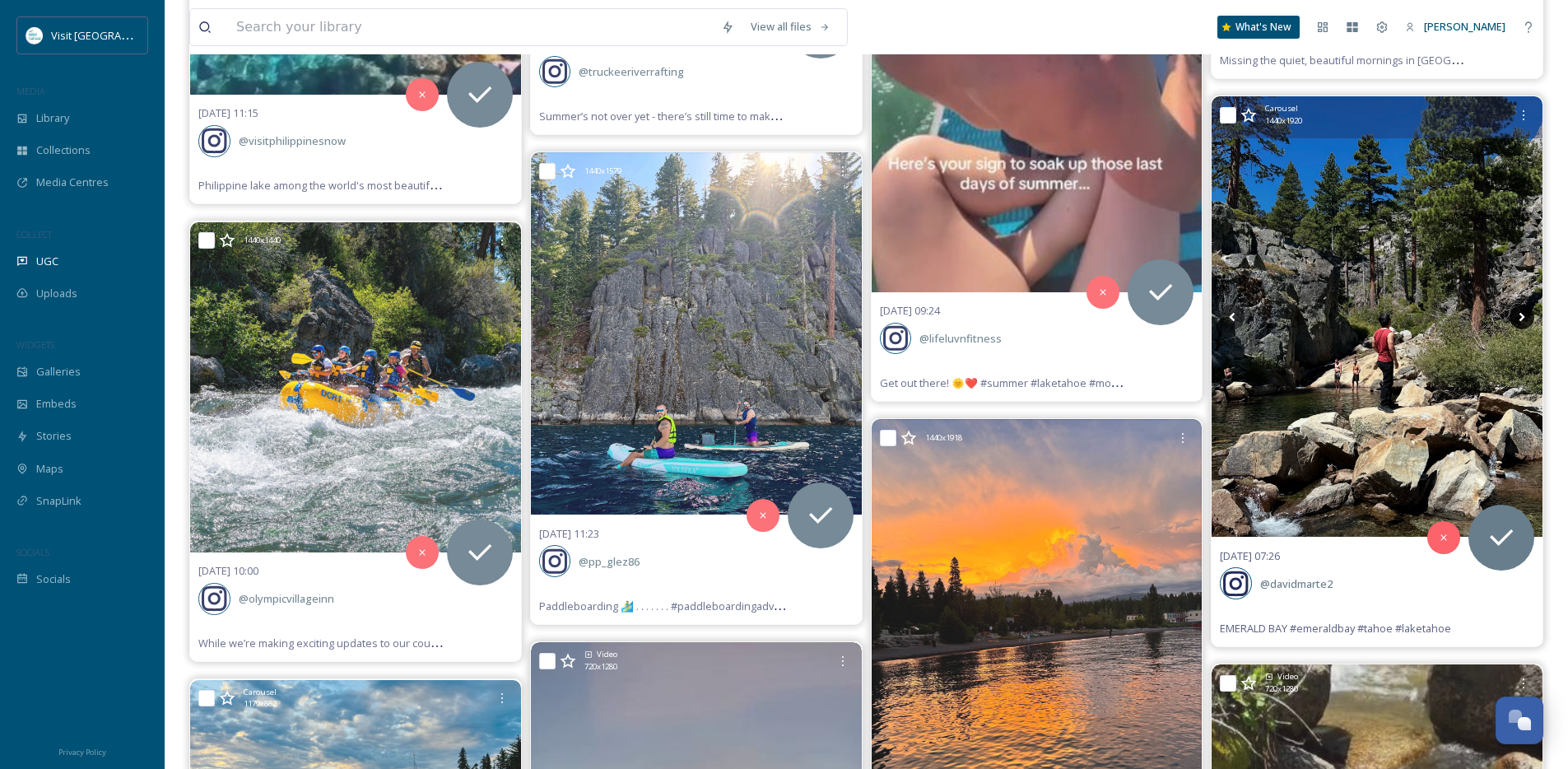
click at [1518, 325] on icon at bounding box center [1522, 317] width 25 height 25
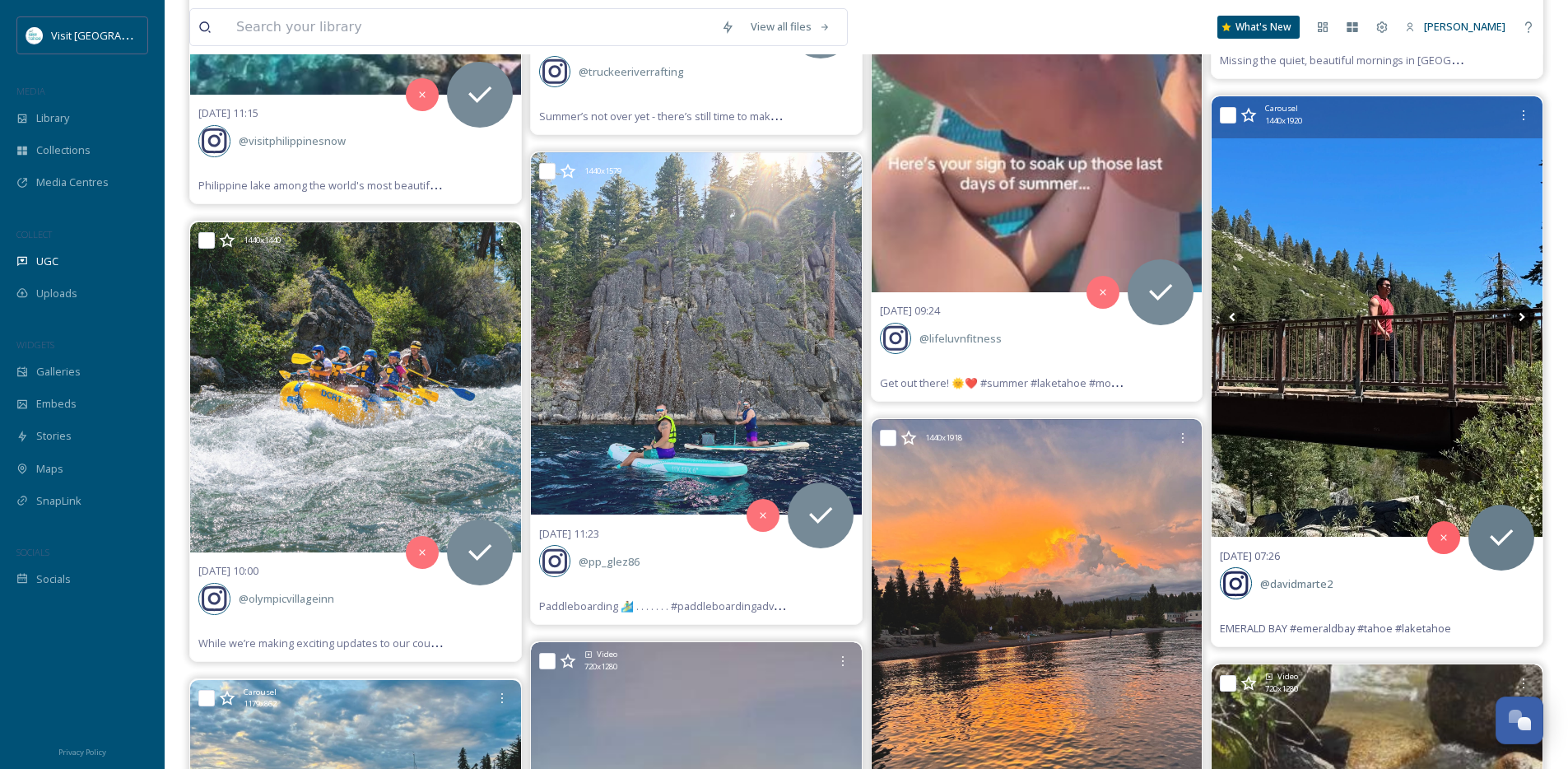
click at [1518, 321] on icon at bounding box center [1522, 317] width 25 height 25
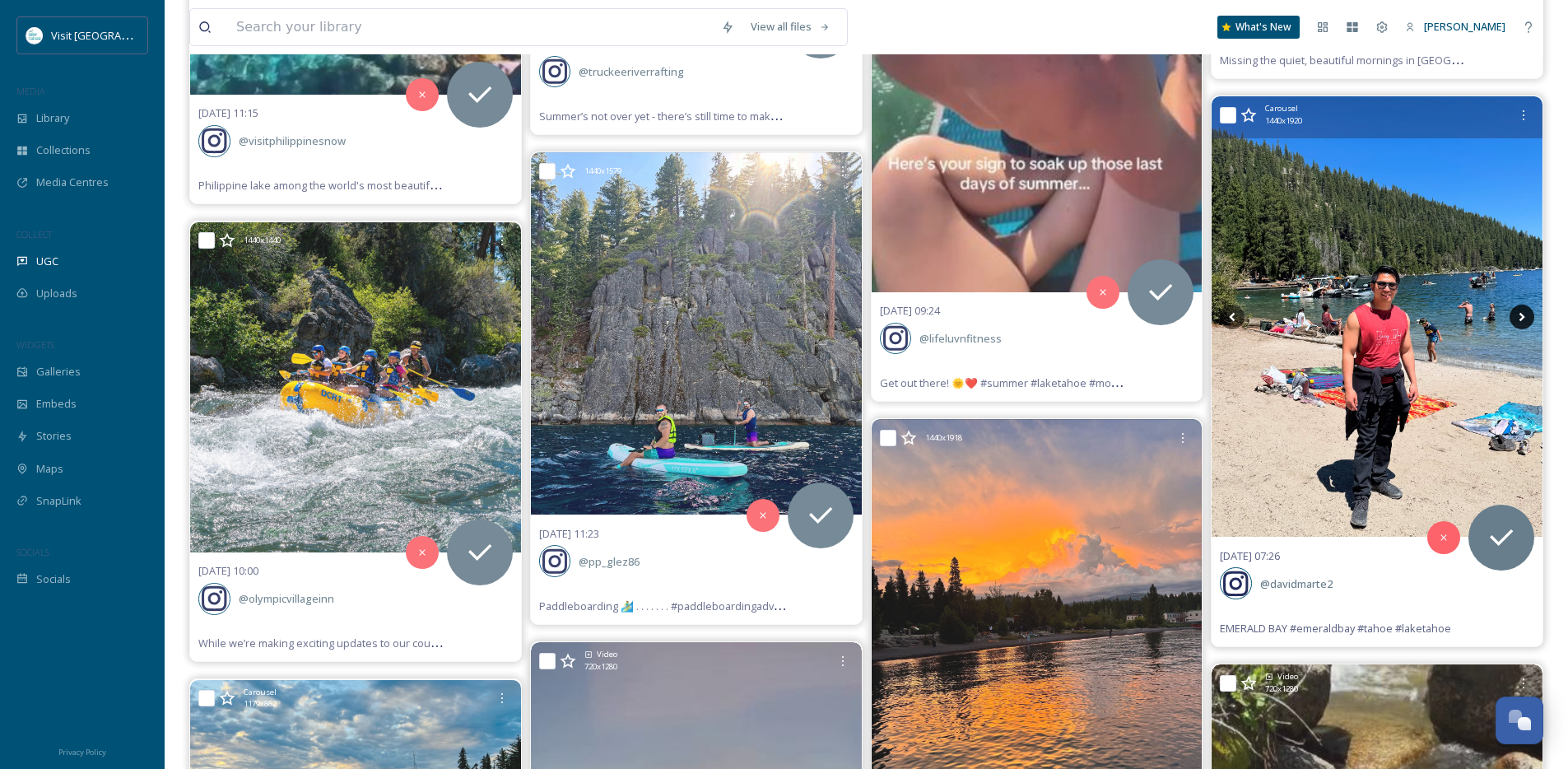
click at [1518, 321] on icon at bounding box center [1522, 317] width 25 height 25
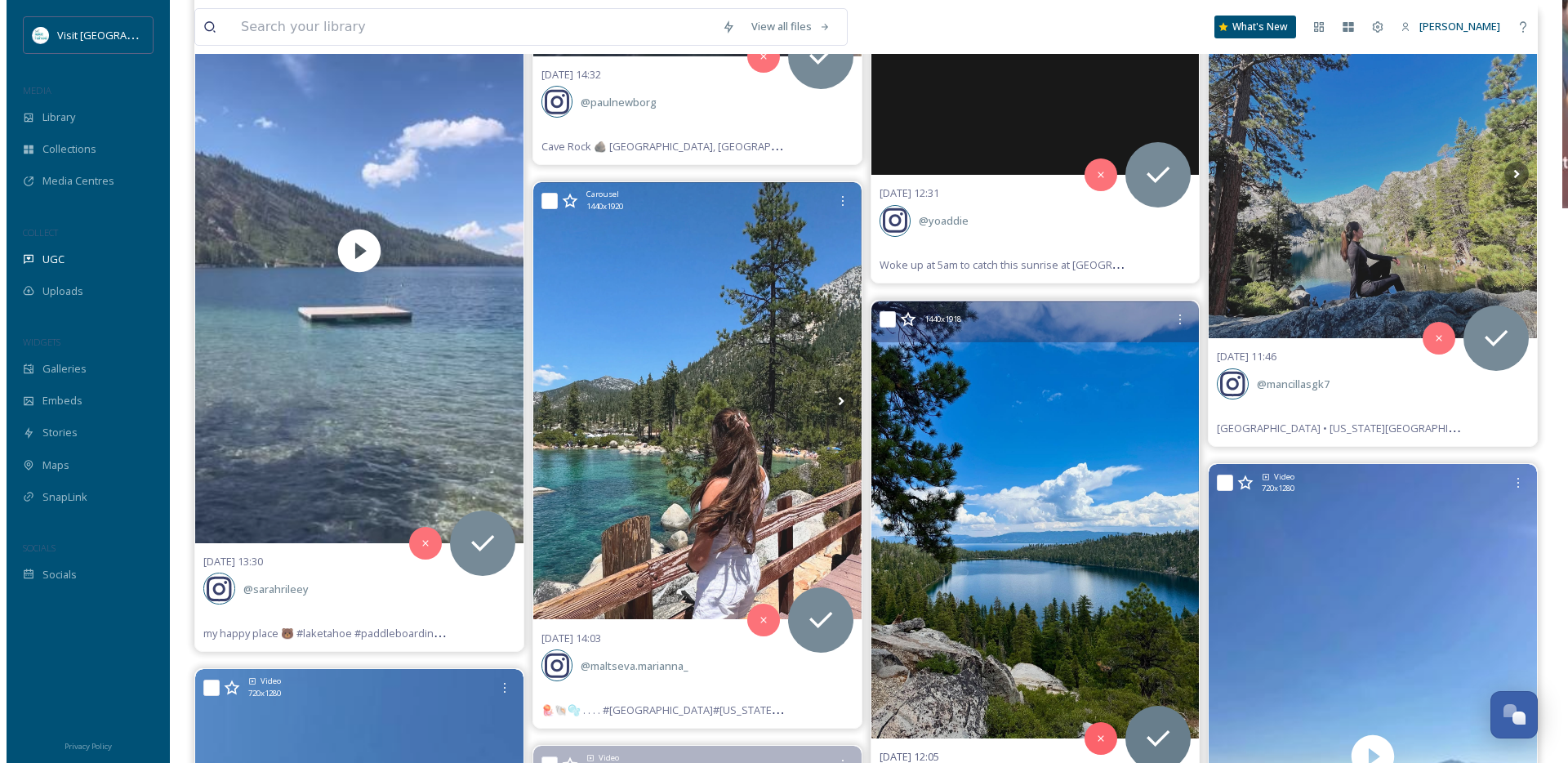
scroll to position [45346, 0]
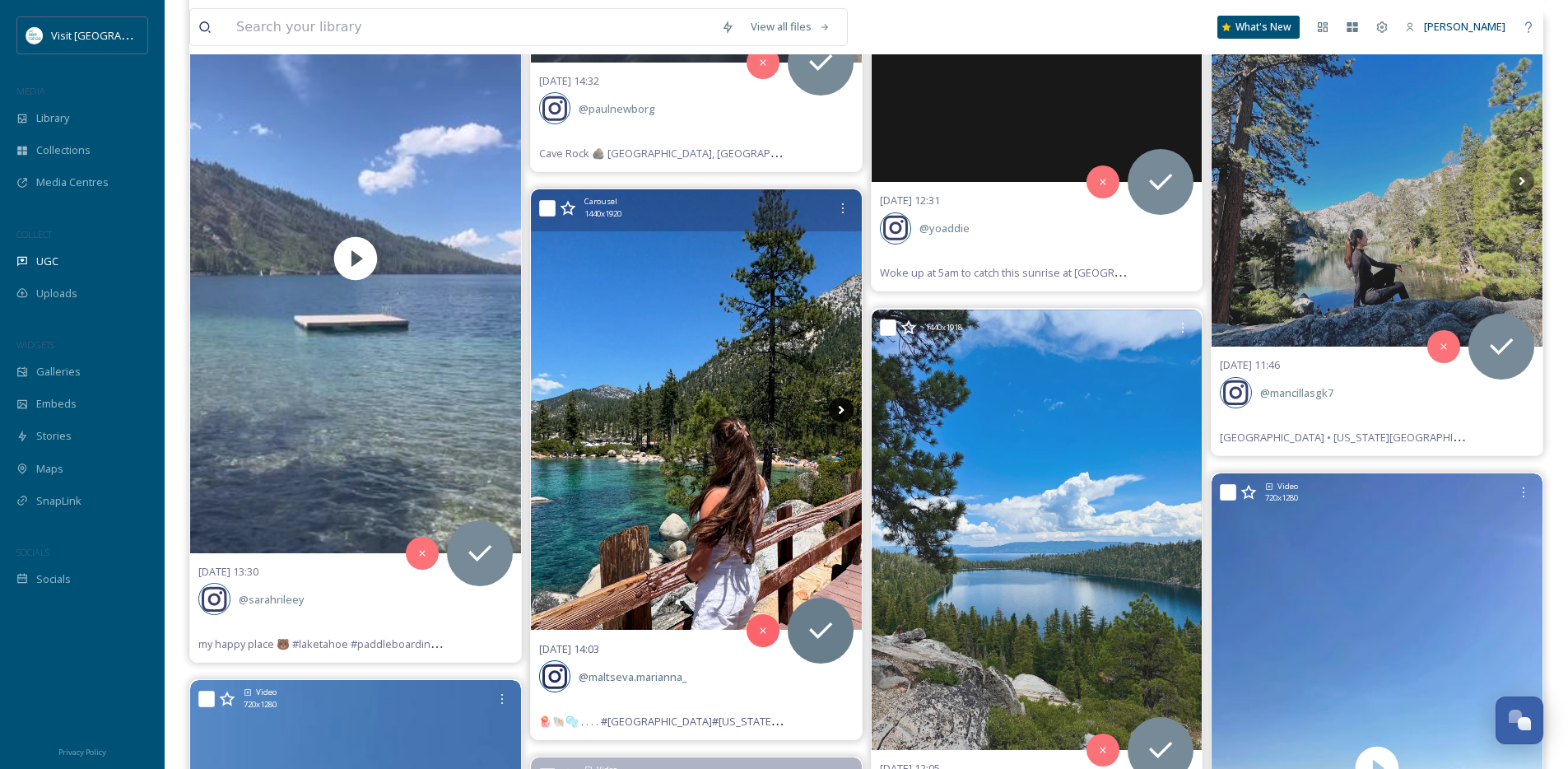
click at [843, 414] on icon at bounding box center [842, 410] width 25 height 25
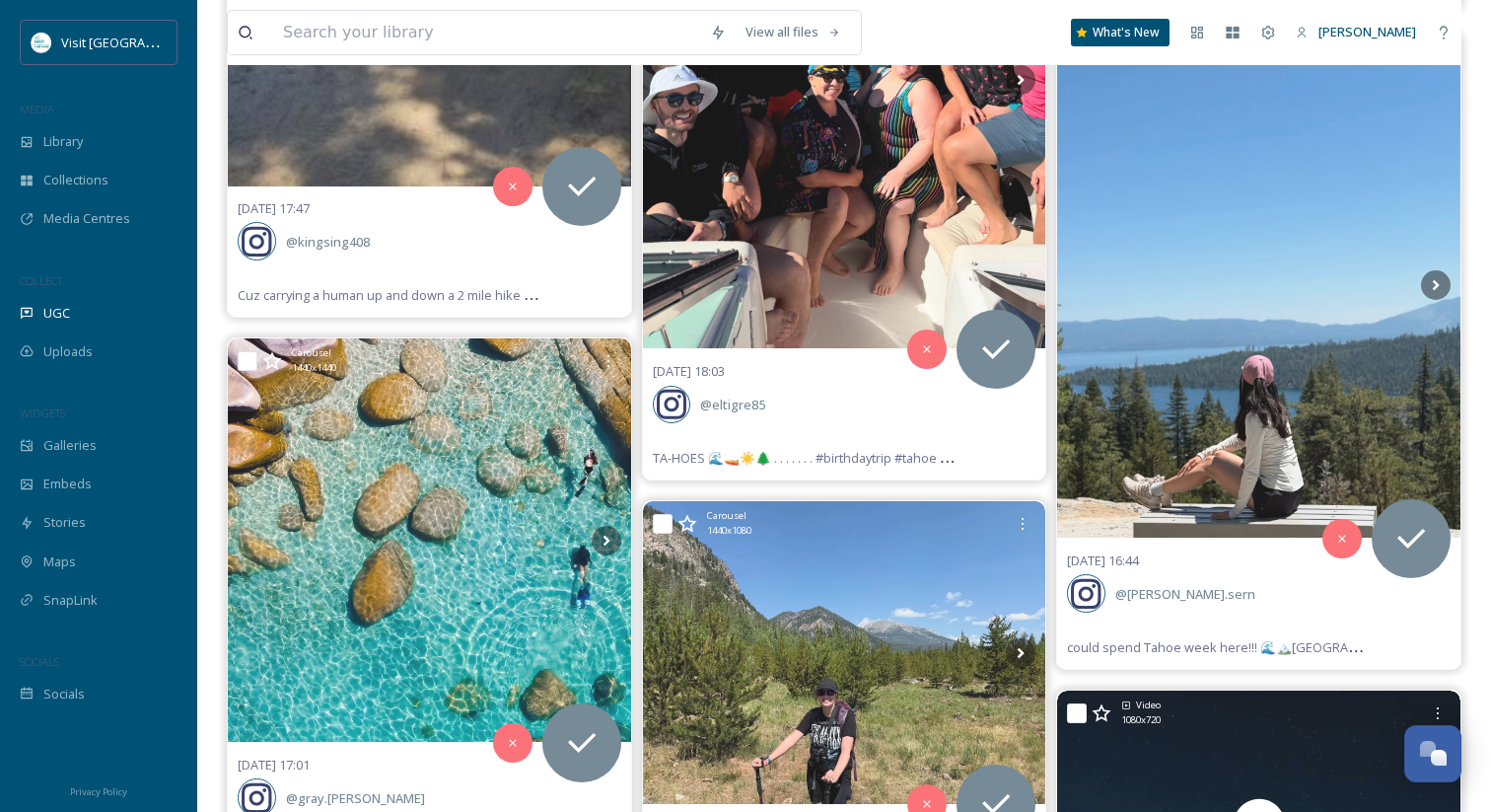
scroll to position [69174, 0]
